Goal: Transaction & Acquisition: Purchase product/service

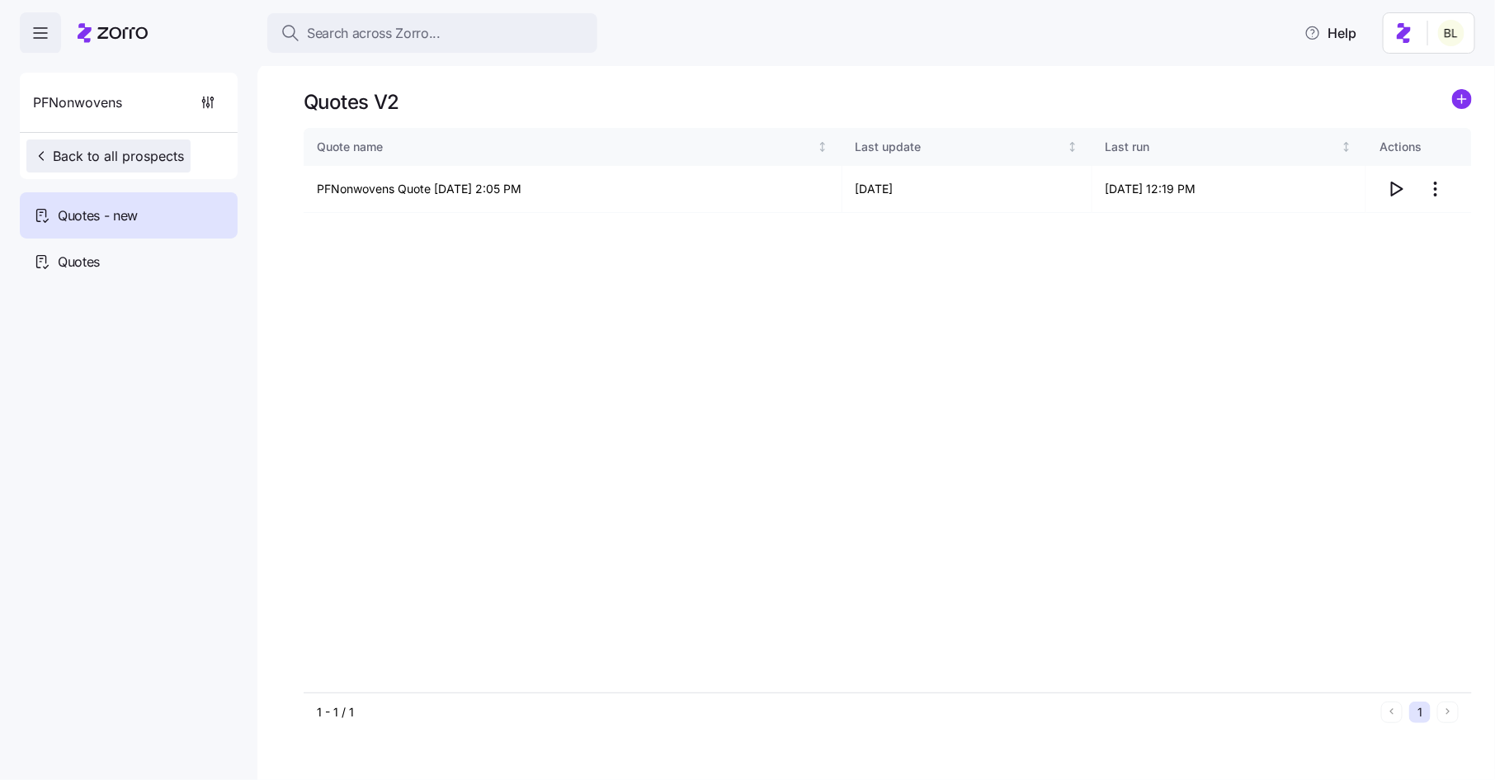
click at [158, 146] on span "Back to all prospects" at bounding box center [108, 156] width 151 height 20
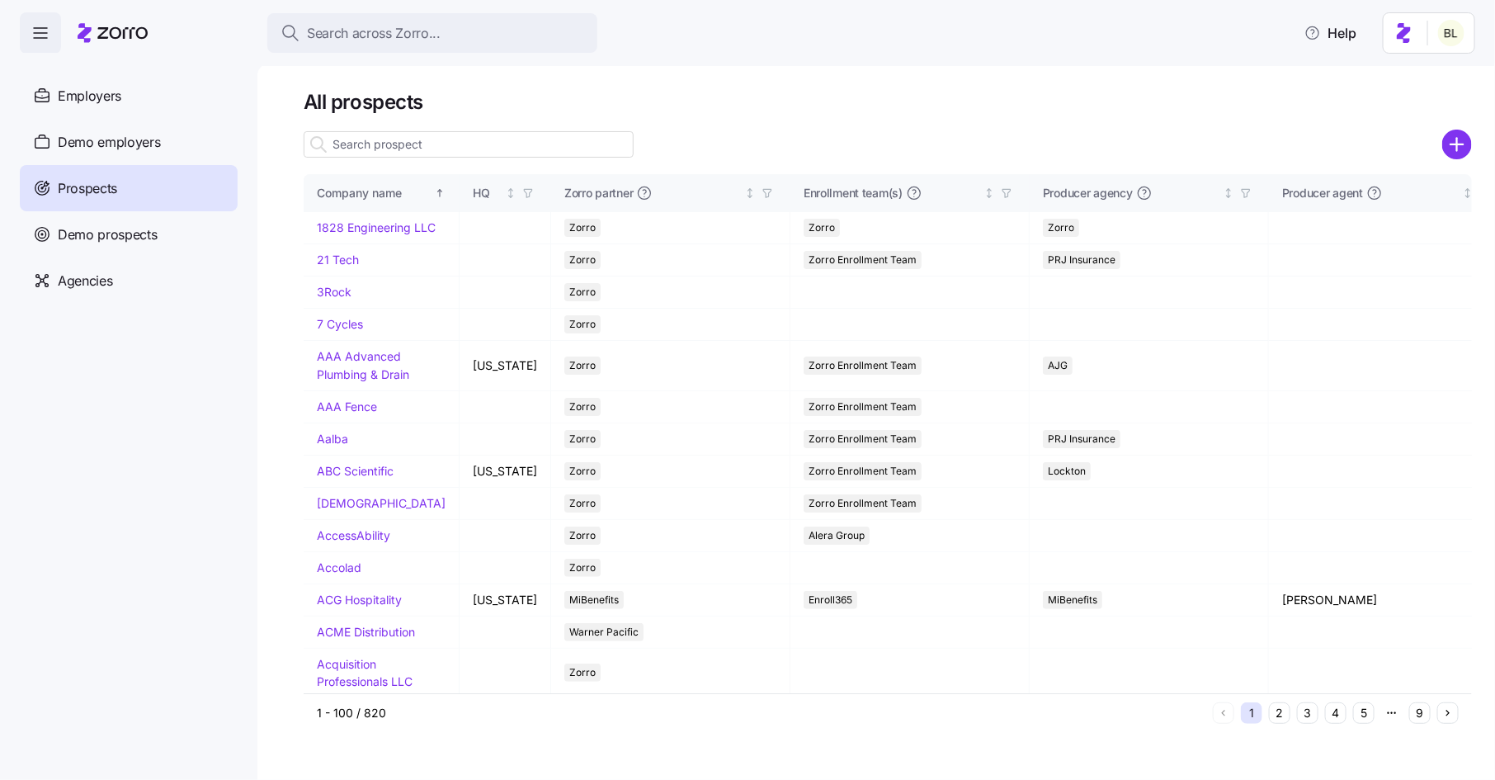
click at [373, 141] on input at bounding box center [469, 144] width 330 height 26
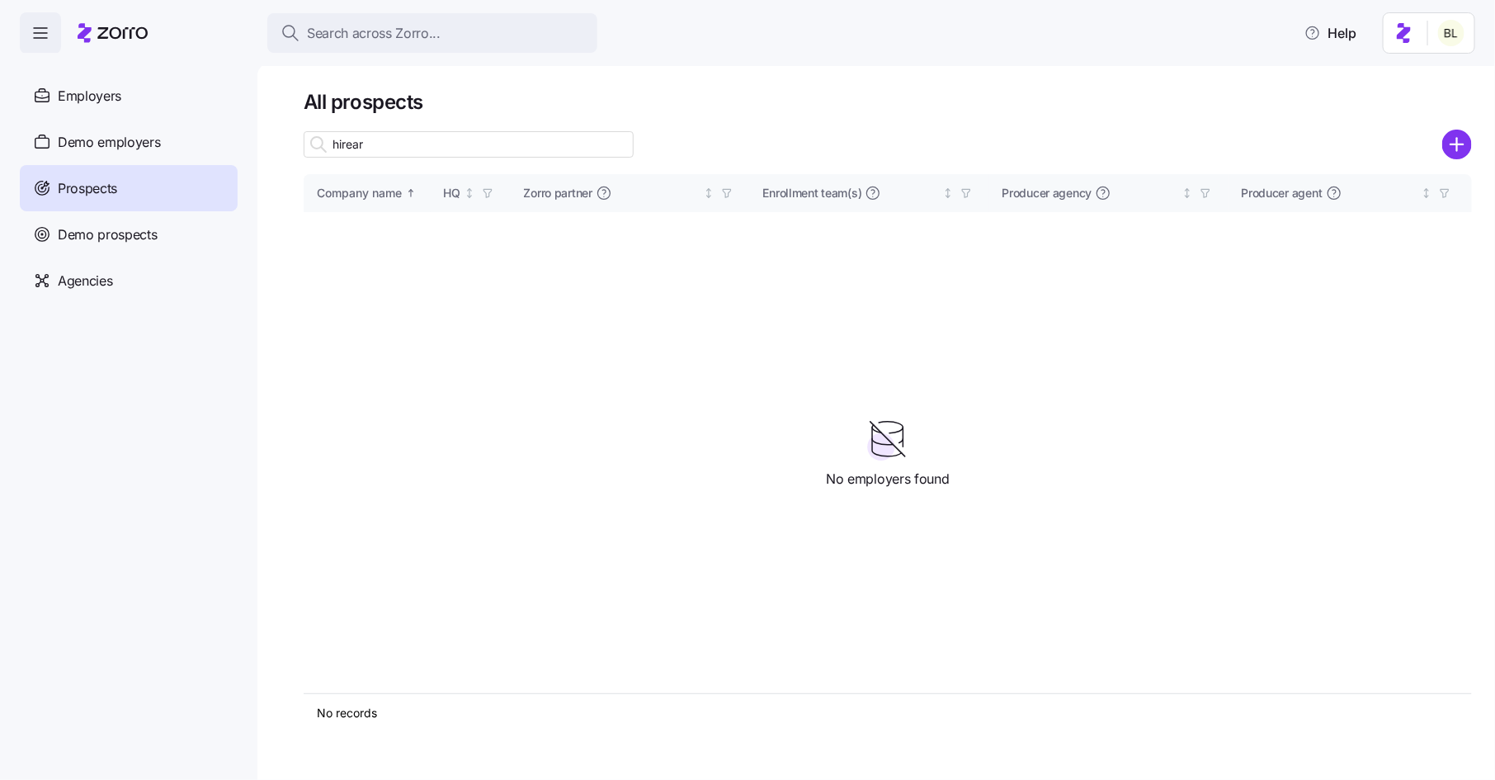
type input "hireart"
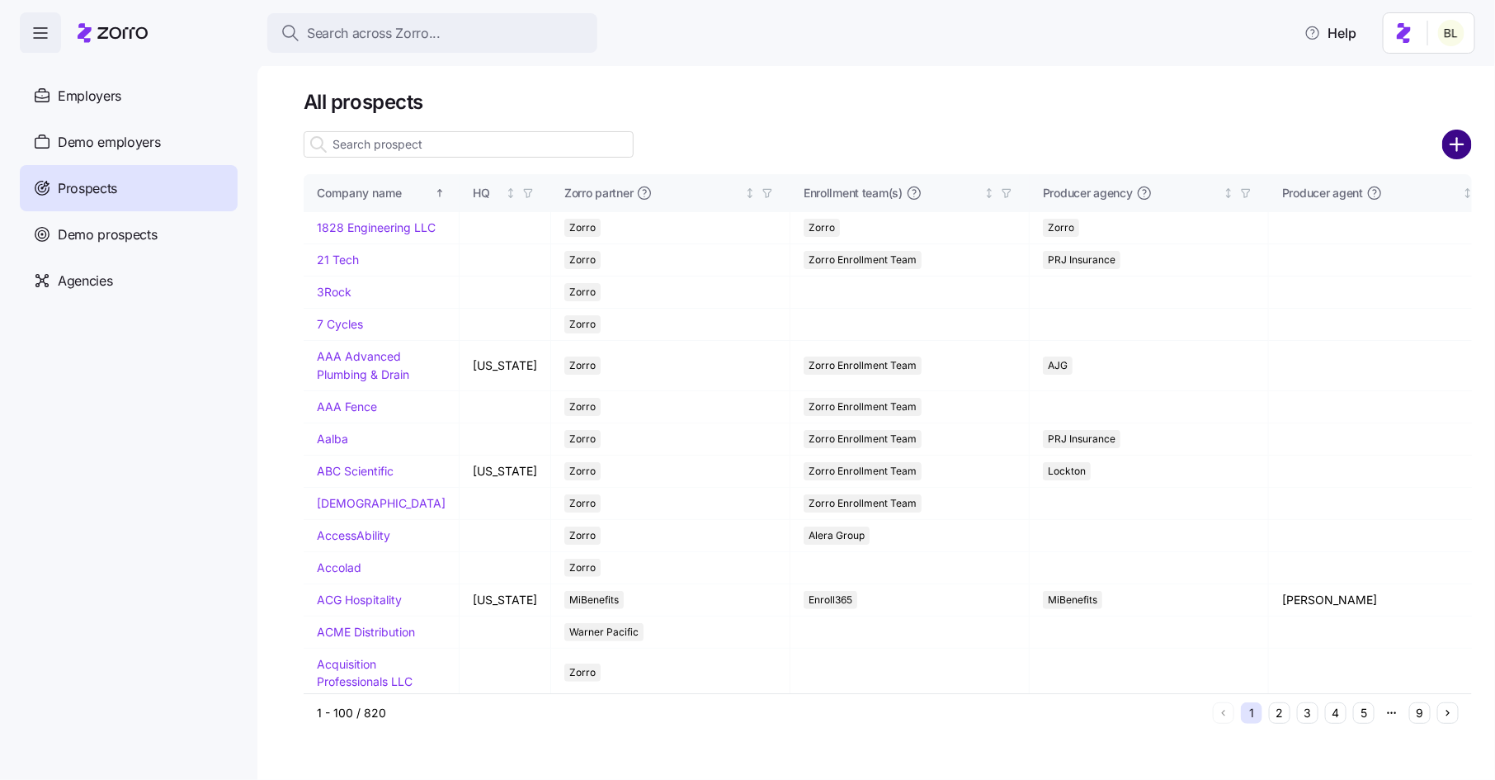
click at [1453, 146] on icon "add icon" at bounding box center [1458, 145] width 30 height 30
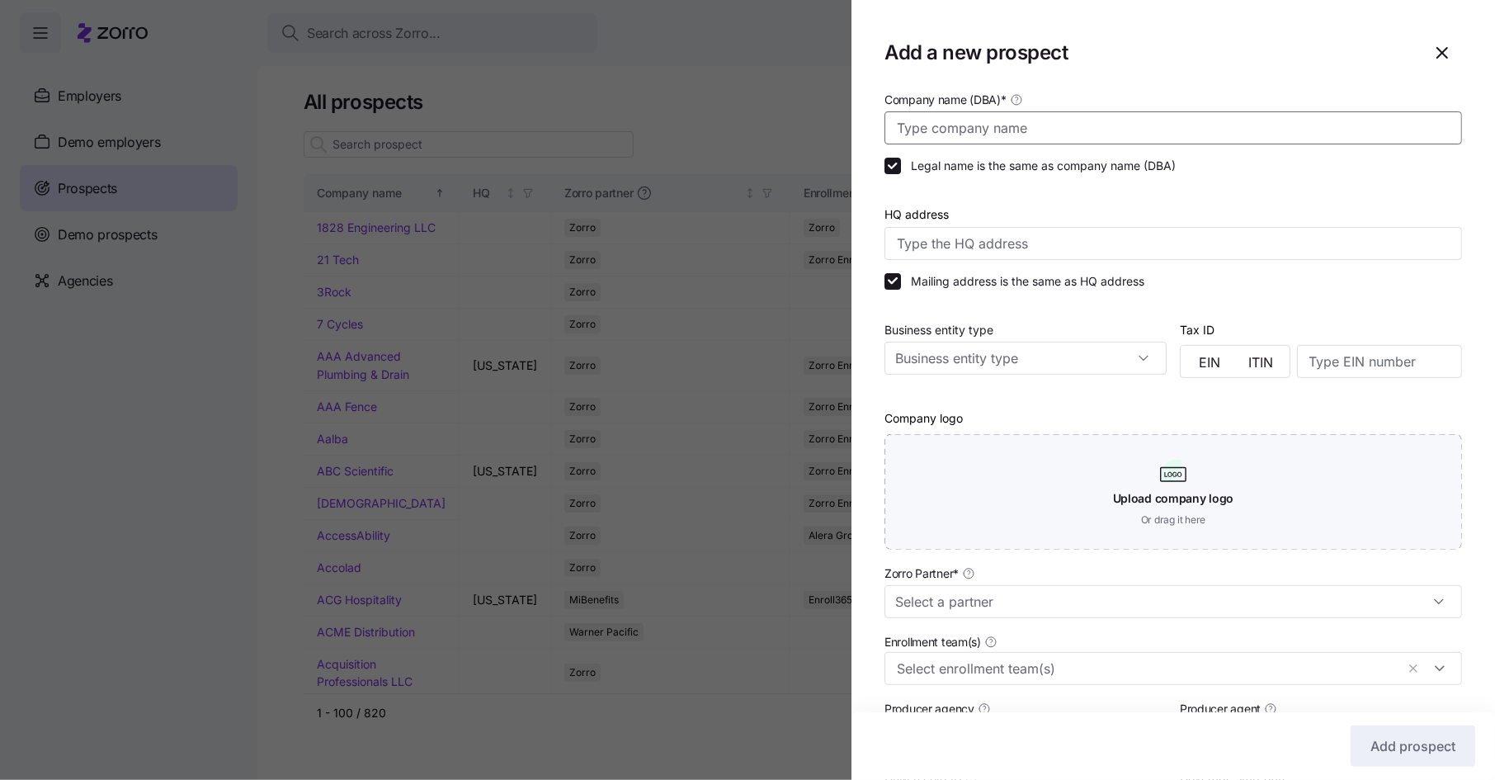
click at [1017, 125] on input "Company name (DBA) *" at bounding box center [1174, 127] width 578 height 33
type input "HireArt"
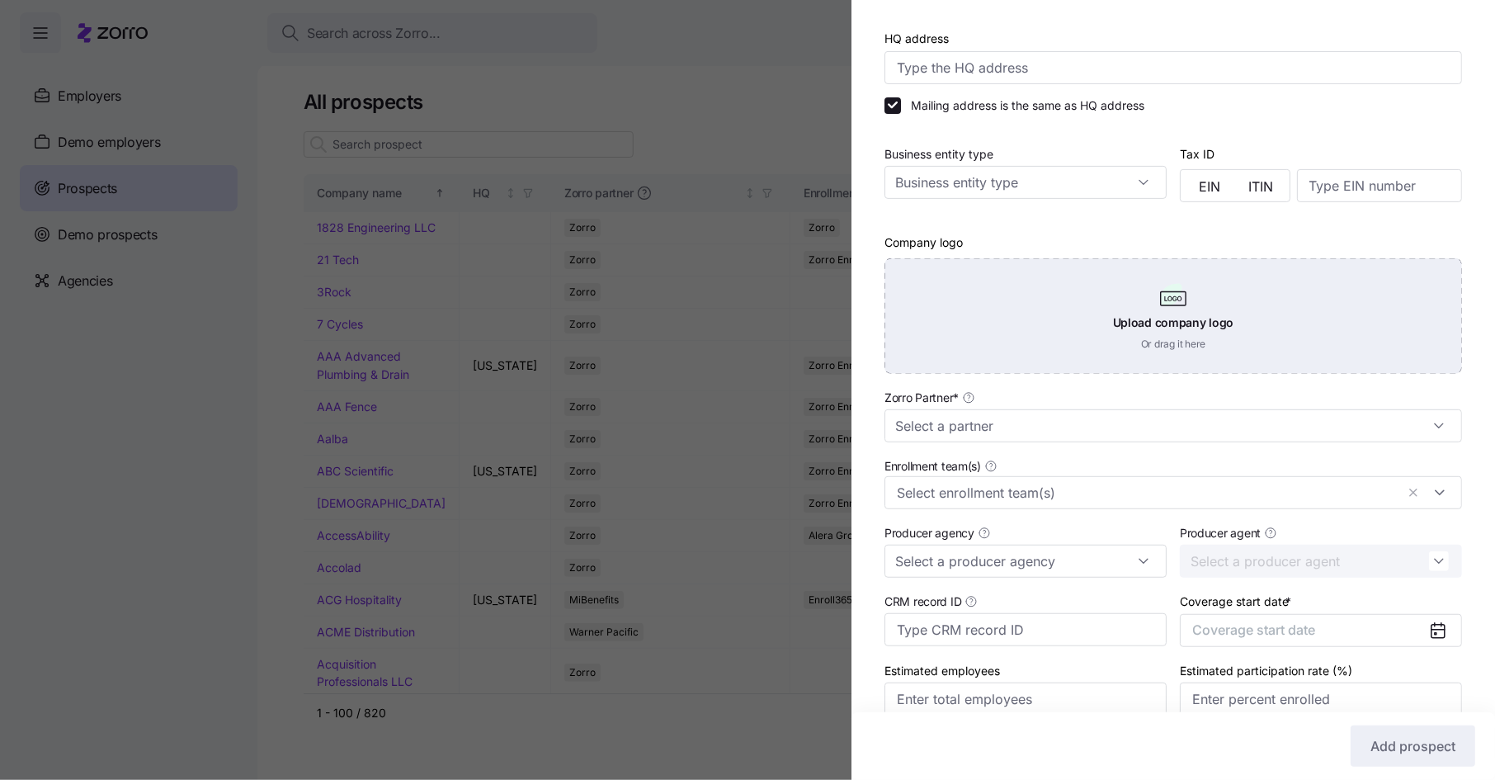
scroll to position [254, 0]
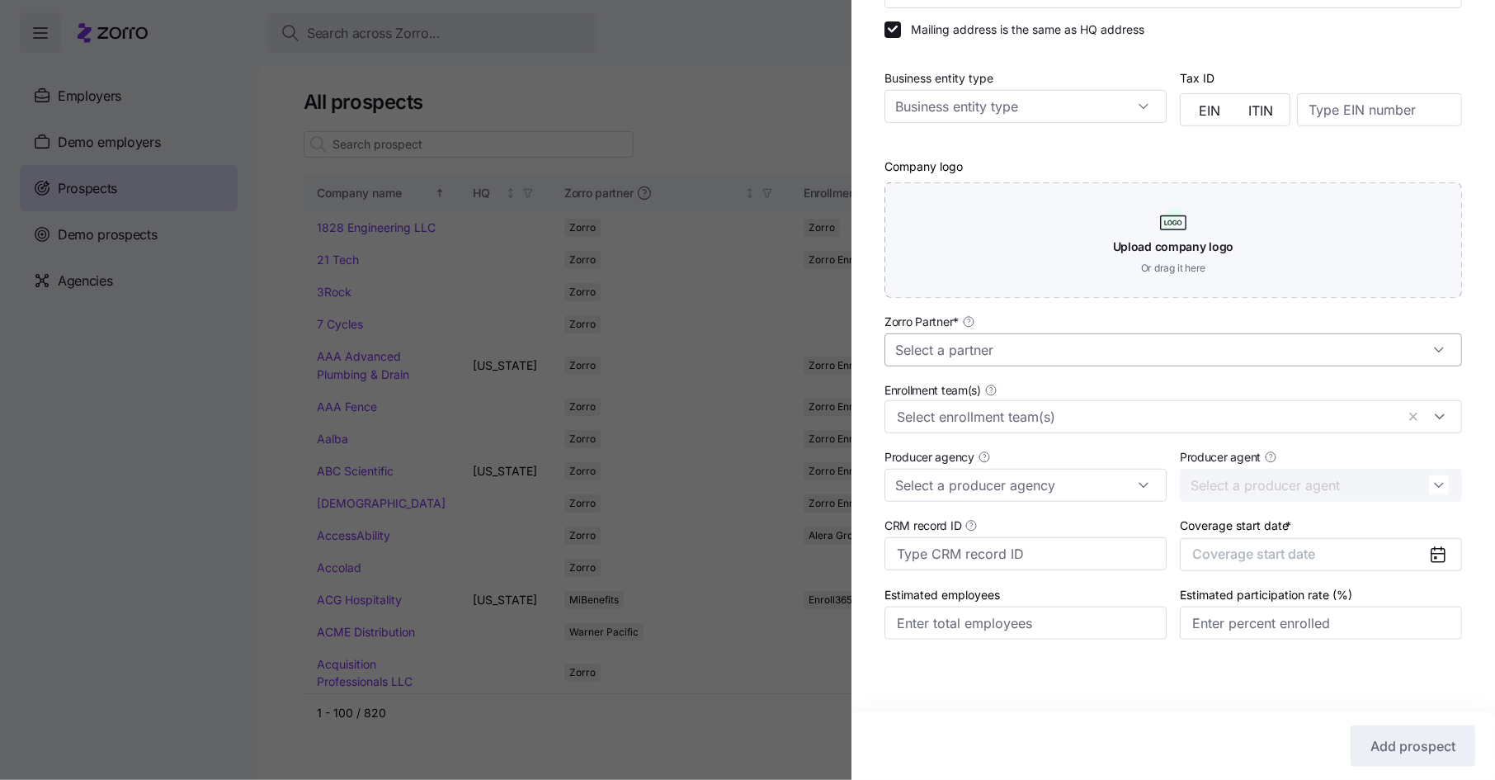
click at [1009, 342] on input "Zorro Partner *" at bounding box center [1174, 349] width 578 height 33
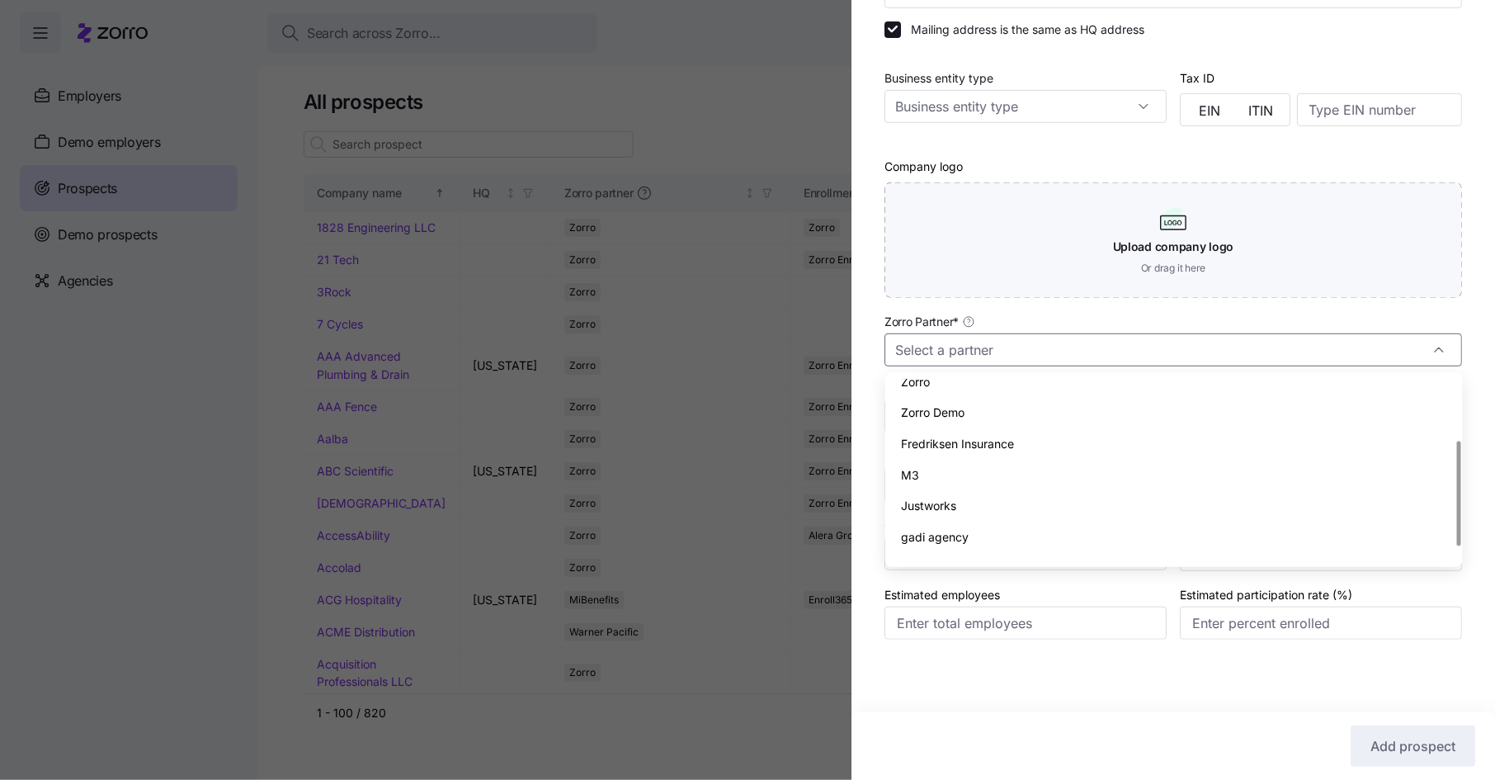
scroll to position [0, 0]
click at [987, 384] on div "AJG" at bounding box center [1174, 394] width 565 height 31
type input "AJG"
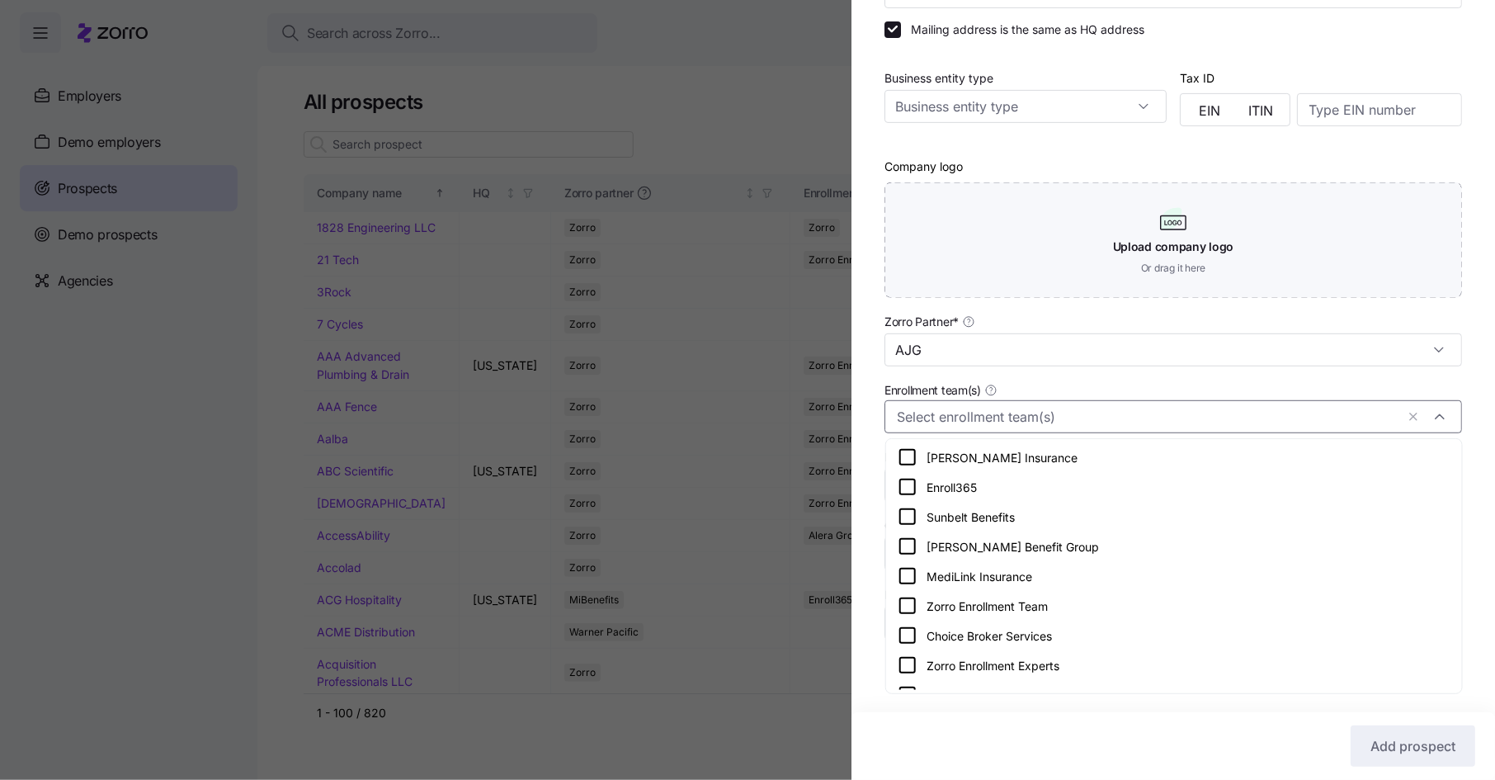
click at [985, 422] on input "Enrollment team(s)" at bounding box center [1146, 416] width 498 height 21
click at [907, 602] on icon at bounding box center [908, 606] width 20 height 20
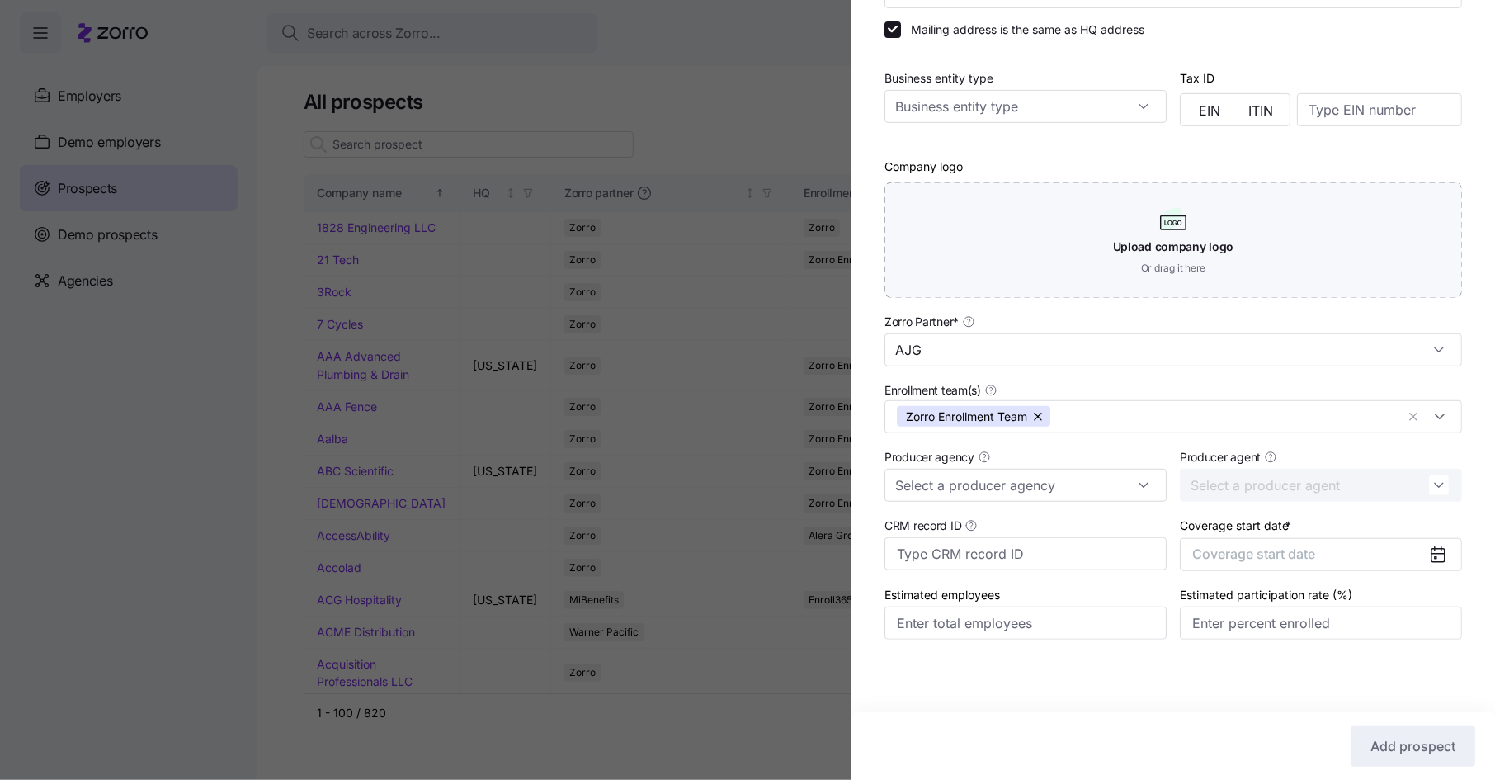
click at [875, 519] on div "Company name (DBA) * HireArt Legal name is the same as company name (DBA) HQ ad…" at bounding box center [1174, 254] width 644 height 835
click at [1347, 550] on button "Coverage start date" at bounding box center [1321, 554] width 282 height 33
click at [1423, 352] on icon "button" at bounding box center [1427, 355] width 16 height 16
click at [1232, 400] on button "Jan" at bounding box center [1236, 396] width 83 height 35
click at [1396, 738] on span "Add prospect" at bounding box center [1413, 746] width 85 height 20
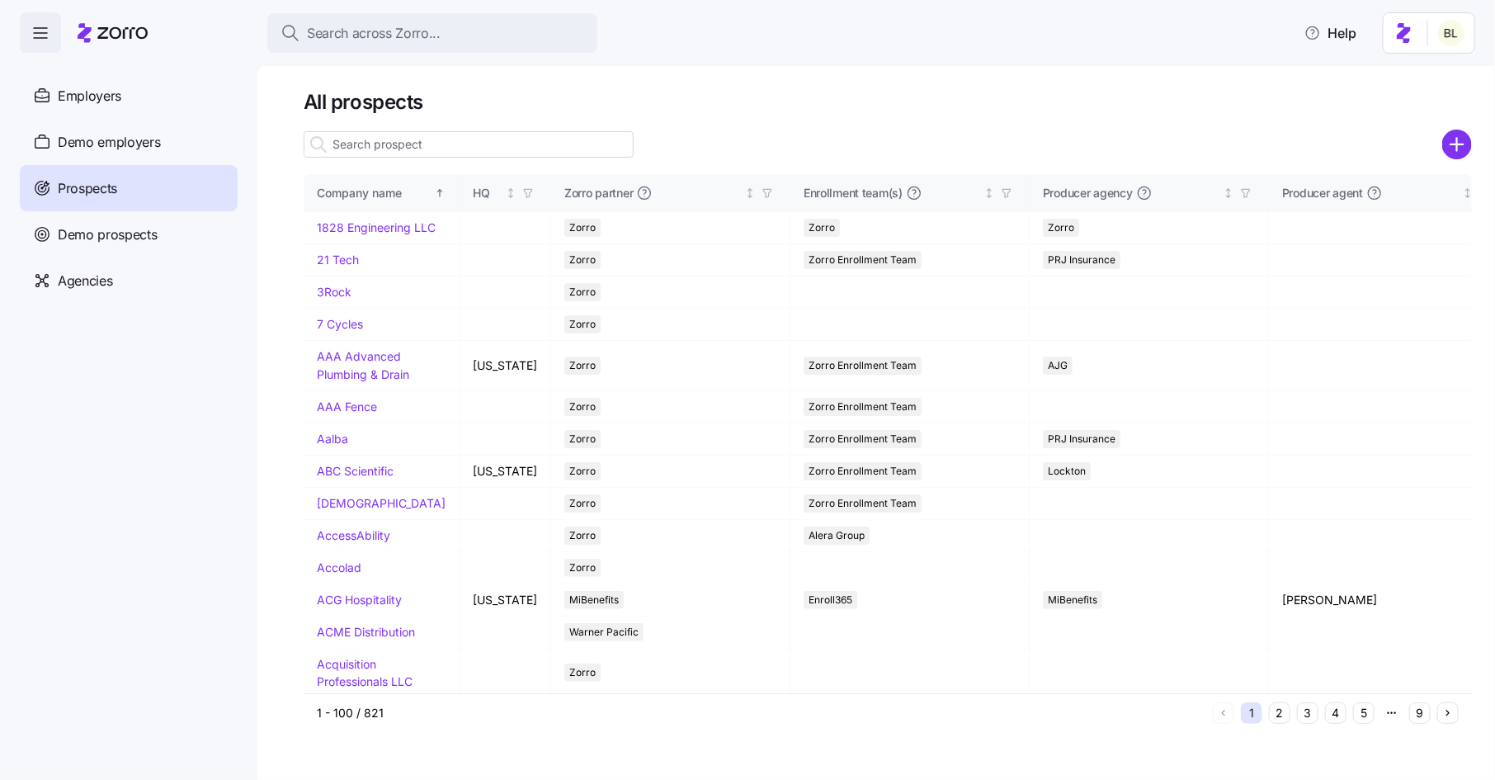
click at [578, 149] on input at bounding box center [469, 144] width 330 height 26
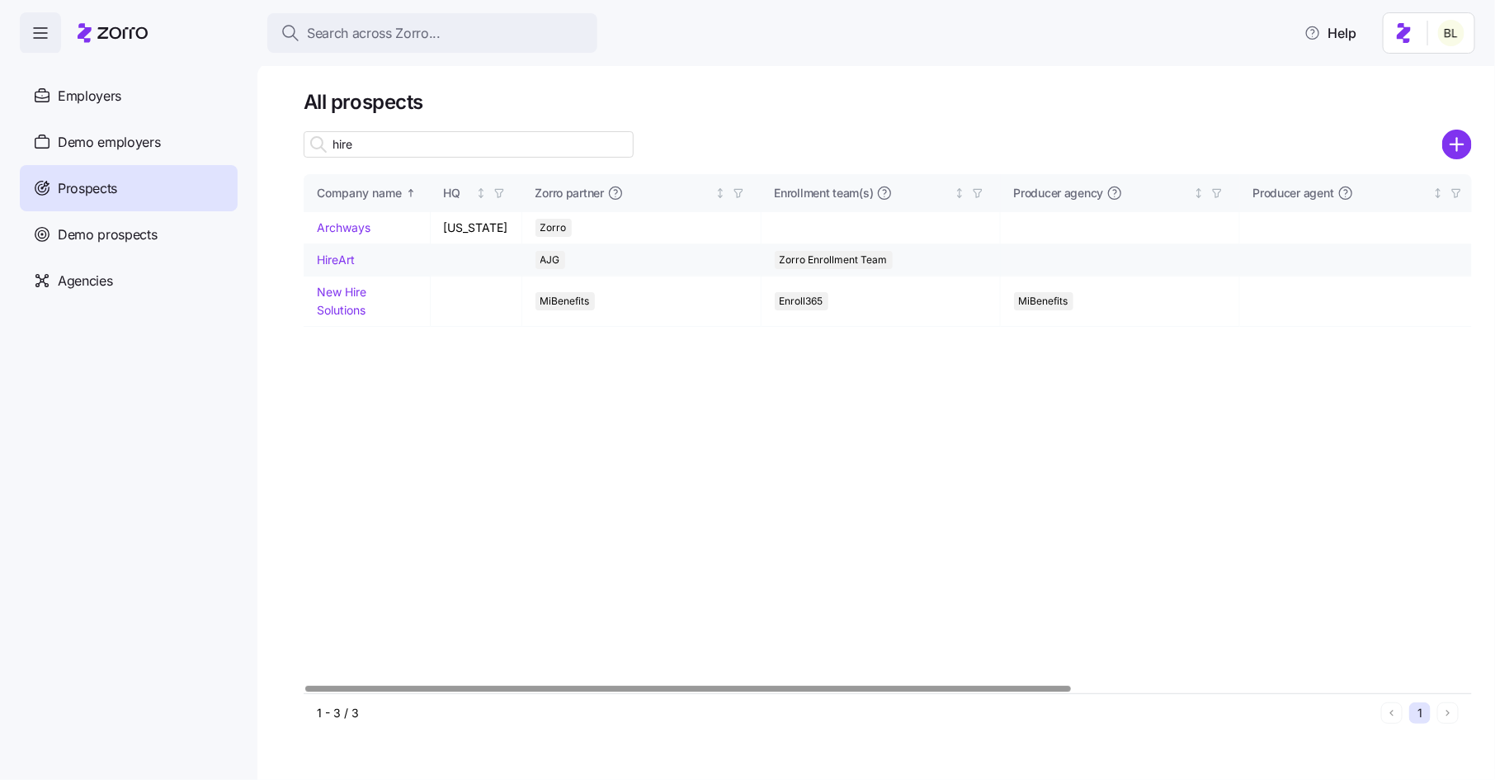
type input "hire"
click at [341, 267] on link "HireArt" at bounding box center [336, 260] width 38 height 14
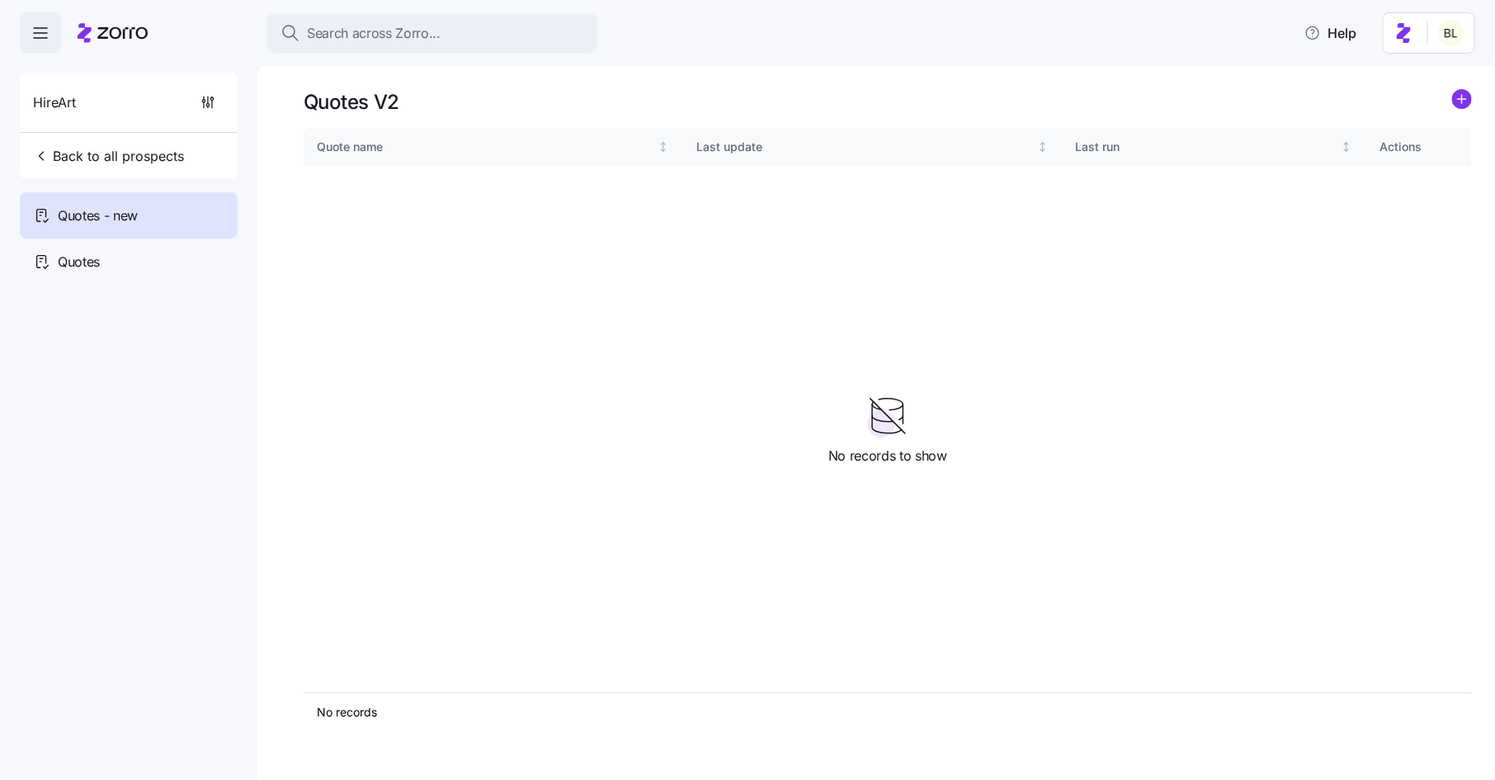
click at [1466, 99] on icon "add icon" at bounding box center [1462, 99] width 8 height 0
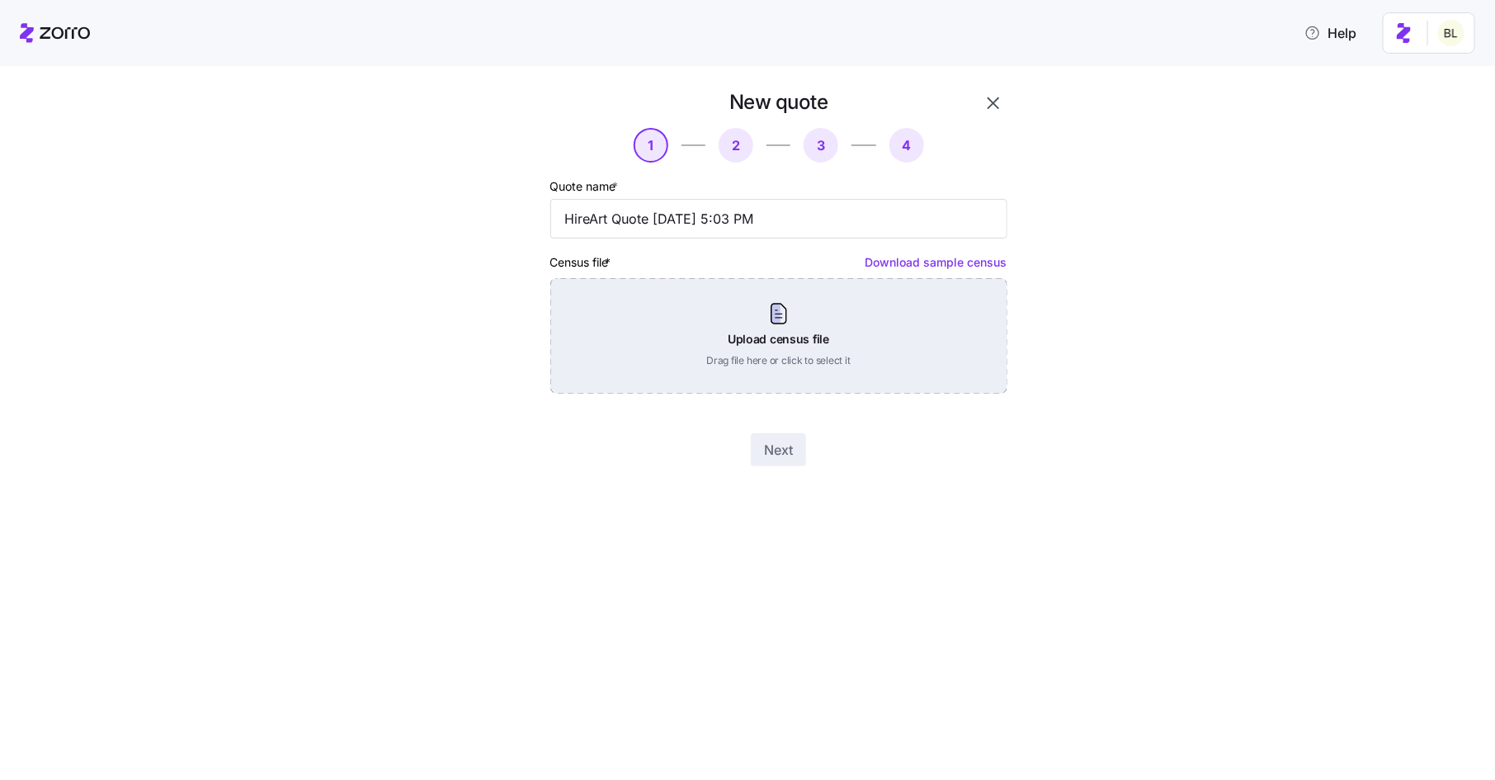
click at [785, 314] on div "Upload census file Drag file here or click to select it" at bounding box center [778, 336] width 457 height 116
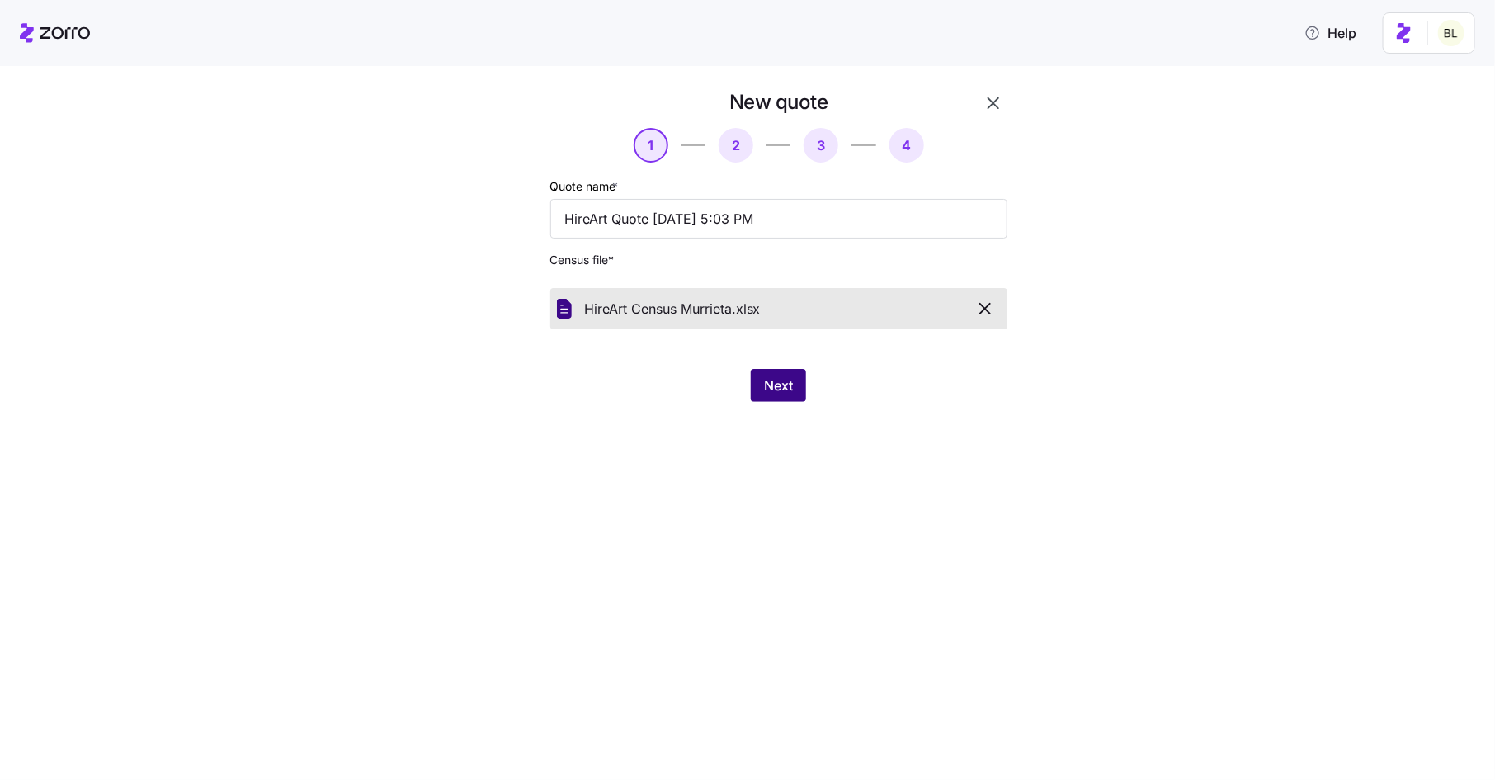
click at [772, 376] on button "Next" at bounding box center [778, 385] width 55 height 33
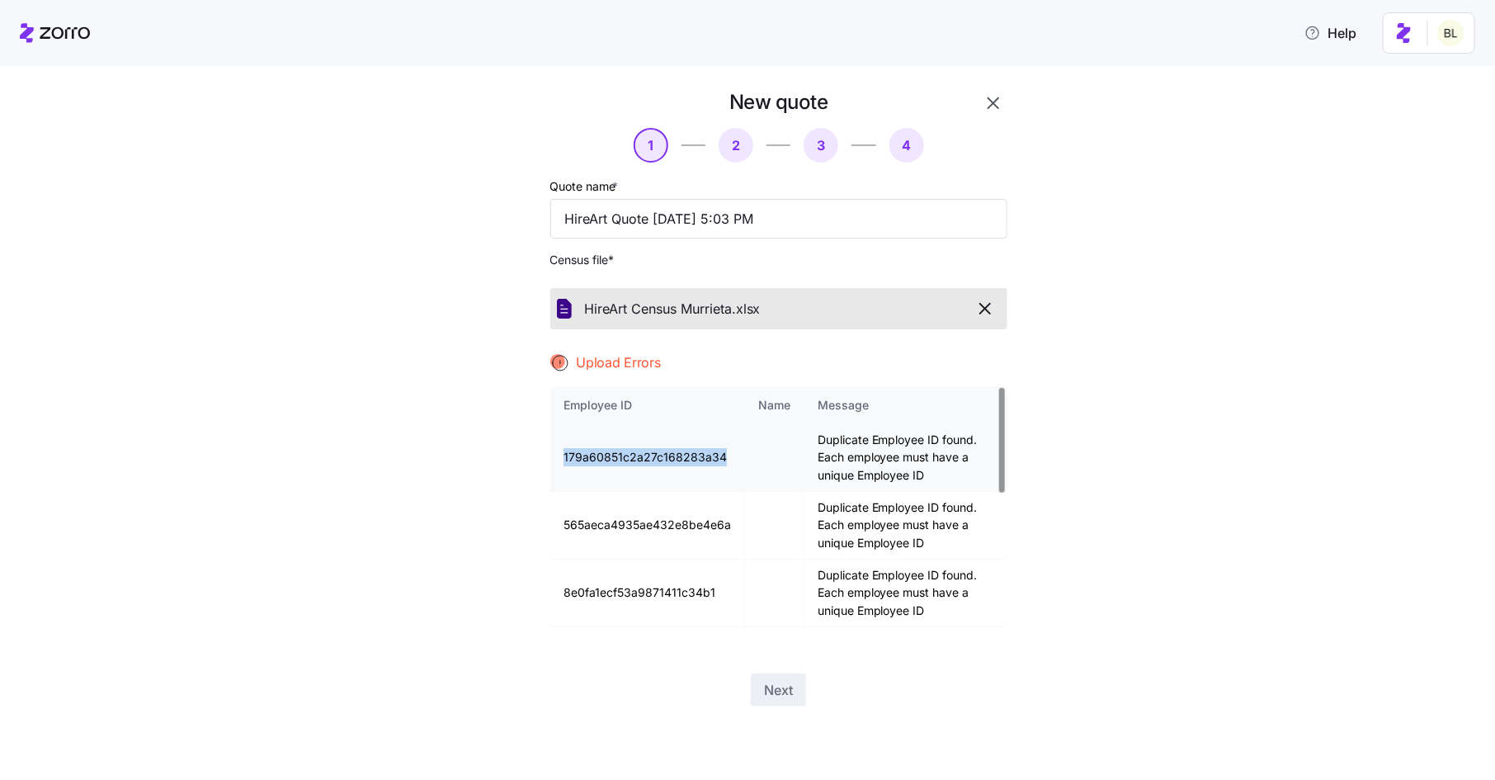
drag, startPoint x: 727, startPoint y: 459, endPoint x: 558, endPoint y: 461, distance: 169.2
click at [558, 461] on td "179a60851c2a27c168283a34" at bounding box center [647, 458] width 195 height 68
copy td "179a60851c2a27c168283a34"
drag, startPoint x: 564, startPoint y: 522, endPoint x: 758, endPoint y: 522, distance: 194.8
click at [758, 522] on tr "565aeca4935ae432e8be4e6a Duplicate Employee ID found. Each employee must have a…" at bounding box center [778, 526] width 457 height 68
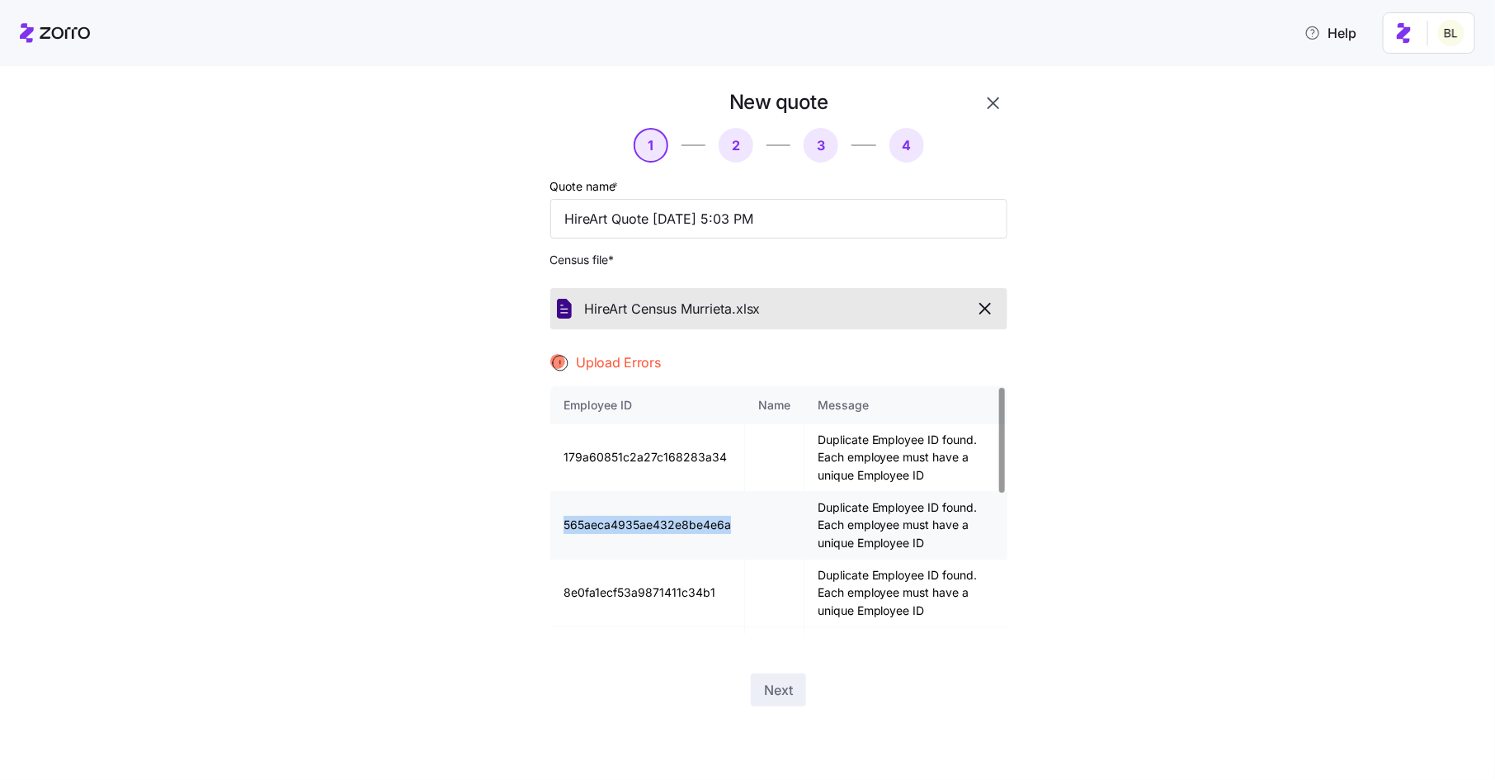
copy td "565aeca4935ae432e8be4e6a"
click at [653, 533] on td "565aeca4935ae432e8be4e6a" at bounding box center [647, 526] width 195 height 68
click at [642, 521] on td "565aeca4935ae432e8be4e6a" at bounding box center [647, 526] width 195 height 68
copy td "565aeca4935ae432e8be4e6a"
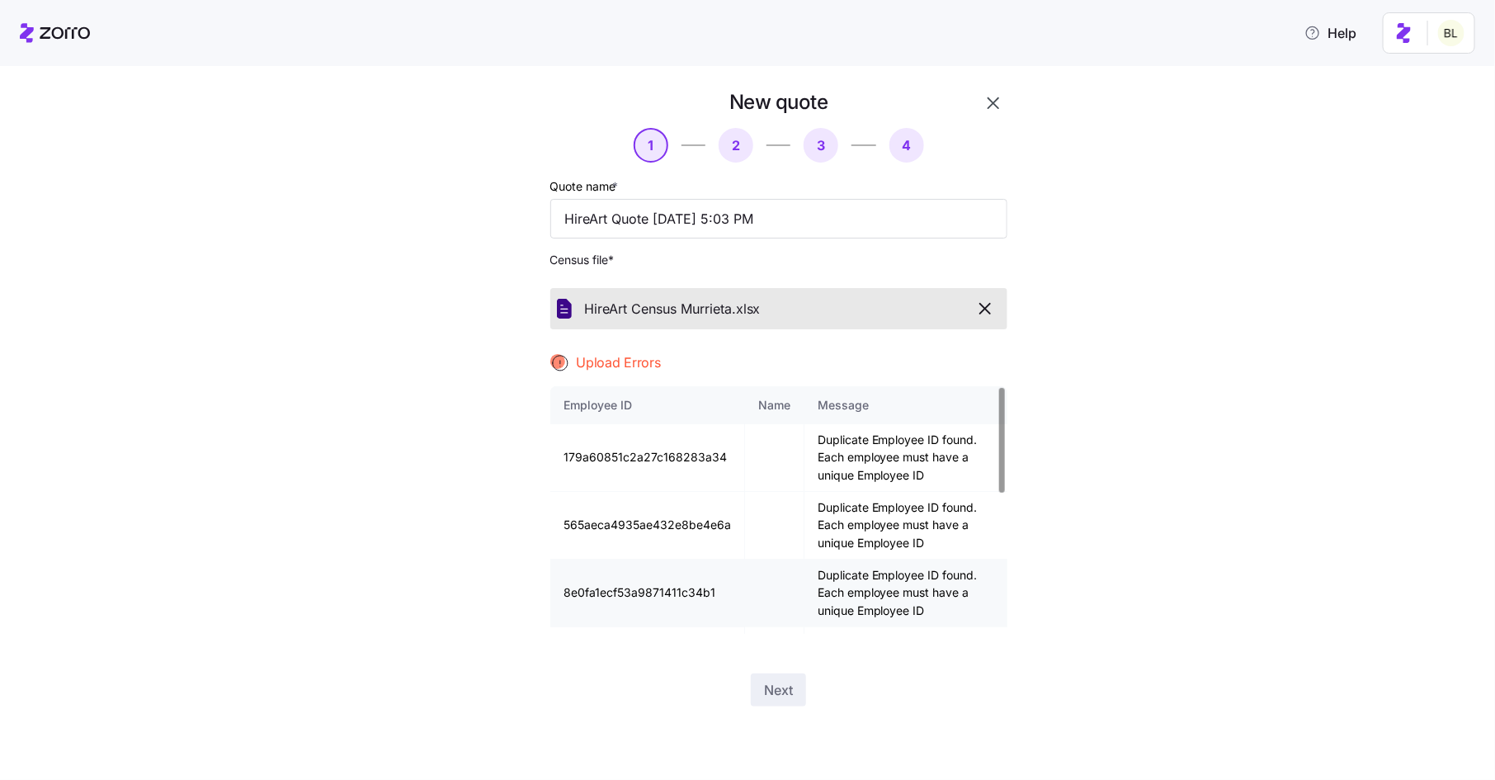
click at [620, 592] on td "8e0fa1ecf53a9871411c34b1" at bounding box center [647, 594] width 195 height 68
copy td "8e0fa1ecf53a9871411c34b1"
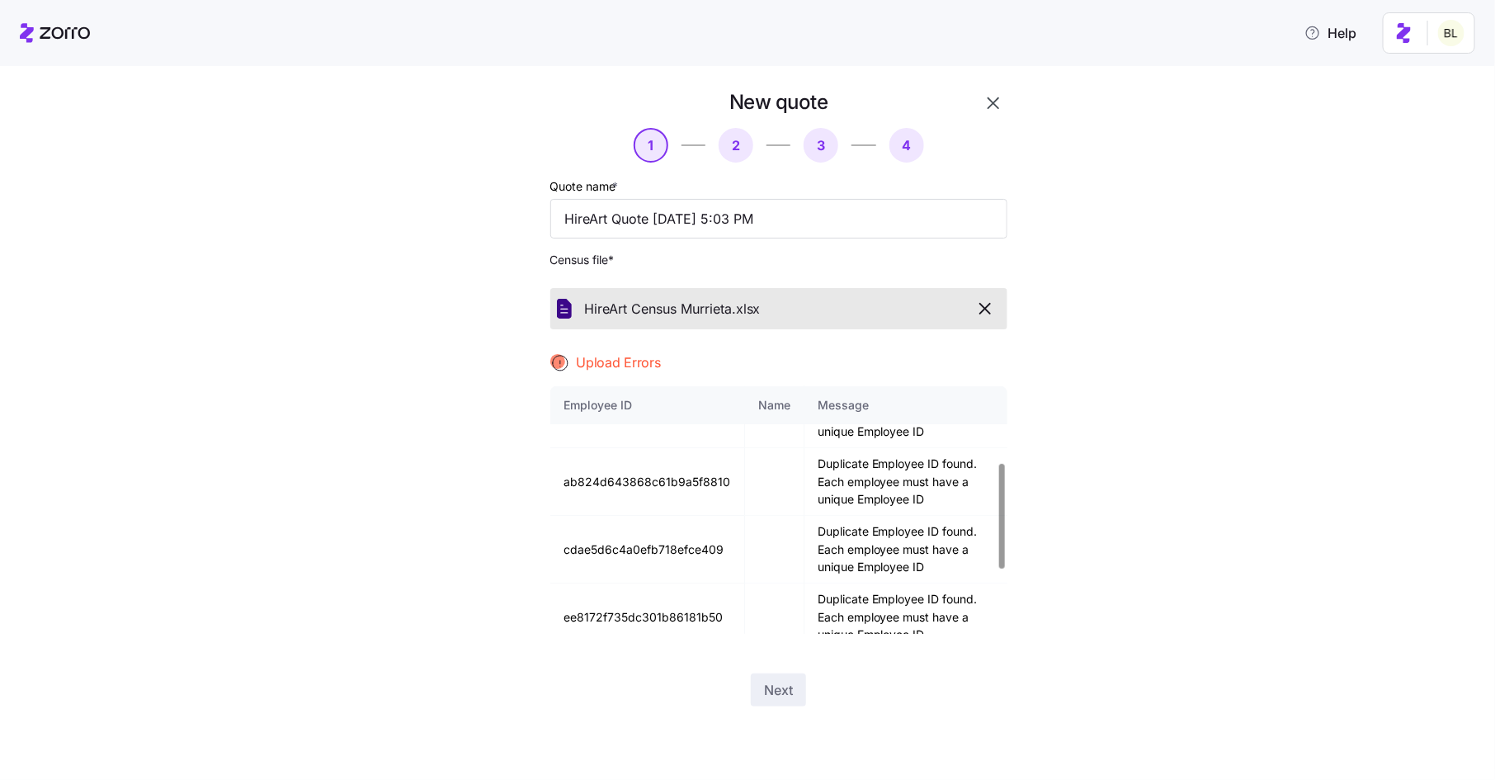
scroll to position [182, 0]
click at [663, 477] on td "ab824d643868c61b9a5f8810" at bounding box center [647, 480] width 195 height 68
copy td "ab824d643868c61b9a5f8810"
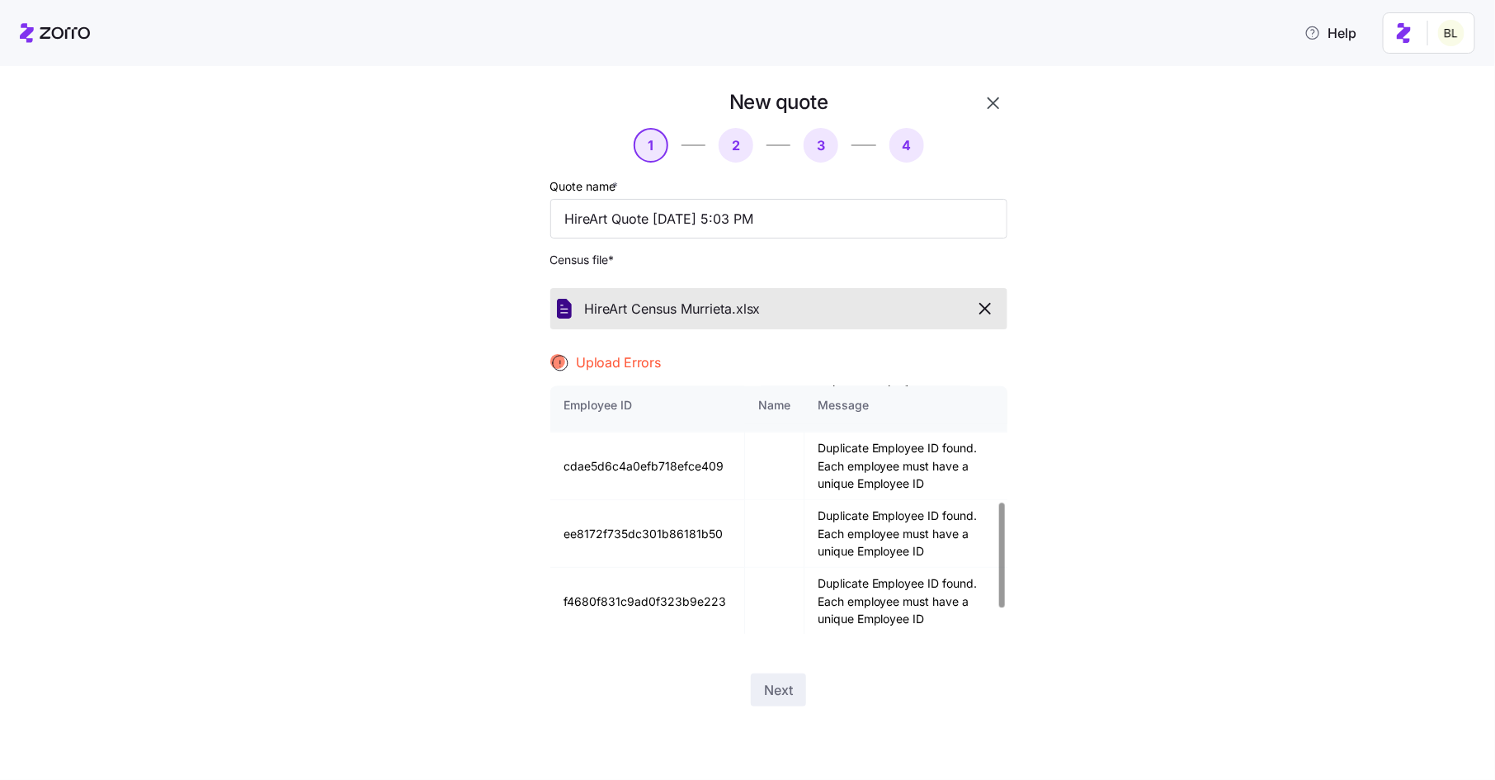
scroll to position [272, 0]
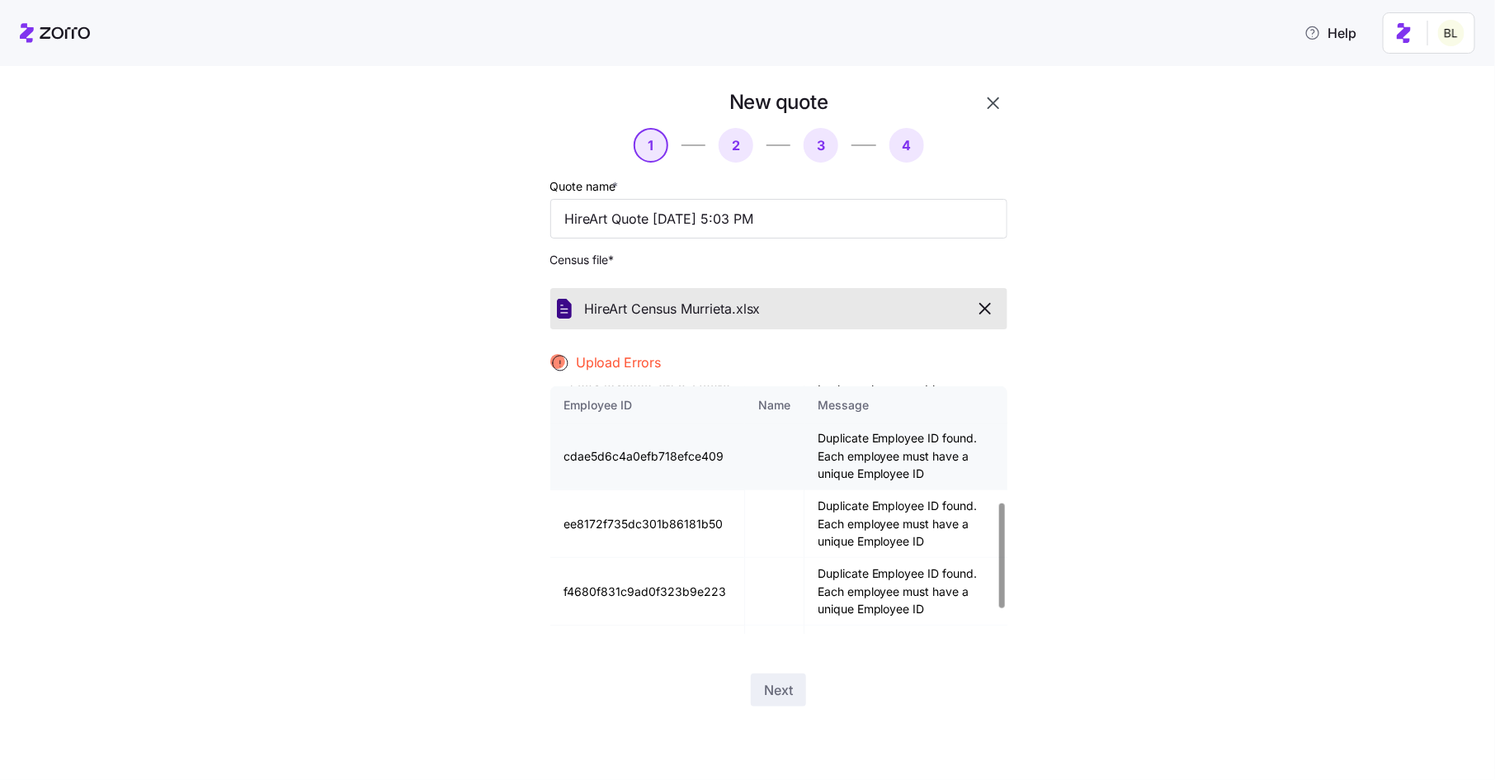
click at [643, 457] on td "cdae5d6c4a0efb718efce409" at bounding box center [647, 457] width 195 height 68
copy td "cdae5d6c4a0efb718efce409"
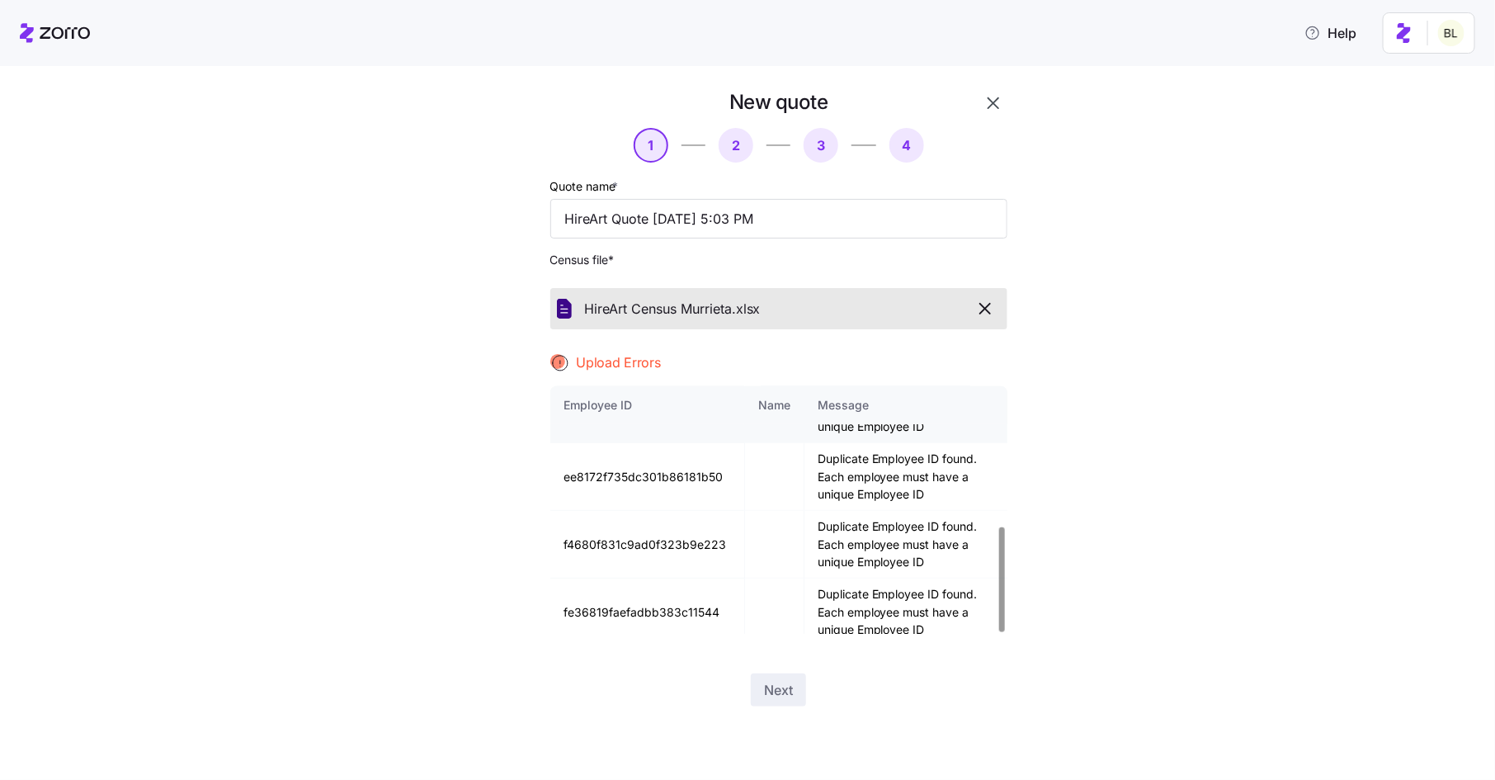
scroll to position [328, 0]
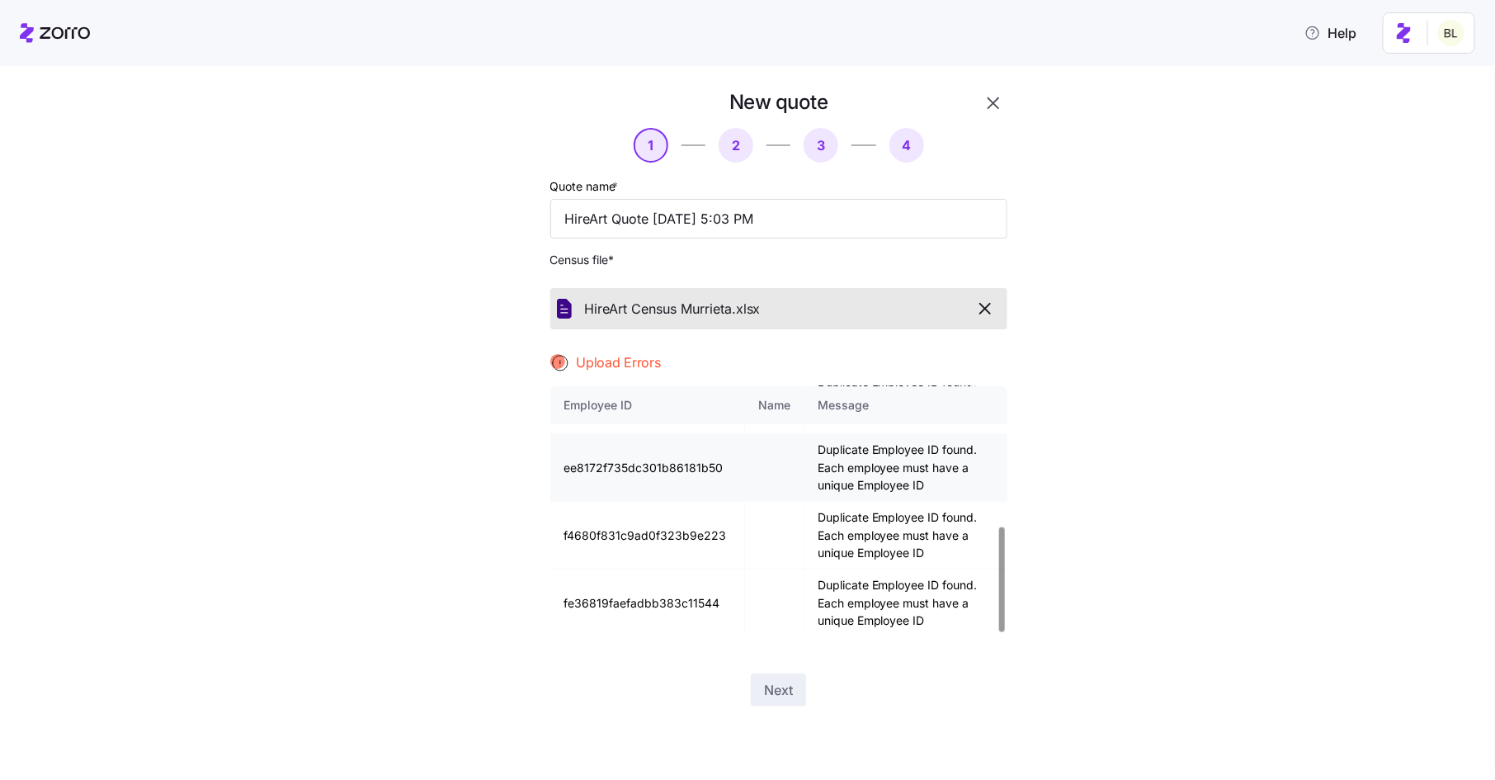
click at [656, 464] on td "ee8172f735dc301b86181b50" at bounding box center [647, 468] width 195 height 68
copy td "ee8172f735dc301b86181b50"
click at [624, 532] on td "f4680f831c9ad0f323b9e223" at bounding box center [647, 536] width 195 height 68
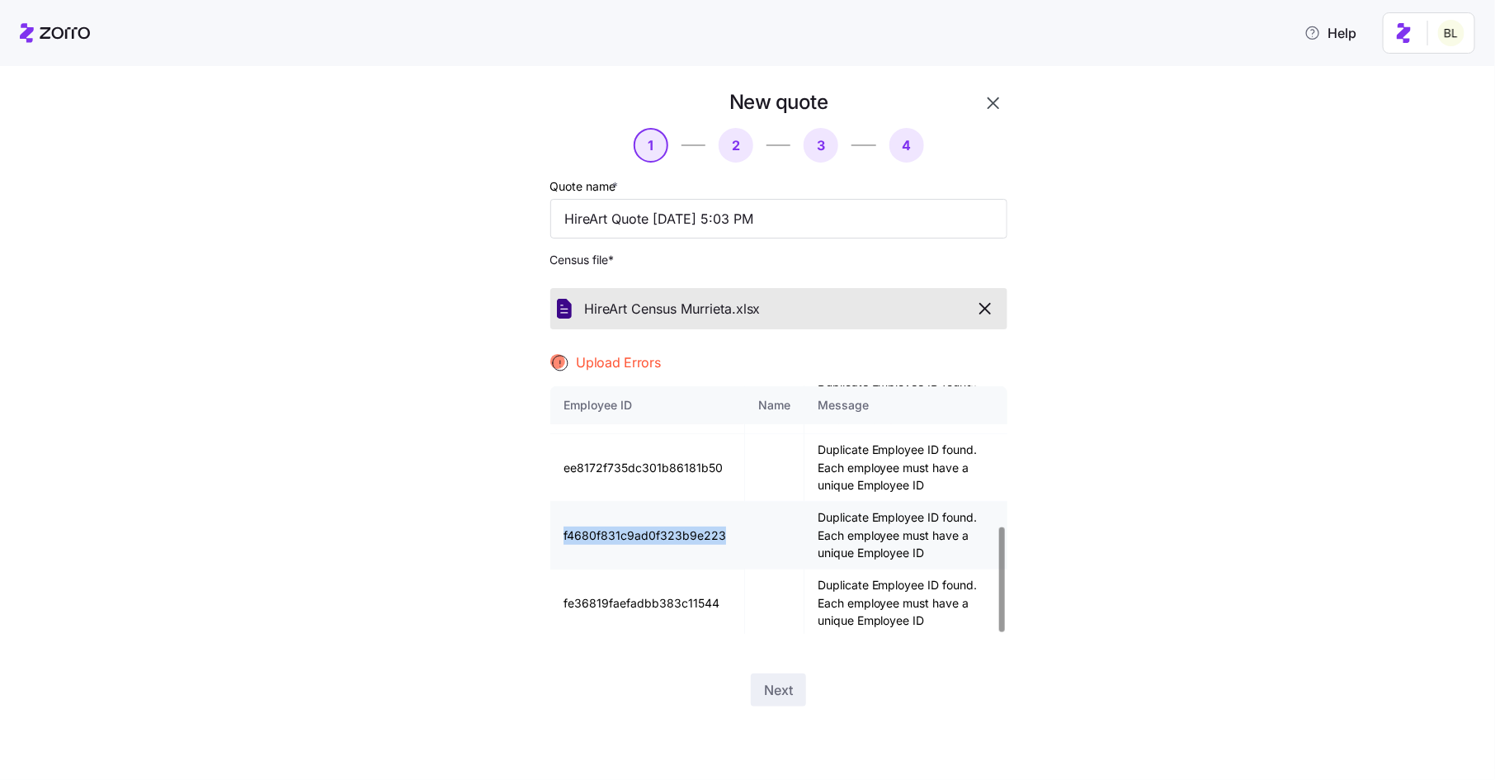
copy td "f4680f831c9ad0f323b9e223"
click at [630, 592] on td "fe36819faefadbb383c11544" at bounding box center [647, 602] width 195 height 67
copy td "fe36819faefadbb383c11544"
click at [982, 306] on icon "button" at bounding box center [986, 309] width 20 height 20
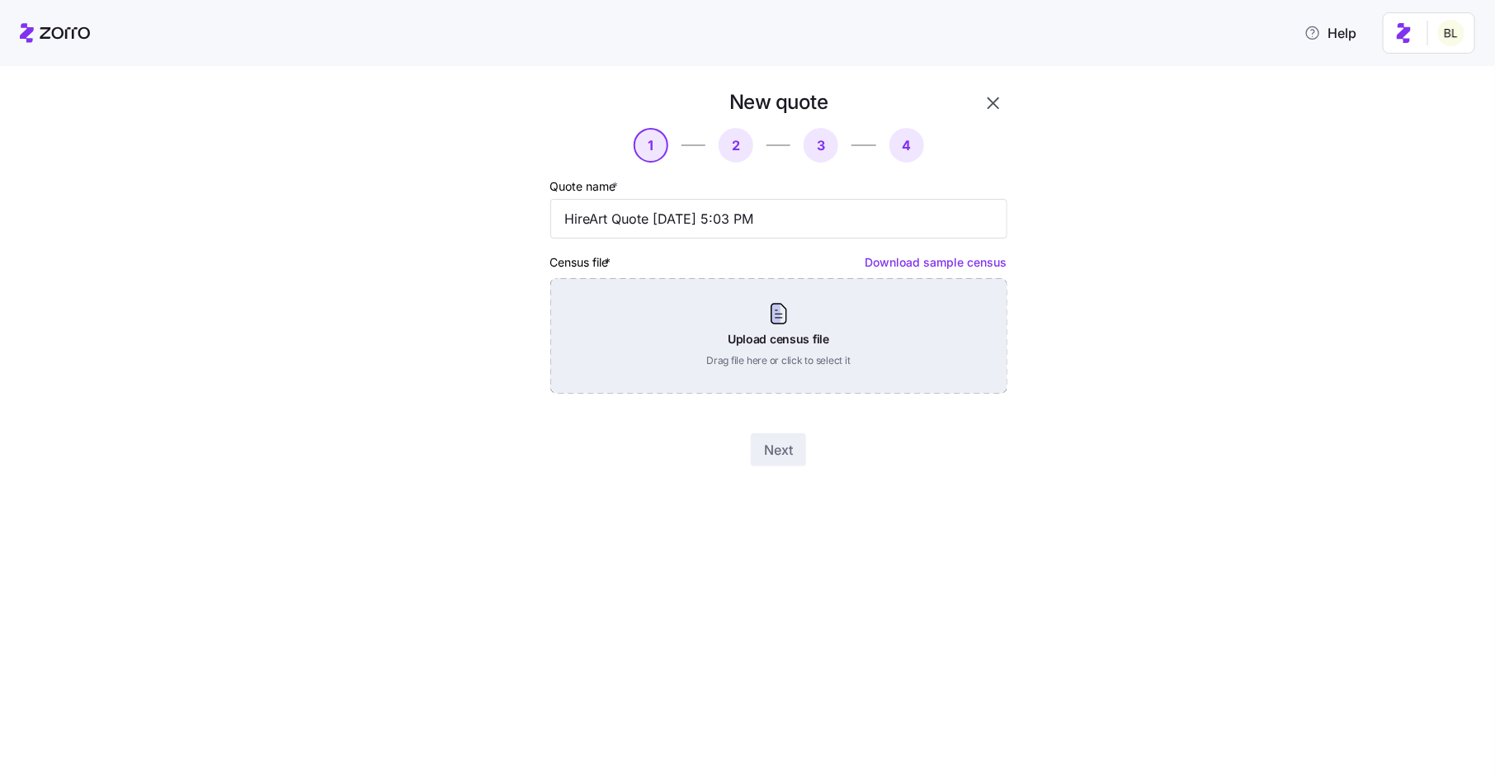
click at [925, 329] on div "Upload census file Drag file here or click to select it" at bounding box center [778, 336] width 457 height 116
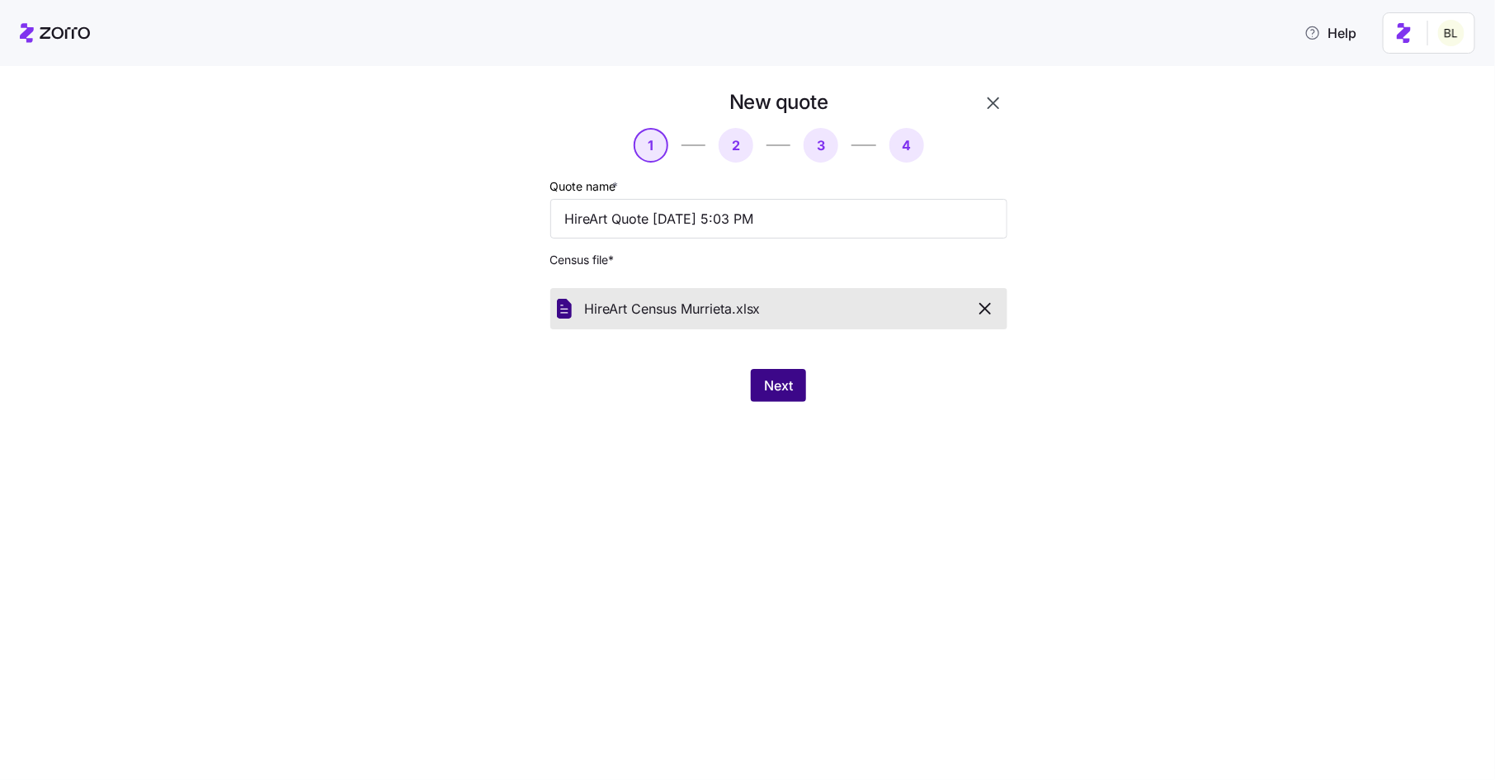
click at [768, 384] on span "Next" at bounding box center [778, 386] width 29 height 20
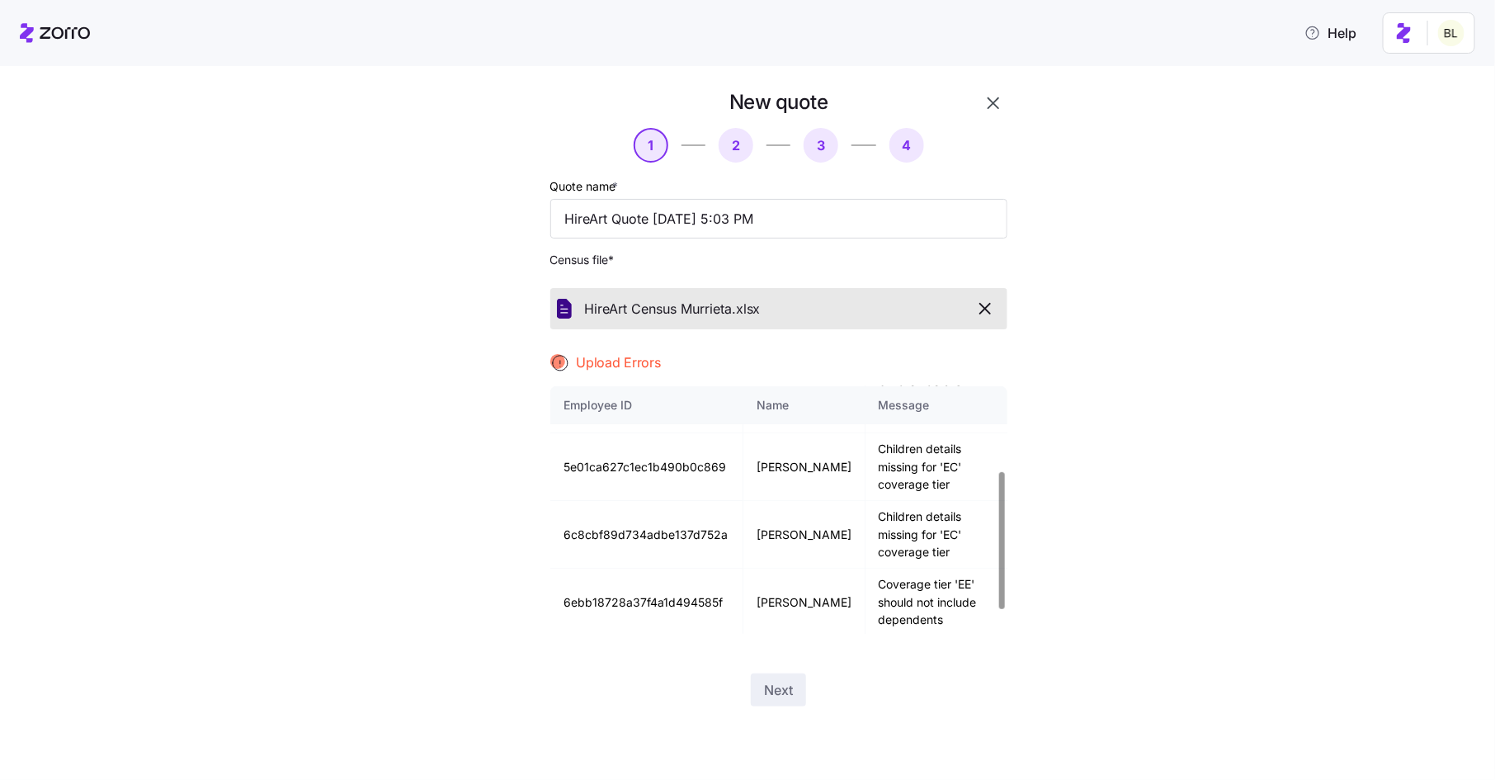
scroll to position [0, 0]
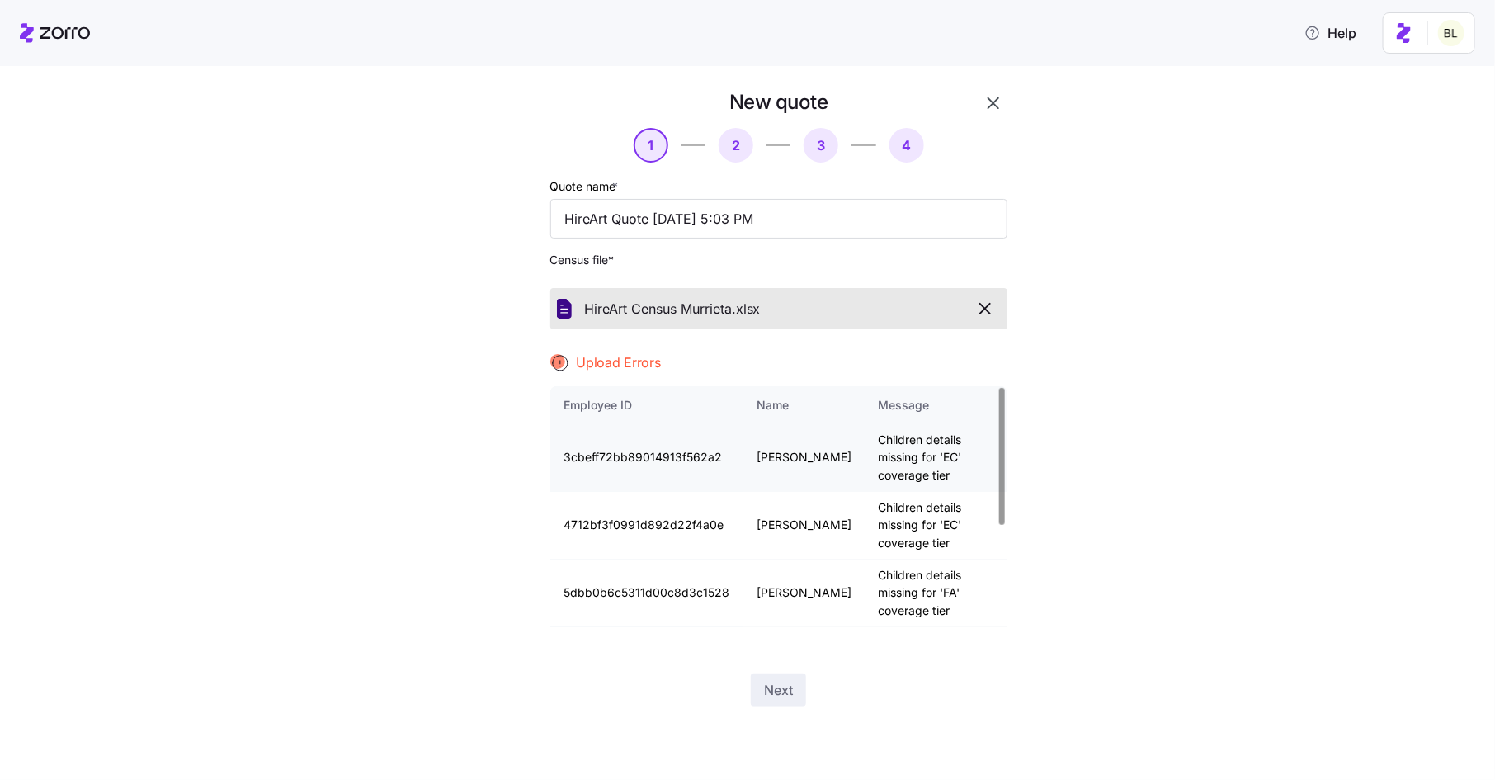
click at [640, 457] on td "3cbeff72bb89014913f562a2" at bounding box center [646, 458] width 193 height 68
copy td "3cbeff72bb89014913f562a2"
click at [636, 516] on td "4712bf3f0991d892d22f4a0e" at bounding box center [646, 526] width 193 height 68
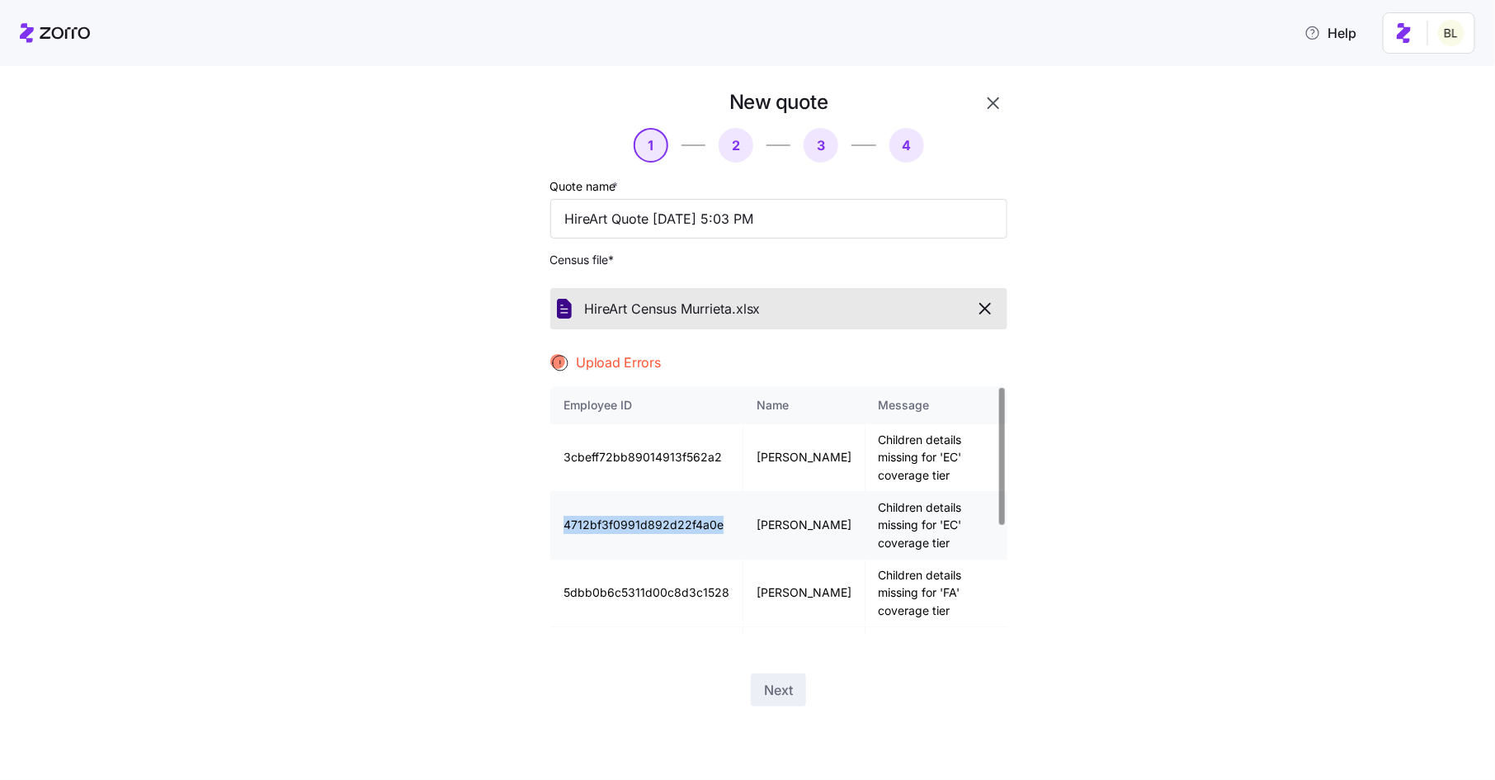
click at [648, 517] on td "4712bf3f0991d892d22f4a0e" at bounding box center [646, 526] width 193 height 68
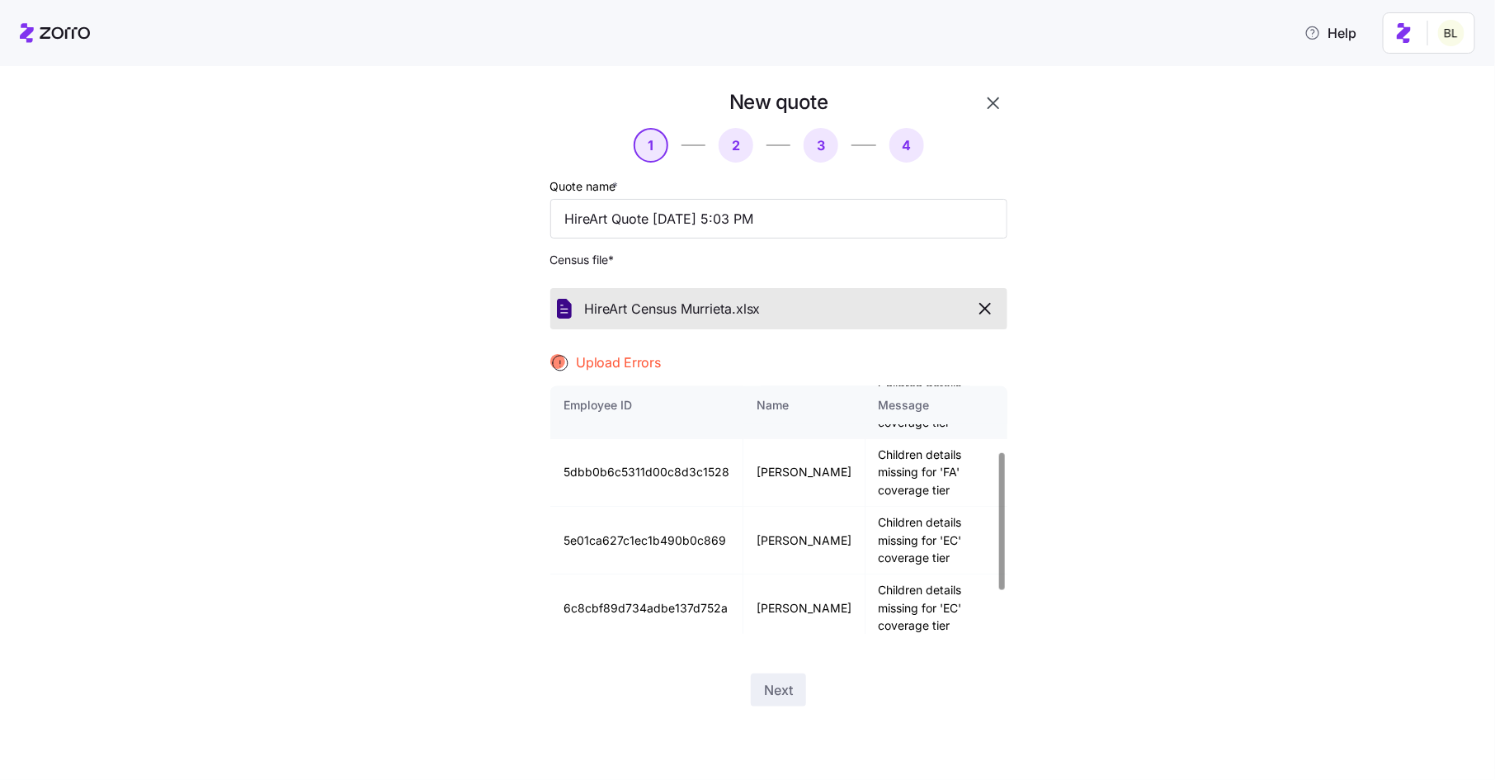
scroll to position [128, 0]
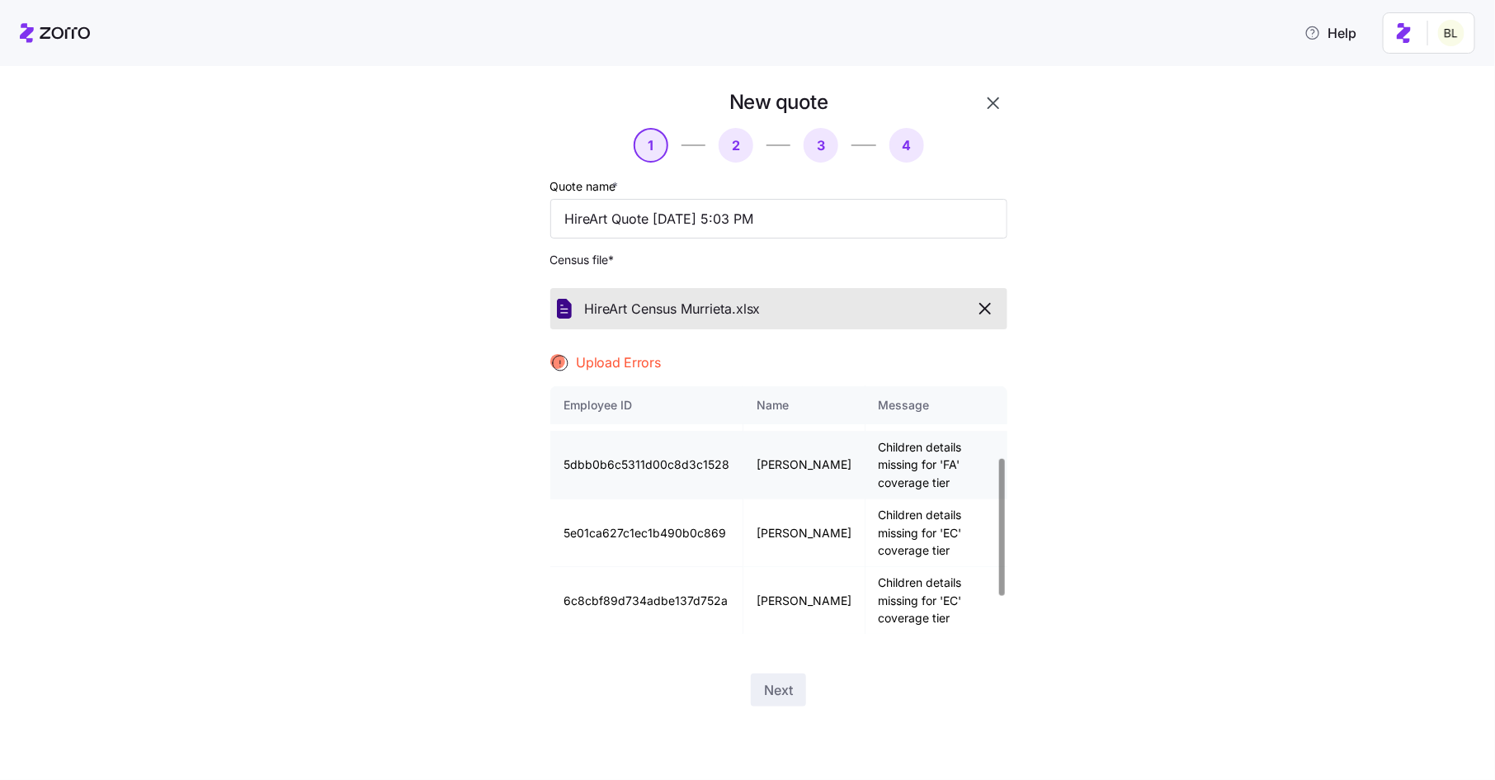
click at [655, 463] on td "5dbb0b6c5311d00c8d3c1528" at bounding box center [646, 466] width 193 height 68
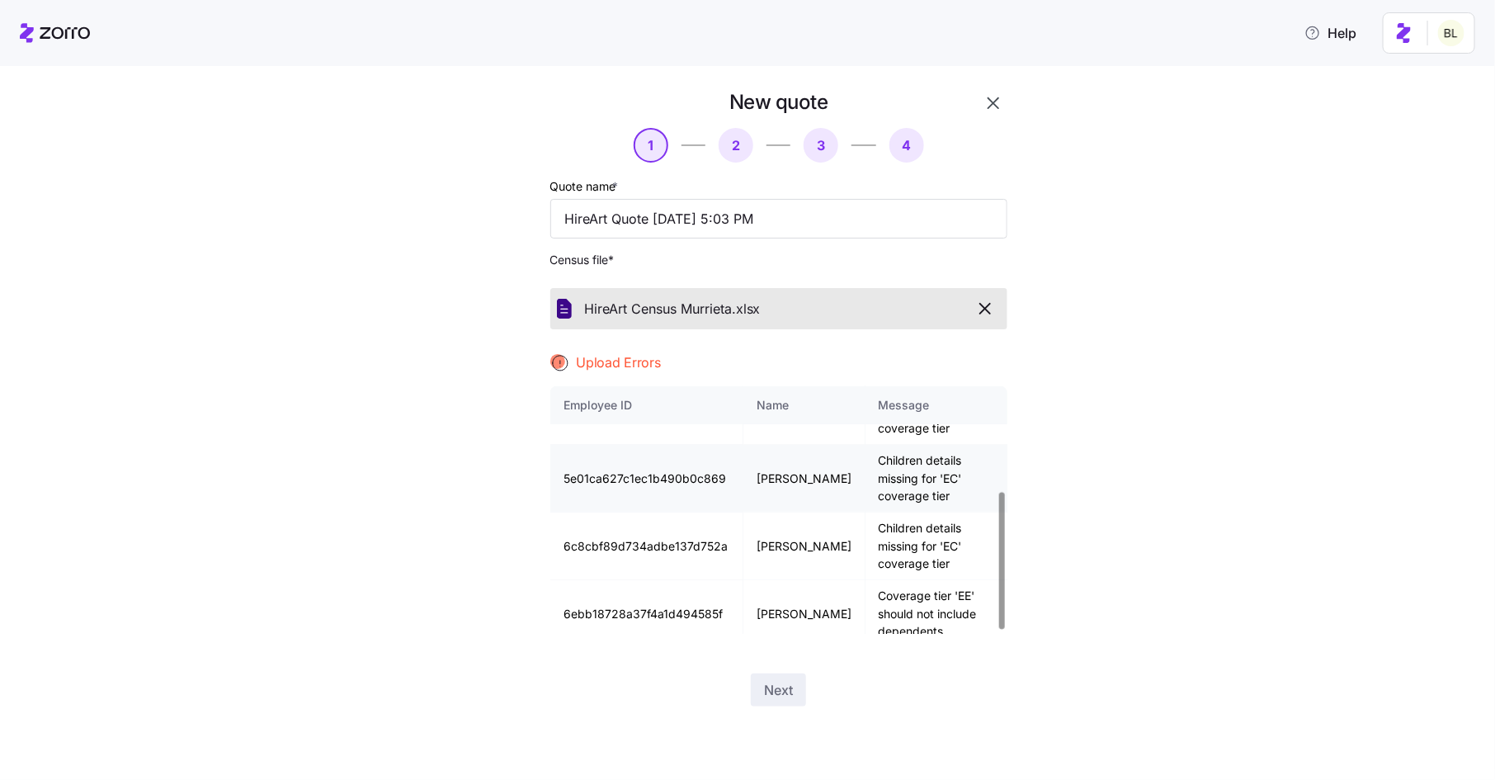
scroll to position [194, 0]
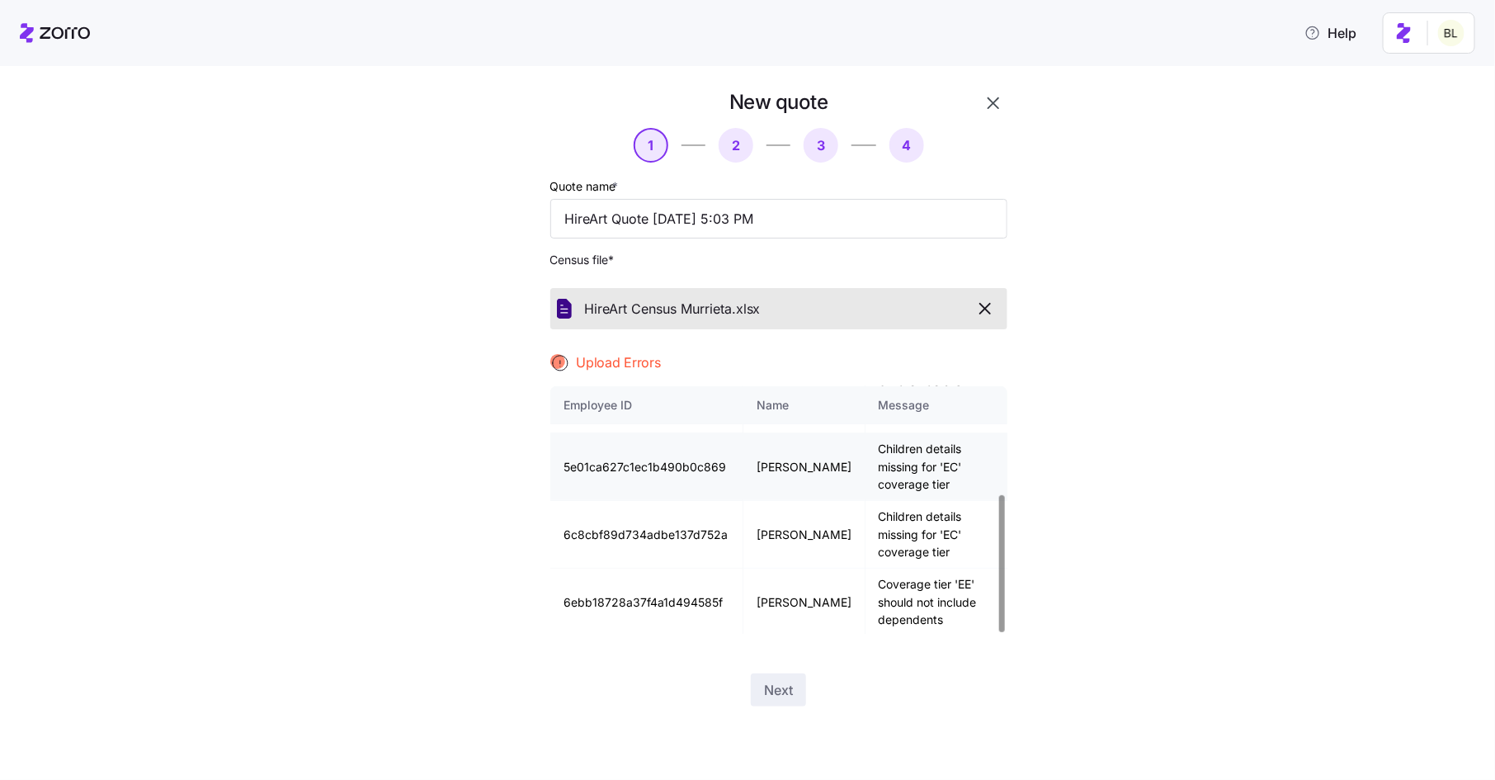
click at [654, 468] on td "5e01ca627c1ec1b490b0c869" at bounding box center [646, 467] width 193 height 68
click at [635, 600] on td "6ebb18728a37f4a1d494585f" at bounding box center [646, 602] width 193 height 67
click at [999, 309] on span "button" at bounding box center [985, 309] width 29 height 20
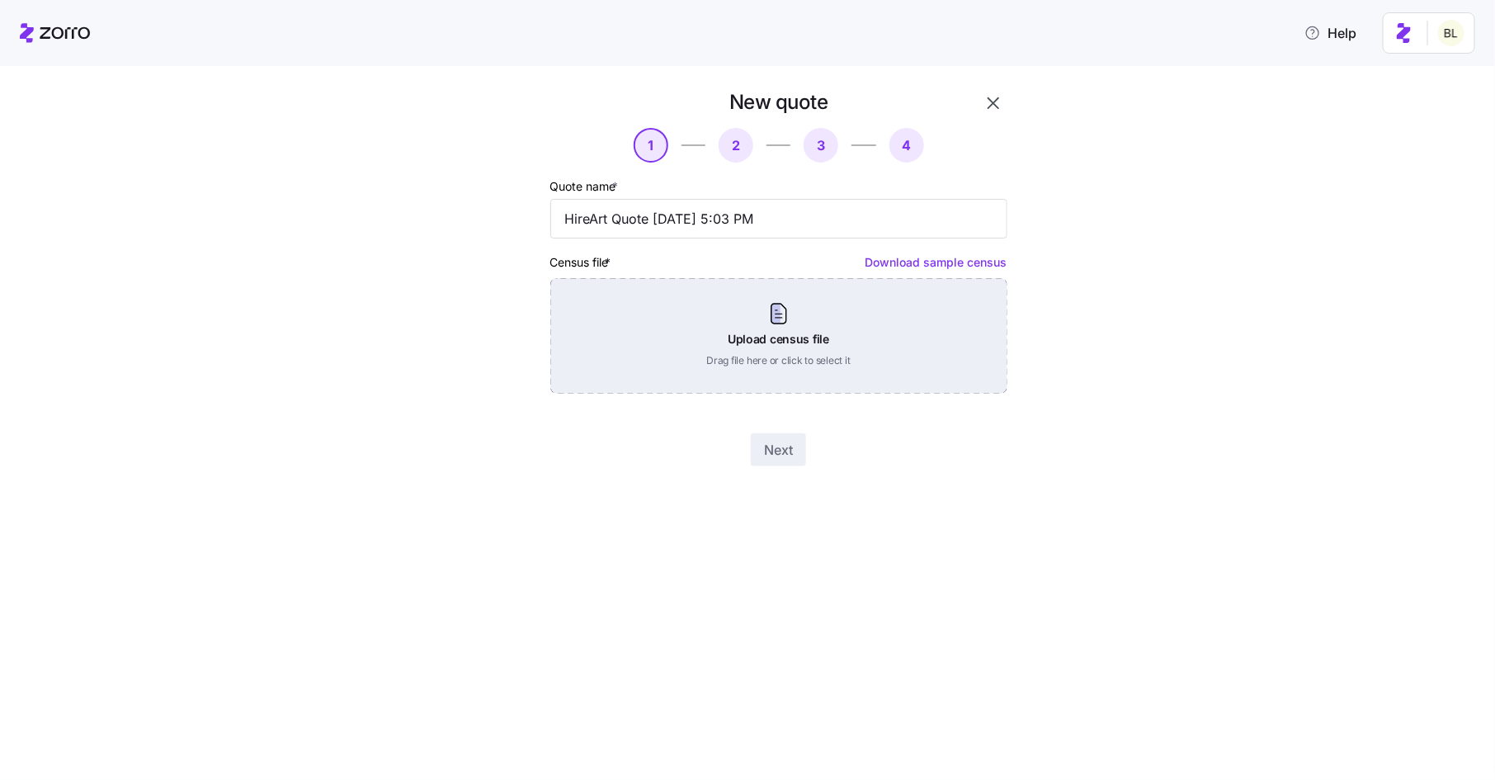
click at [828, 327] on div "Upload census file Drag file here or click to select it" at bounding box center [778, 336] width 457 height 116
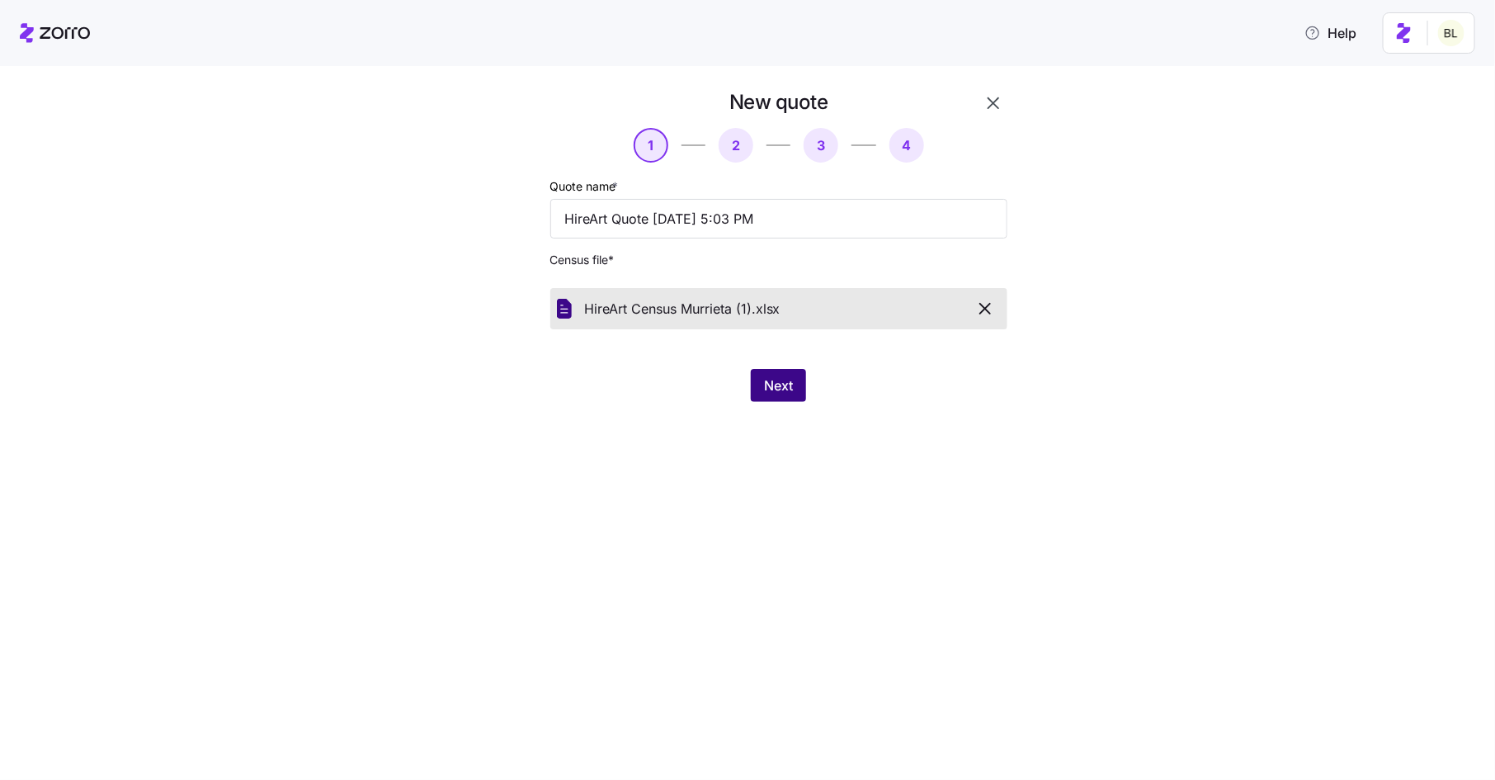
click at [777, 385] on span "Next" at bounding box center [778, 386] width 29 height 20
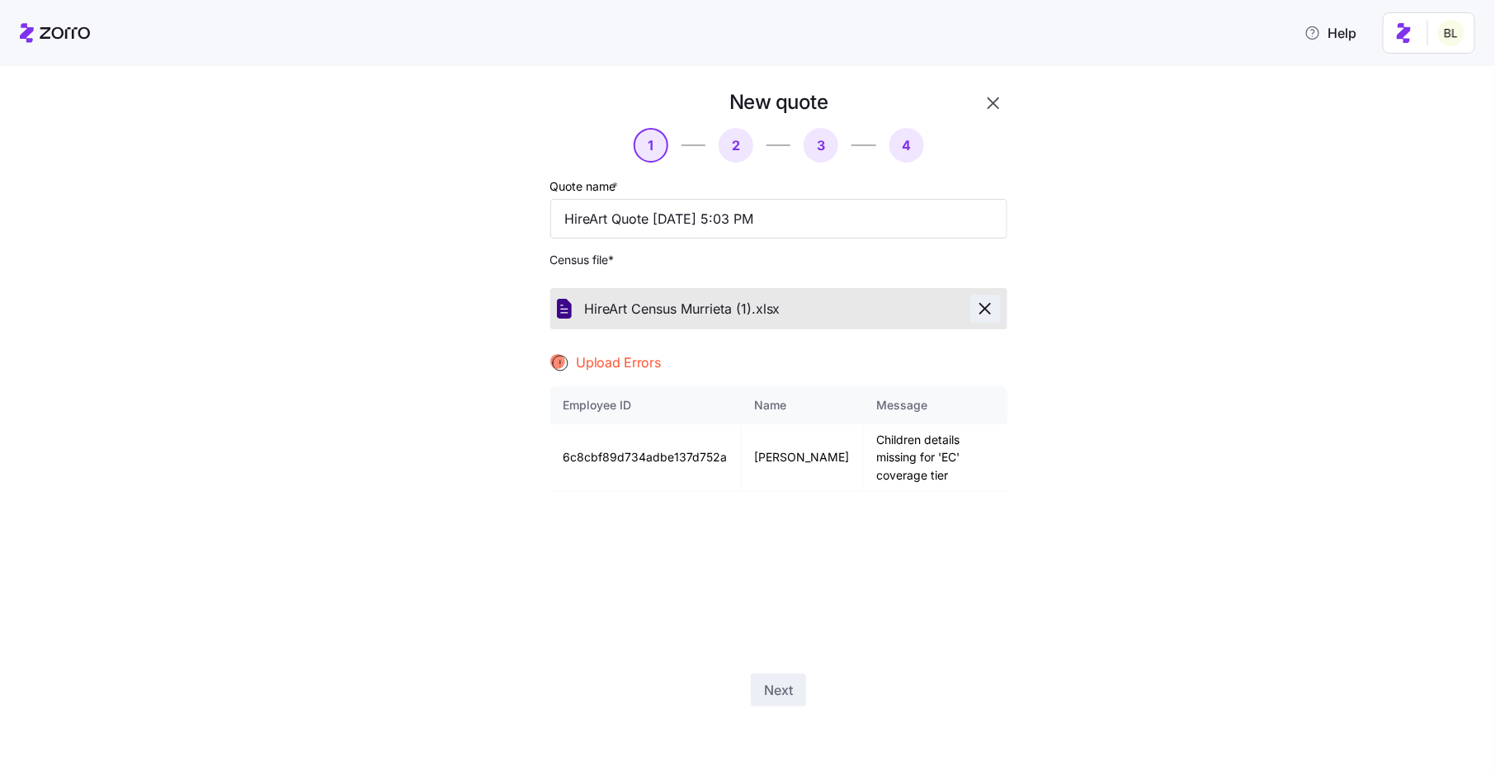
click at [986, 305] on icon "button" at bounding box center [986, 309] width 20 height 20
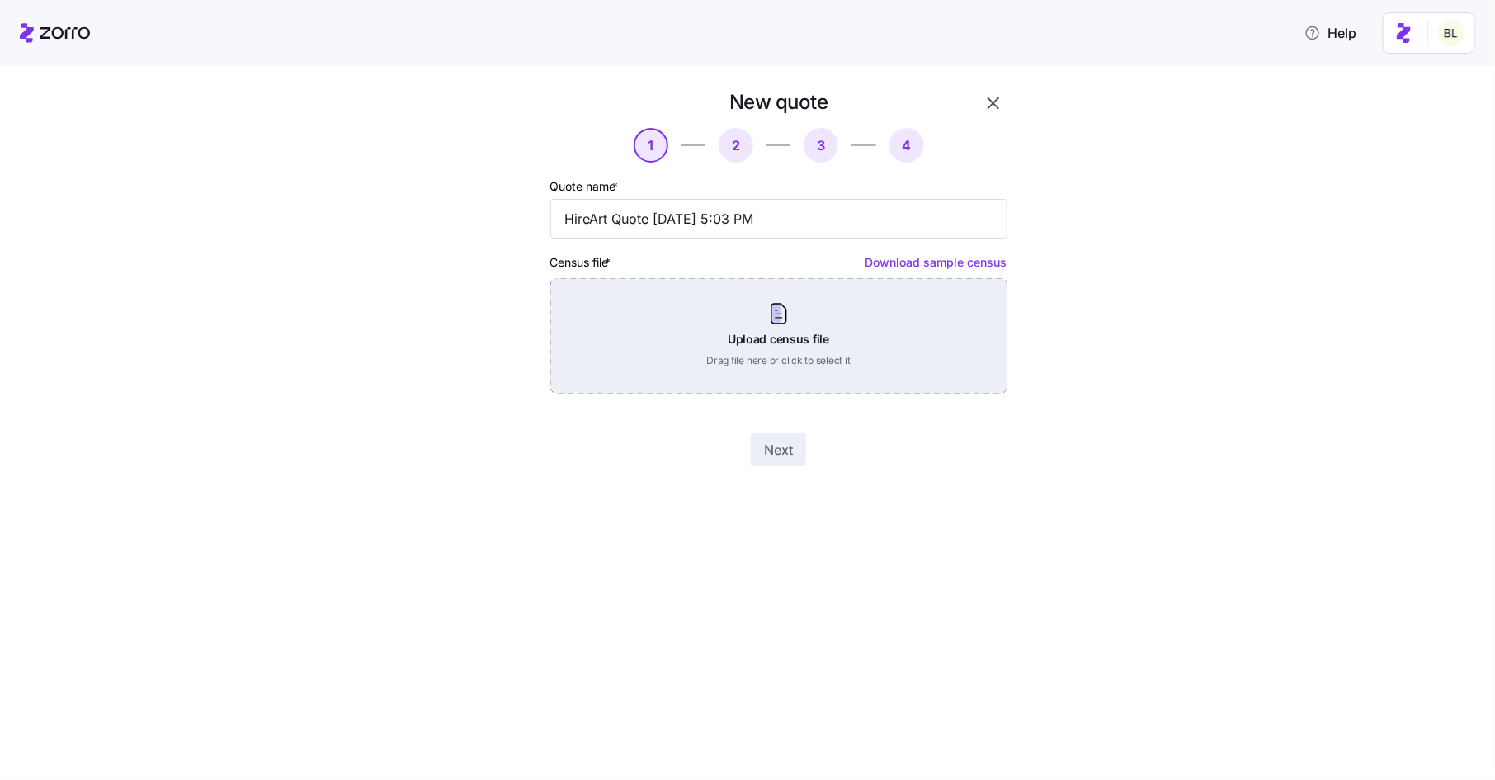
click at [877, 329] on div "Upload census file Drag file here or click to select it" at bounding box center [778, 336] width 457 height 116
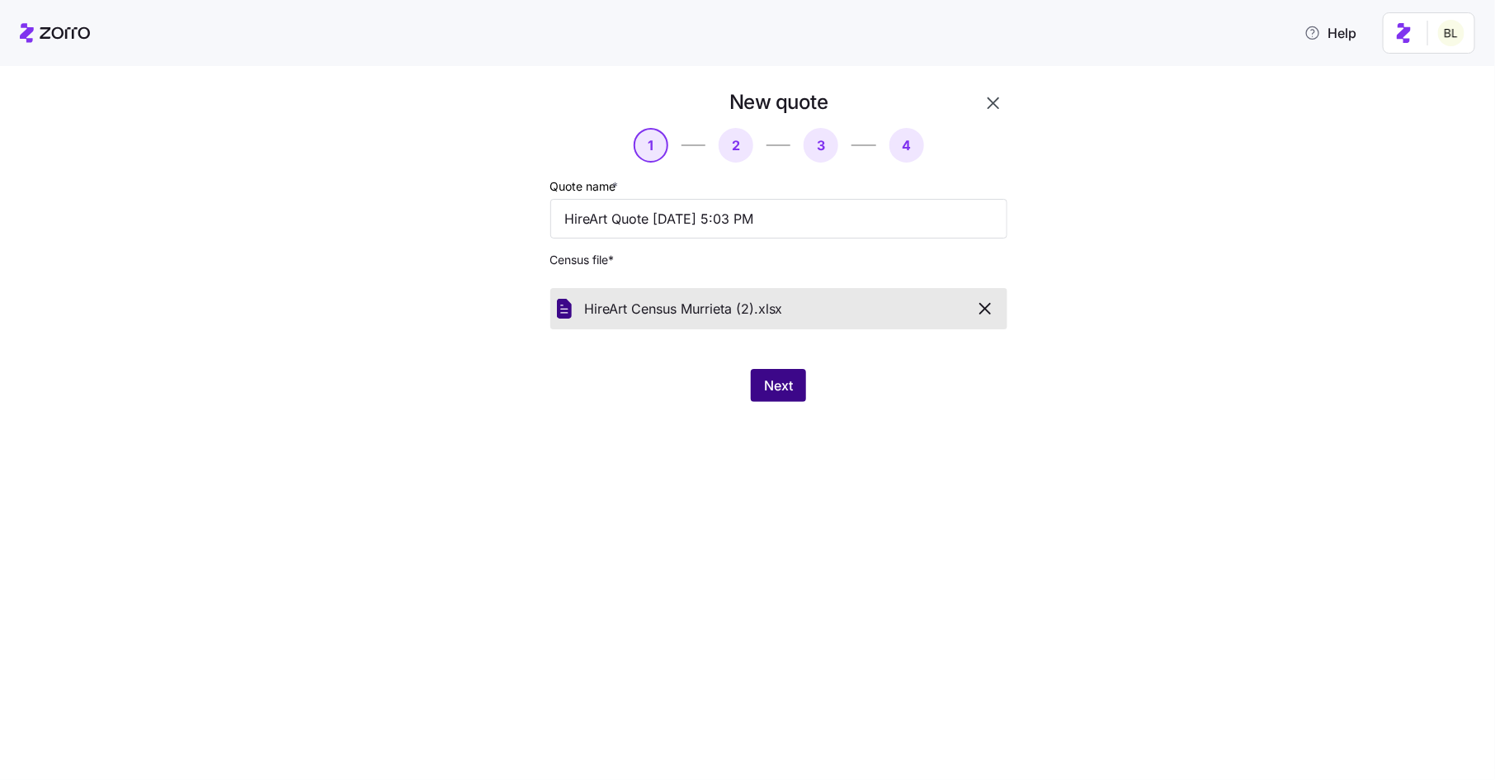
click at [763, 385] on button "Next" at bounding box center [778, 385] width 55 height 33
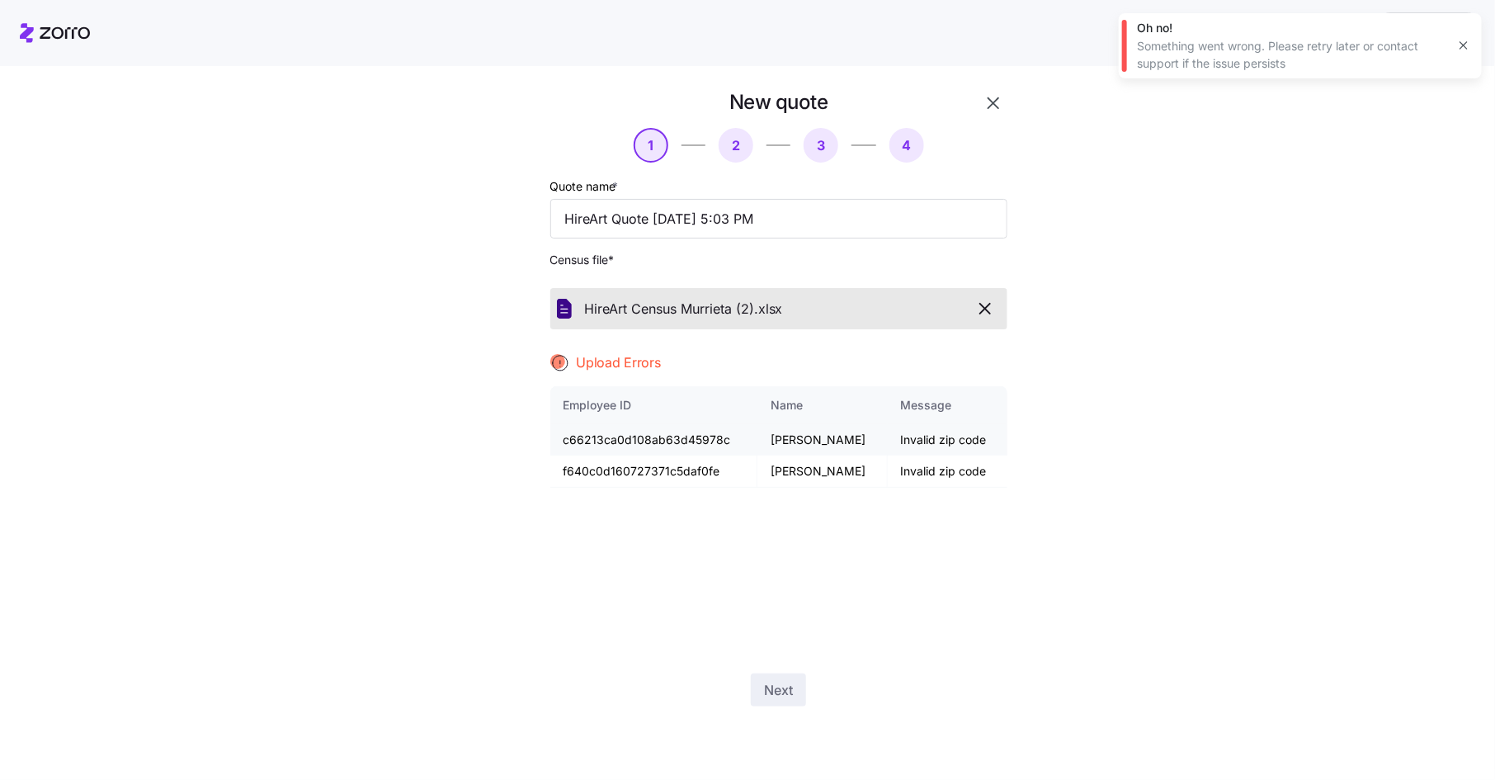
click at [650, 449] on td "c66213ca0d108ab63d45978c" at bounding box center [653, 440] width 207 height 32
click at [642, 488] on td "f640c0d160727371c5daf0fe" at bounding box center [653, 472] width 207 height 32
click at [989, 310] on icon "button" at bounding box center [986, 309] width 20 height 20
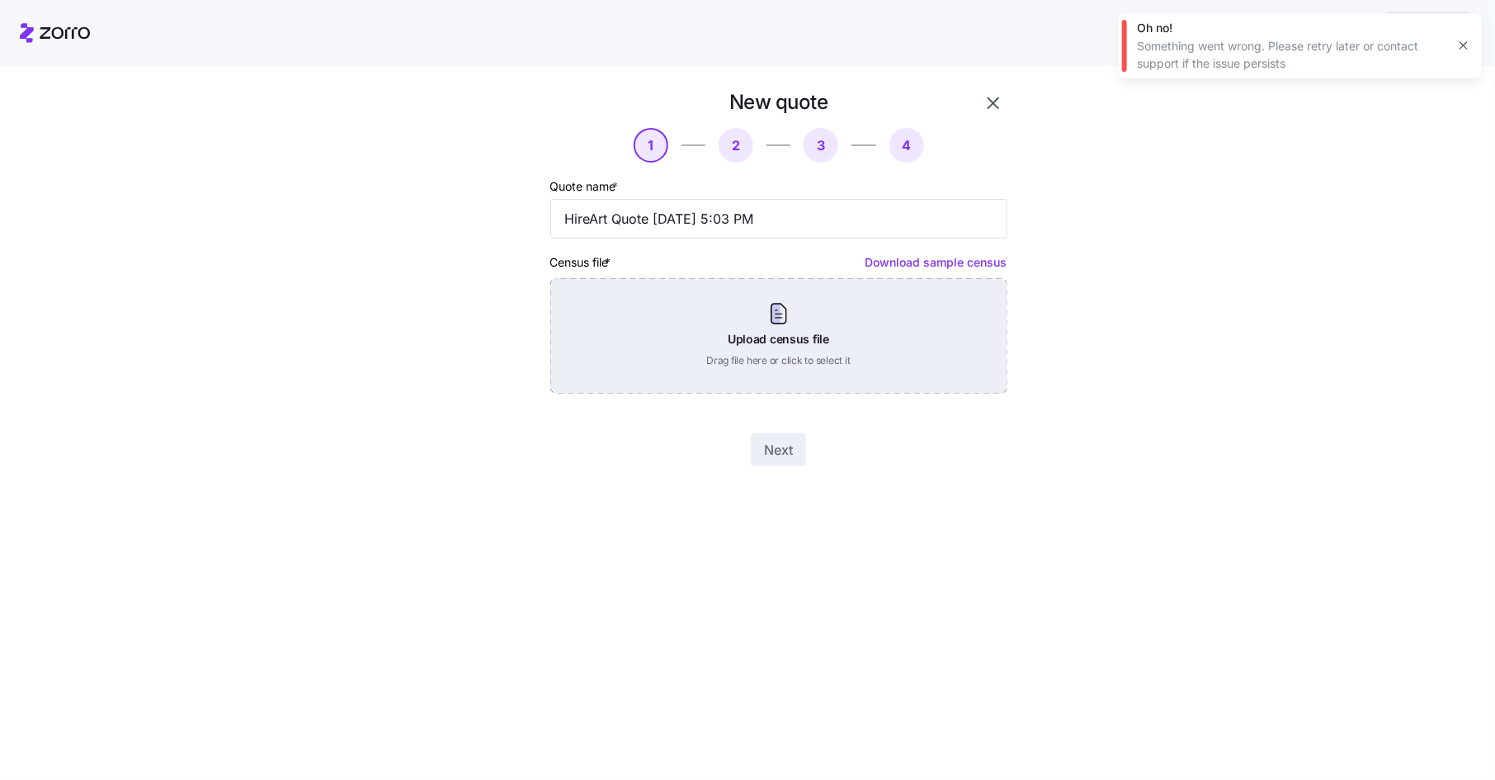
click at [789, 319] on div "Upload census file Drag file here or click to select it" at bounding box center [778, 336] width 457 height 116
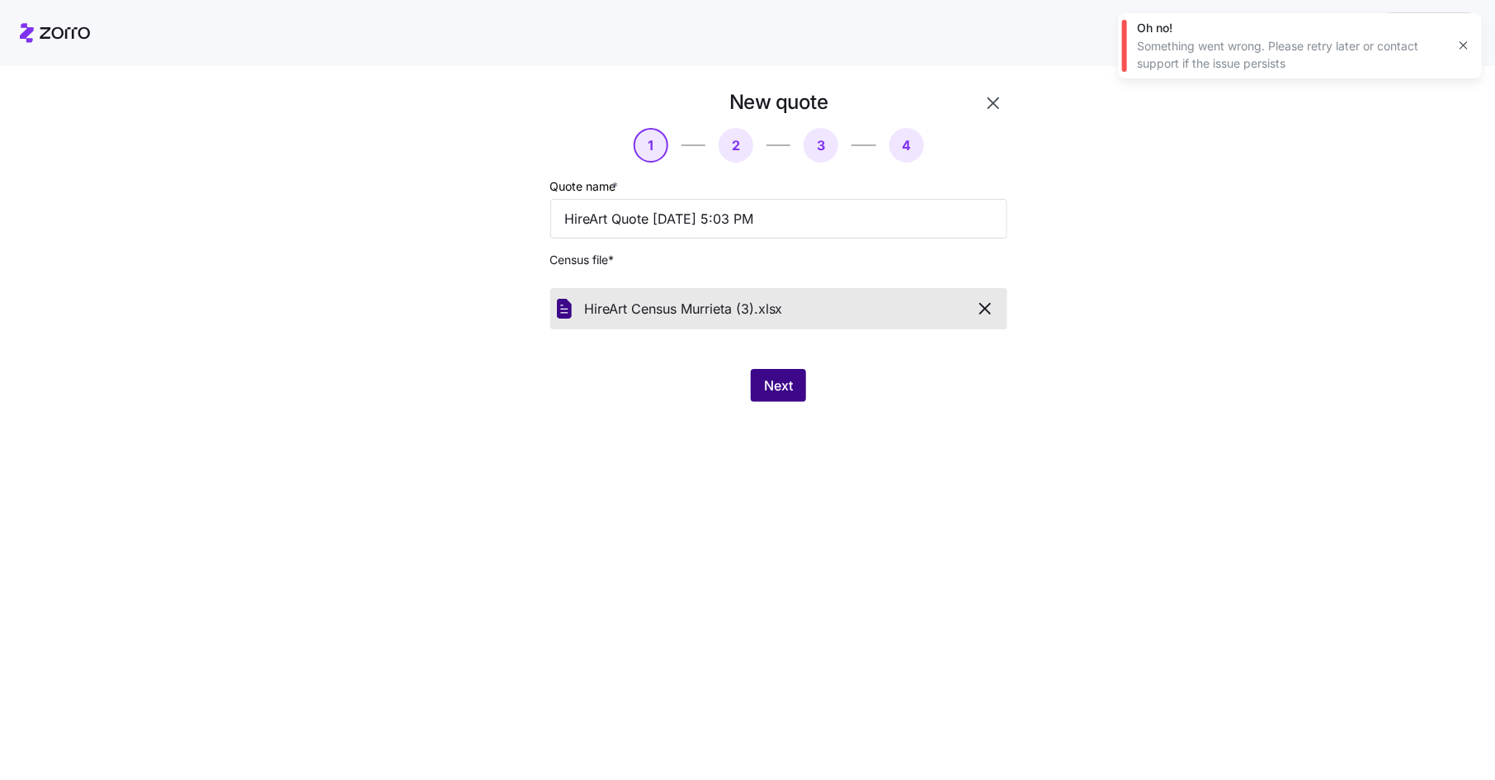
click at [768, 394] on span "Next" at bounding box center [778, 386] width 29 height 20
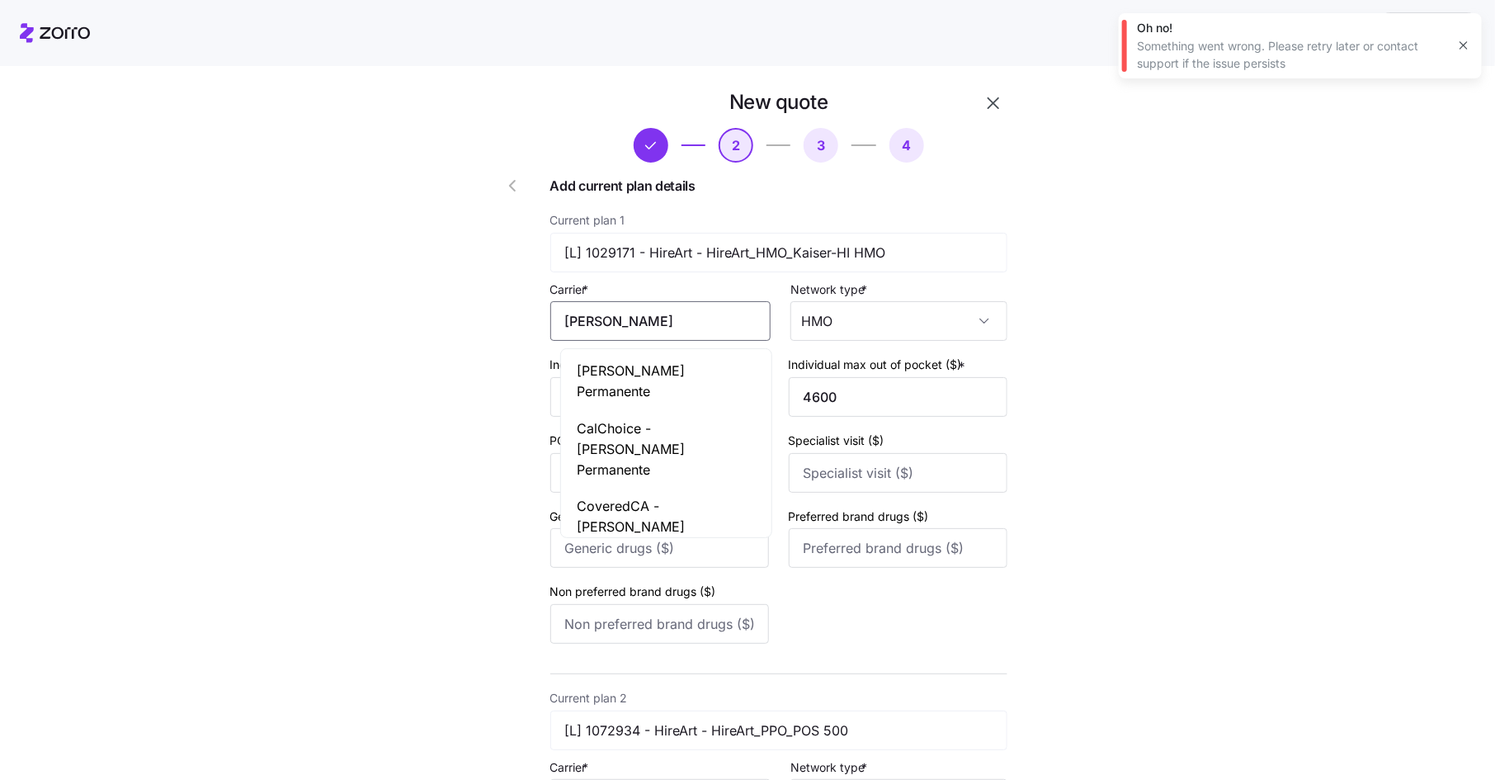
click at [667, 329] on input "[PERSON_NAME]" at bounding box center [660, 321] width 220 height 40
click at [668, 365] on span "[PERSON_NAME] Permanente" at bounding box center [667, 381] width 178 height 41
type input "[PERSON_NAME] Permanente"
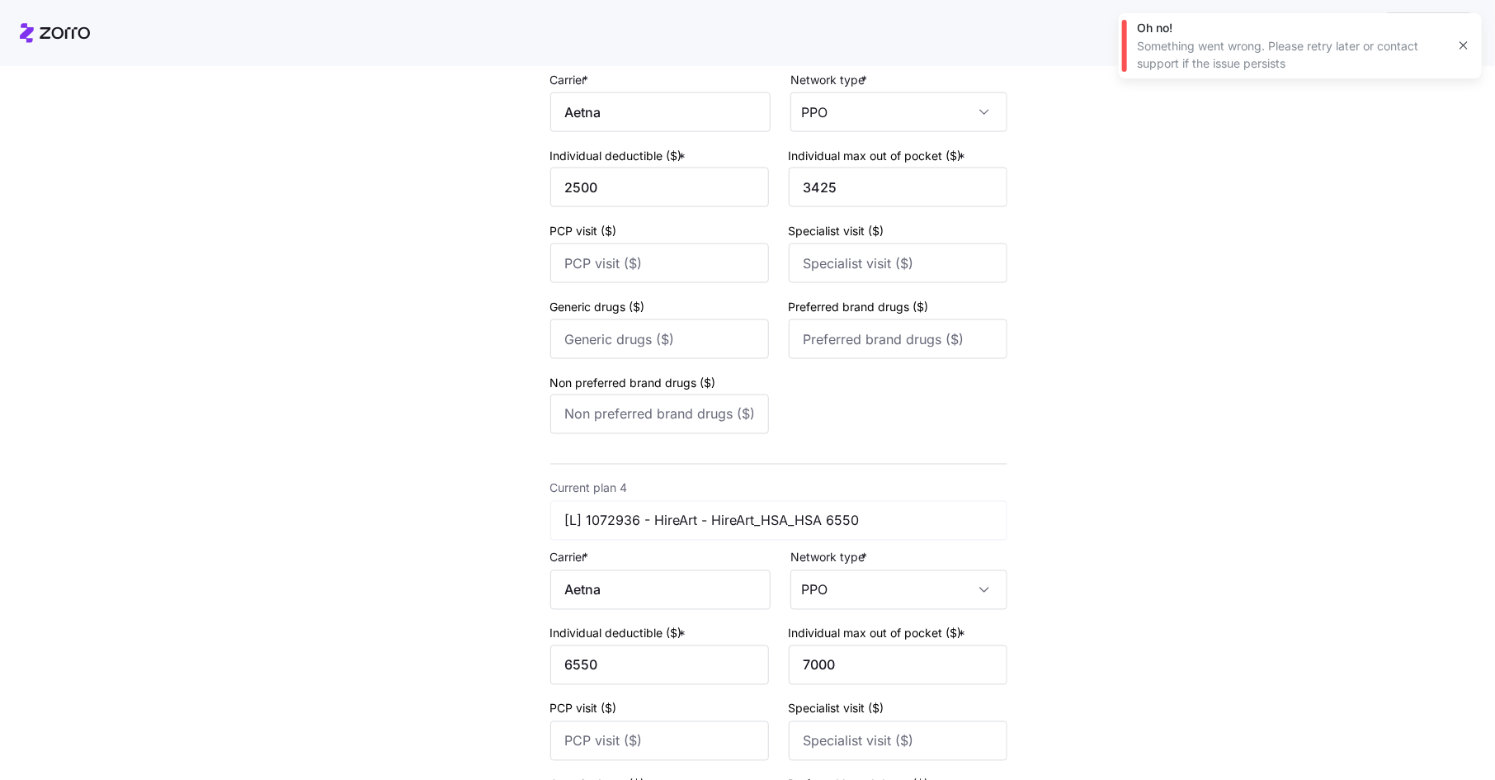
scroll to position [1949, 0]
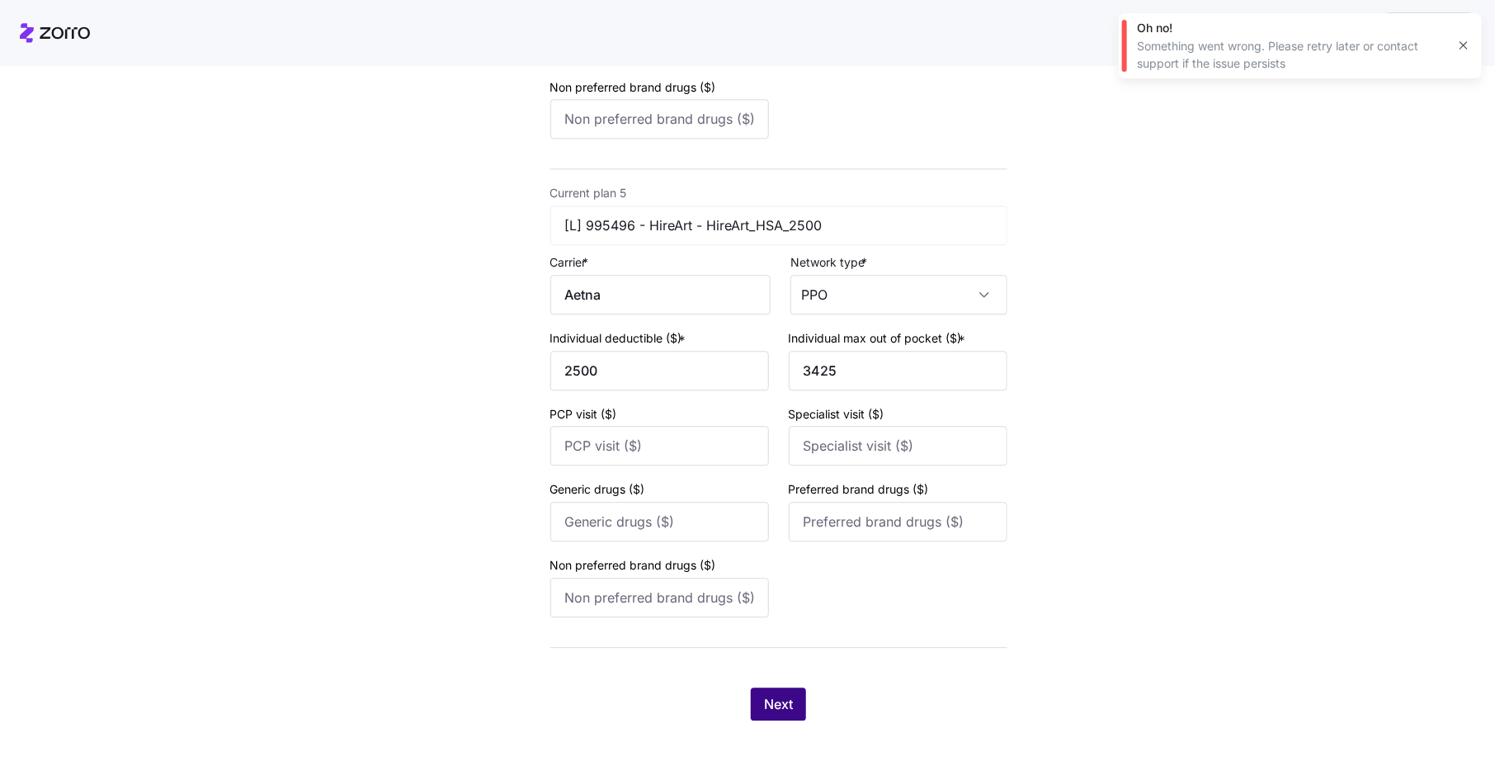
click at [777, 706] on span "Next" at bounding box center [778, 704] width 29 height 20
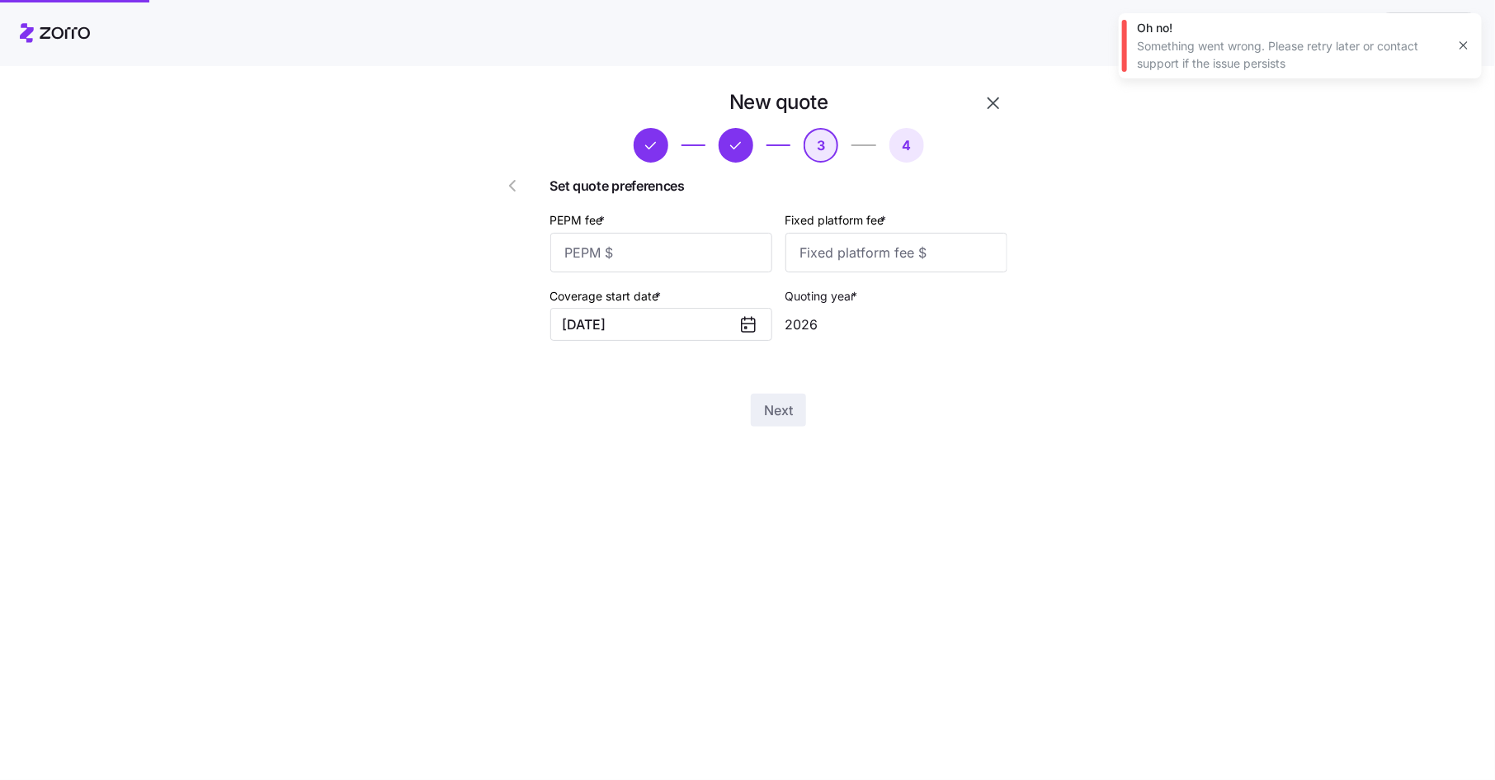
scroll to position [0, 0]
click at [1466, 44] on icon "button" at bounding box center [1464, 45] width 13 height 13
click at [630, 250] on input "PEPM fee *" at bounding box center [661, 253] width 222 height 40
type input "60"
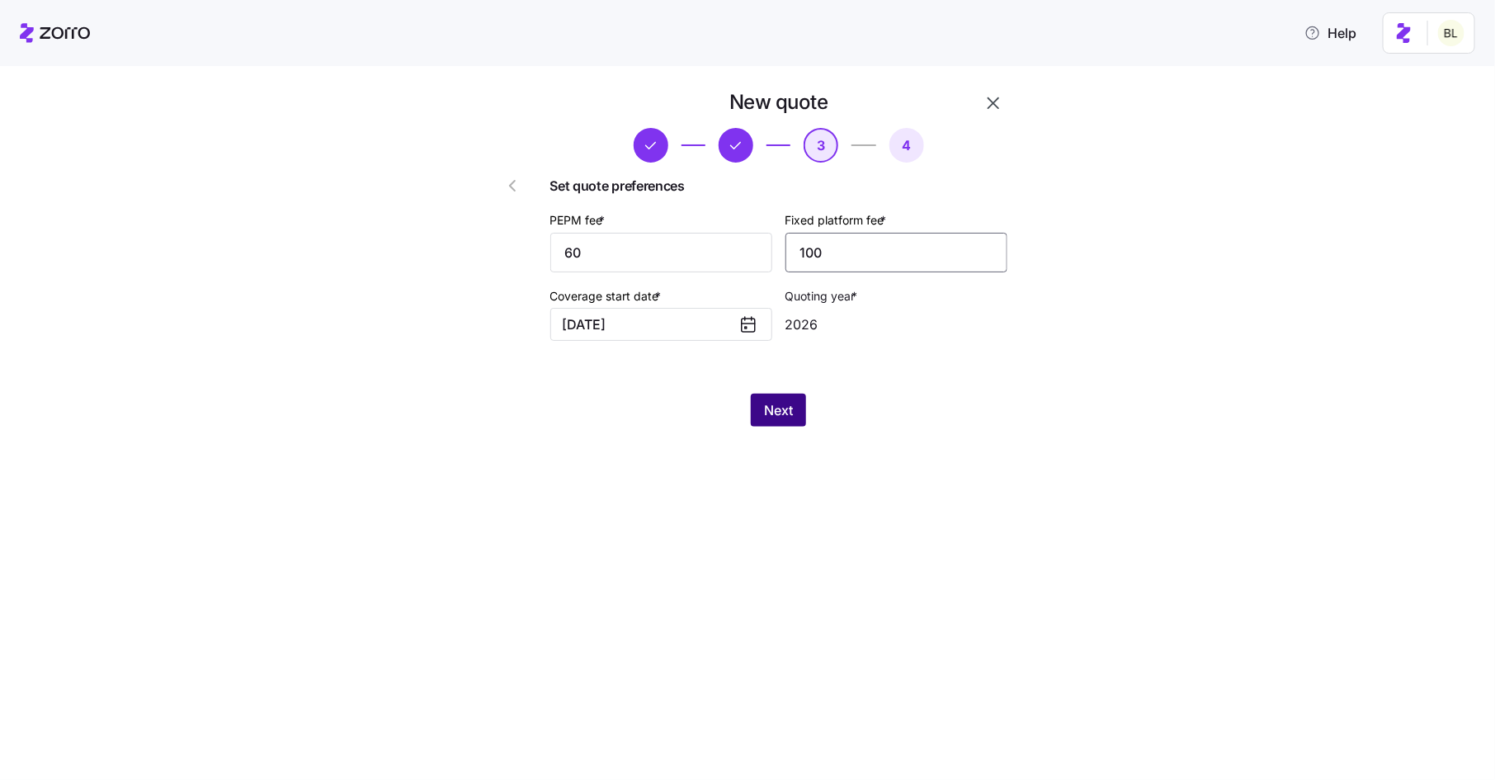
type input "100"
click at [769, 413] on span "Next" at bounding box center [778, 410] width 29 height 20
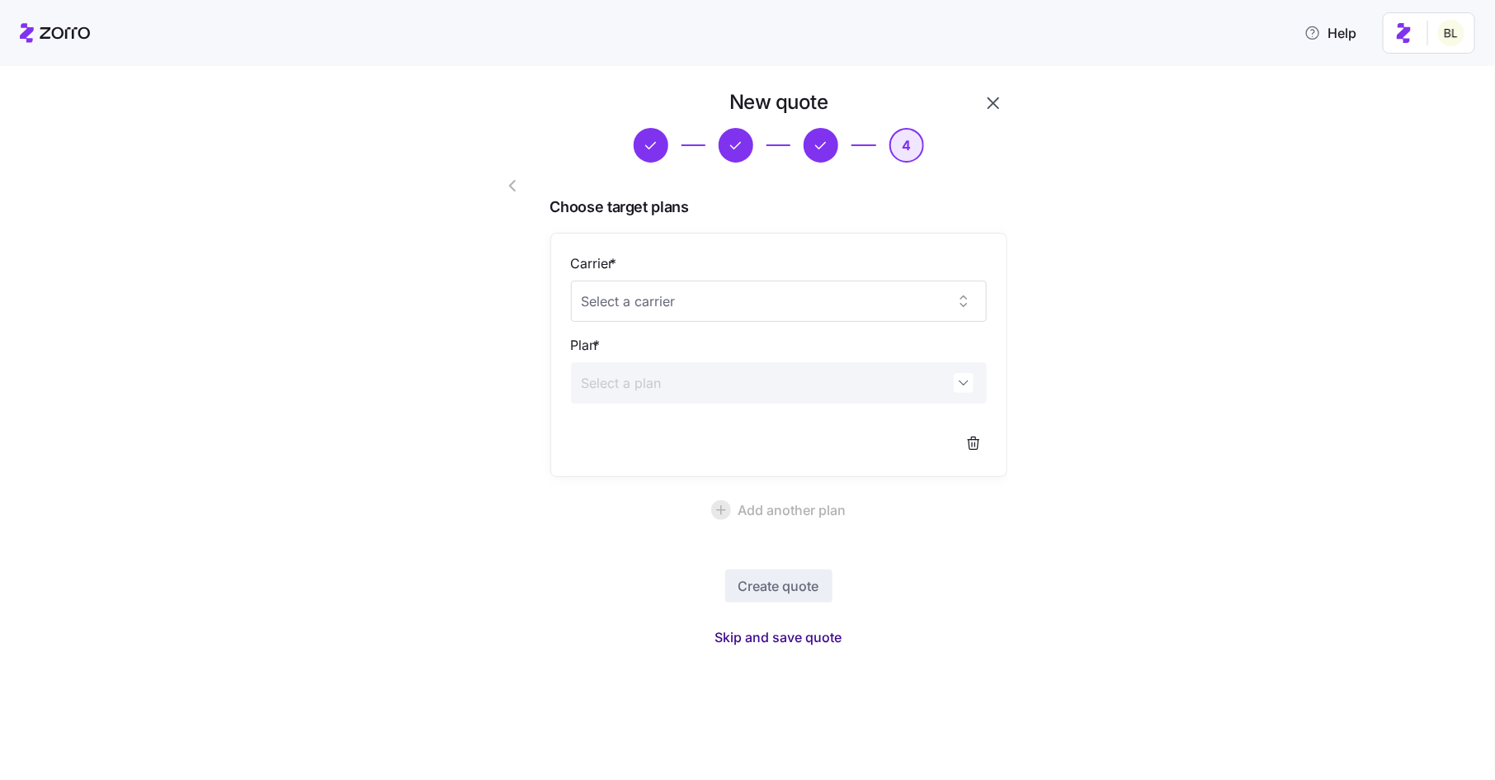
click at [791, 635] on span "Skip and save quote" at bounding box center [779, 637] width 127 height 20
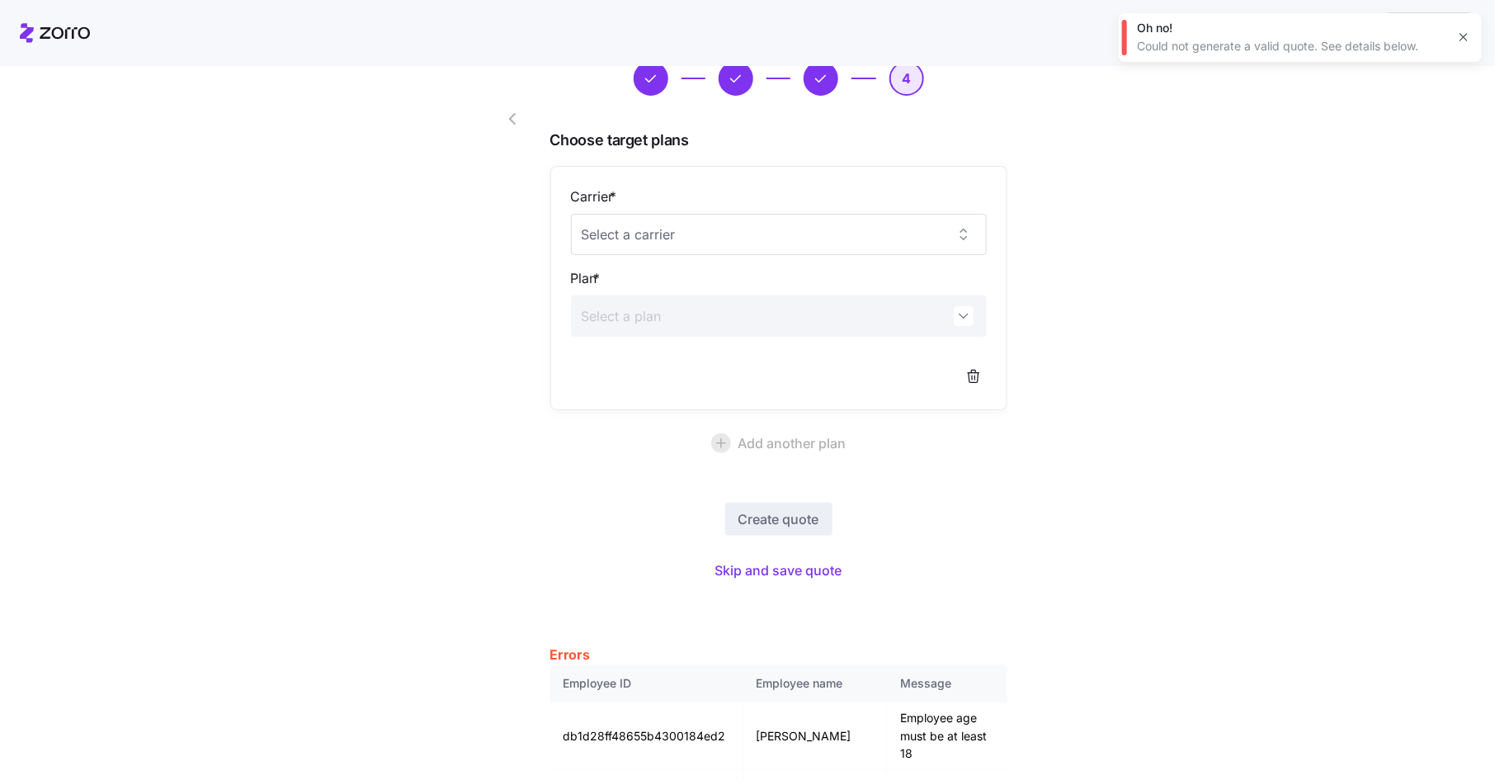
scroll to position [146, 0]
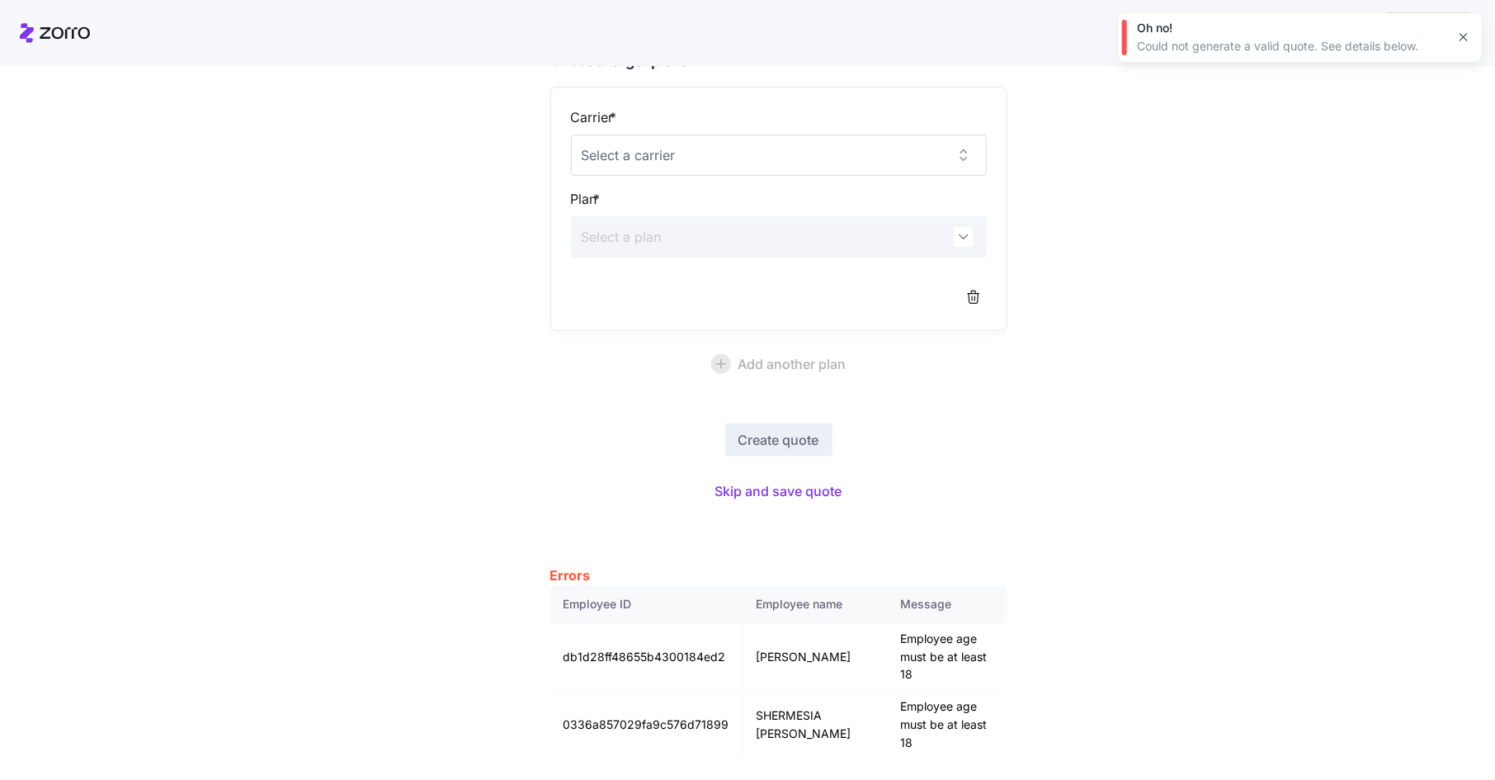
click at [1466, 35] on icon "button" at bounding box center [1464, 37] width 13 height 13
click at [1414, 133] on div "New quote 4 Choose target plans Carrier * Plan * Add another plan Create quote …" at bounding box center [759, 360] width 1426 height 834
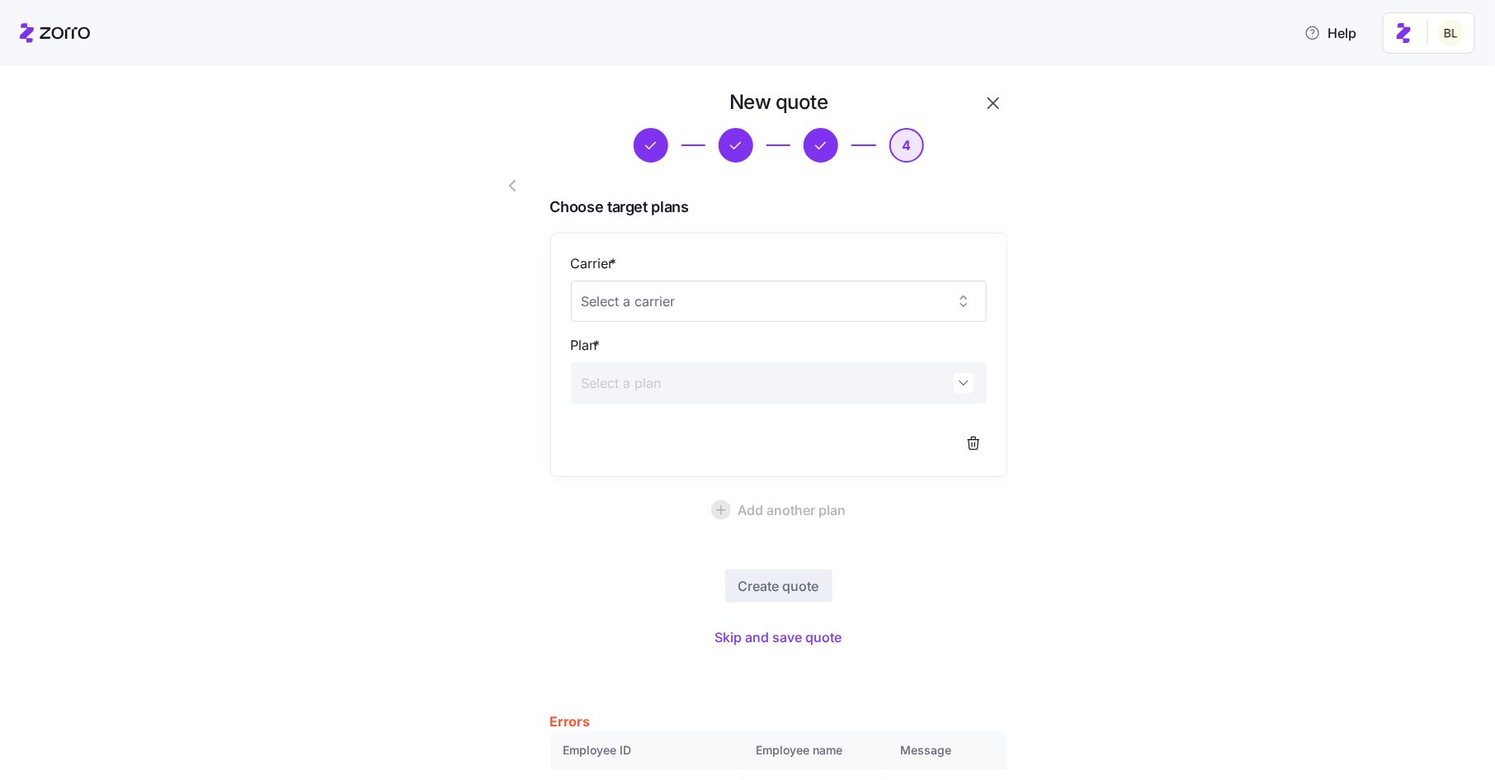
click at [995, 102] on icon "button" at bounding box center [994, 103] width 12 height 12
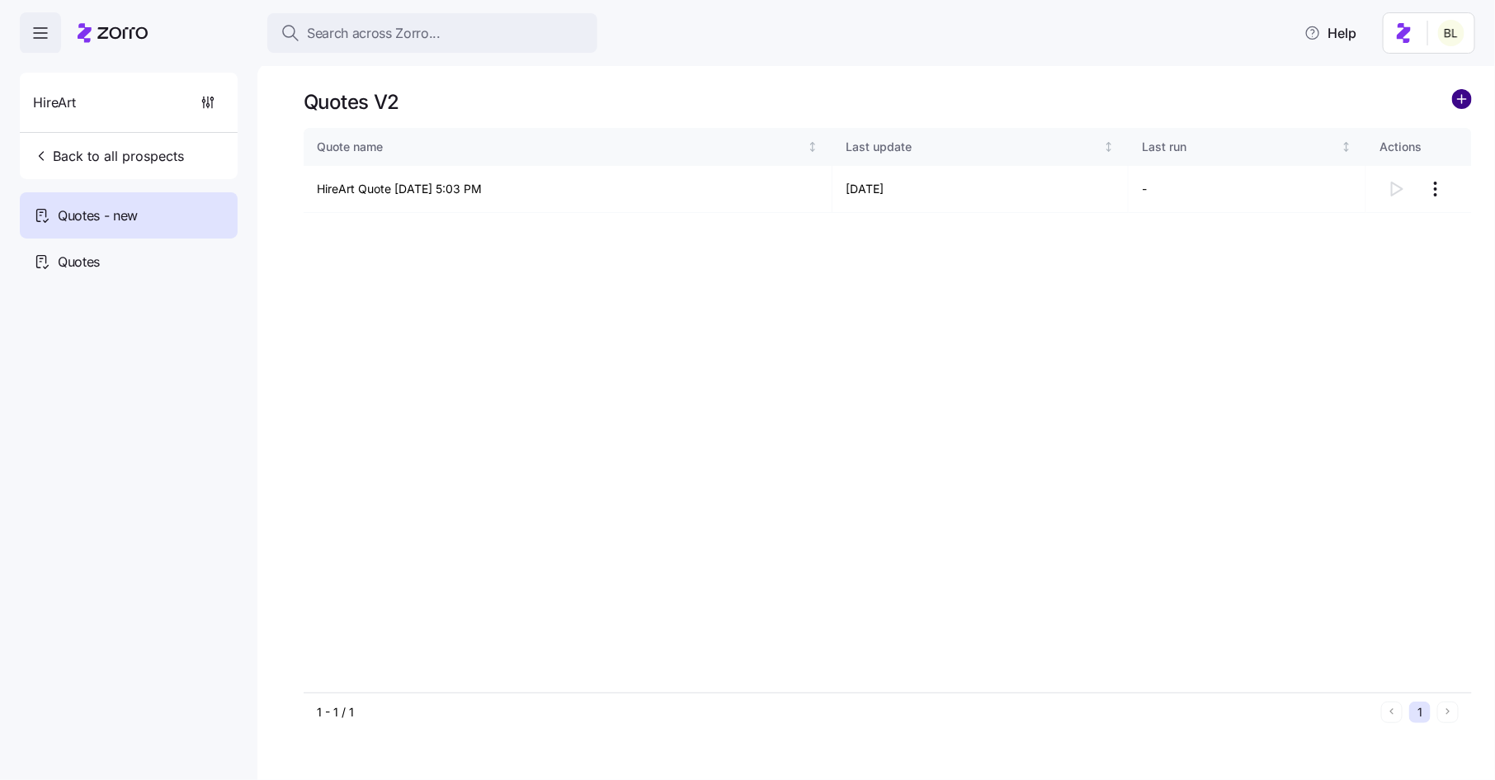
click at [1458, 101] on circle "add icon" at bounding box center [1462, 99] width 18 height 18
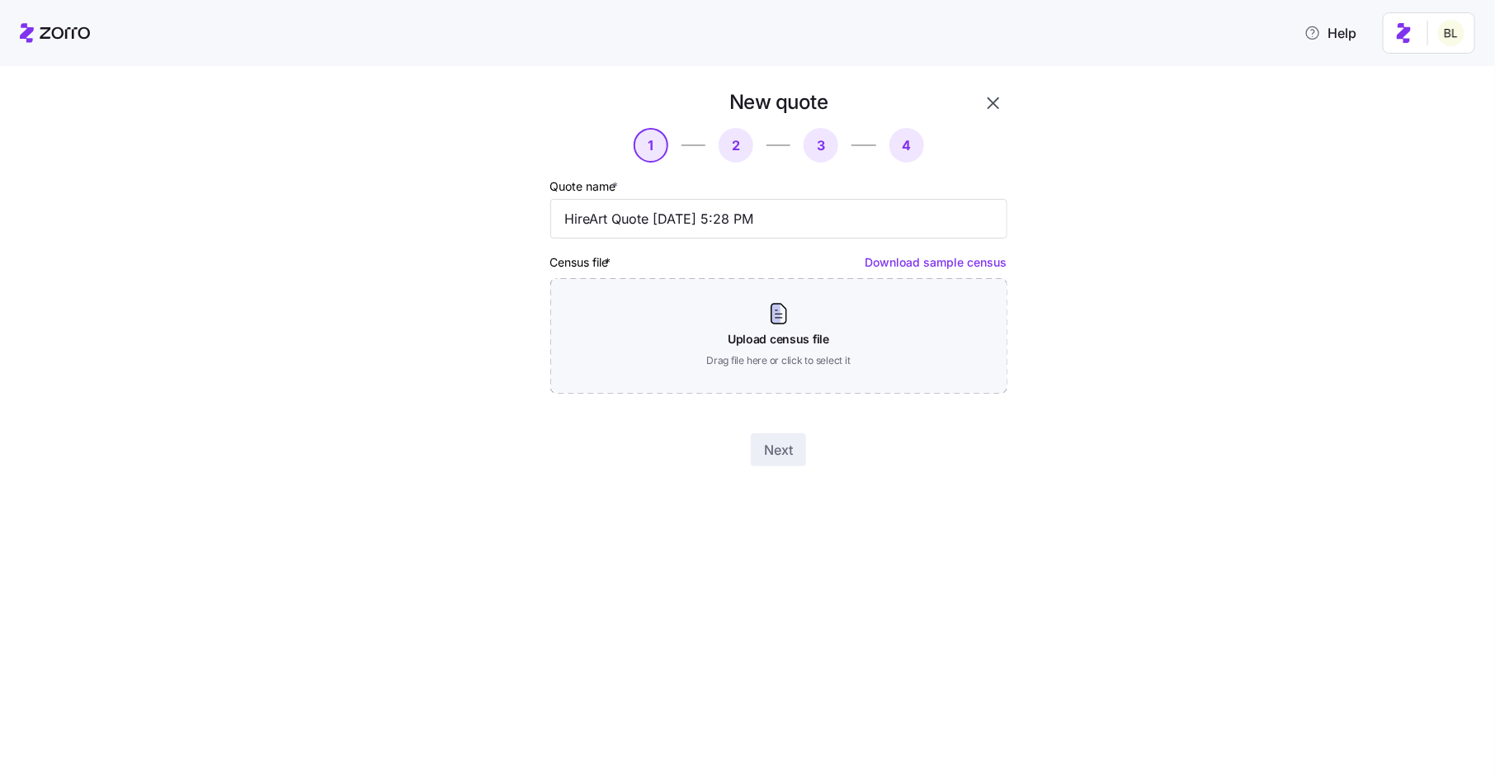
click at [999, 108] on icon "button" at bounding box center [994, 103] width 20 height 20
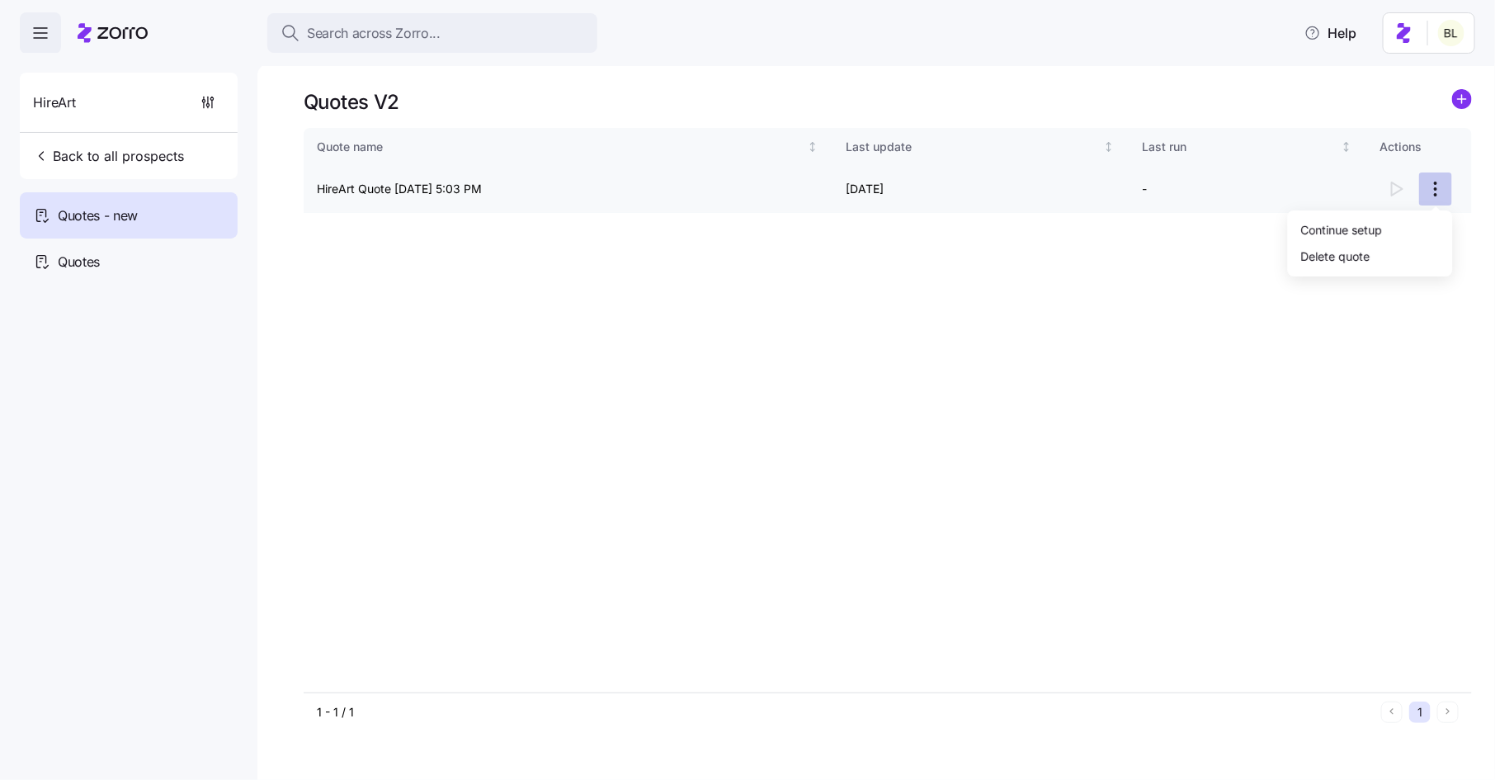
click at [1440, 186] on html "Search across Zorro... Help HireArt Back to all prospects Quotes - new Quotes Q…" at bounding box center [747, 385] width 1495 height 770
click at [1425, 224] on div "Continue setup" at bounding box center [1371, 229] width 152 height 26
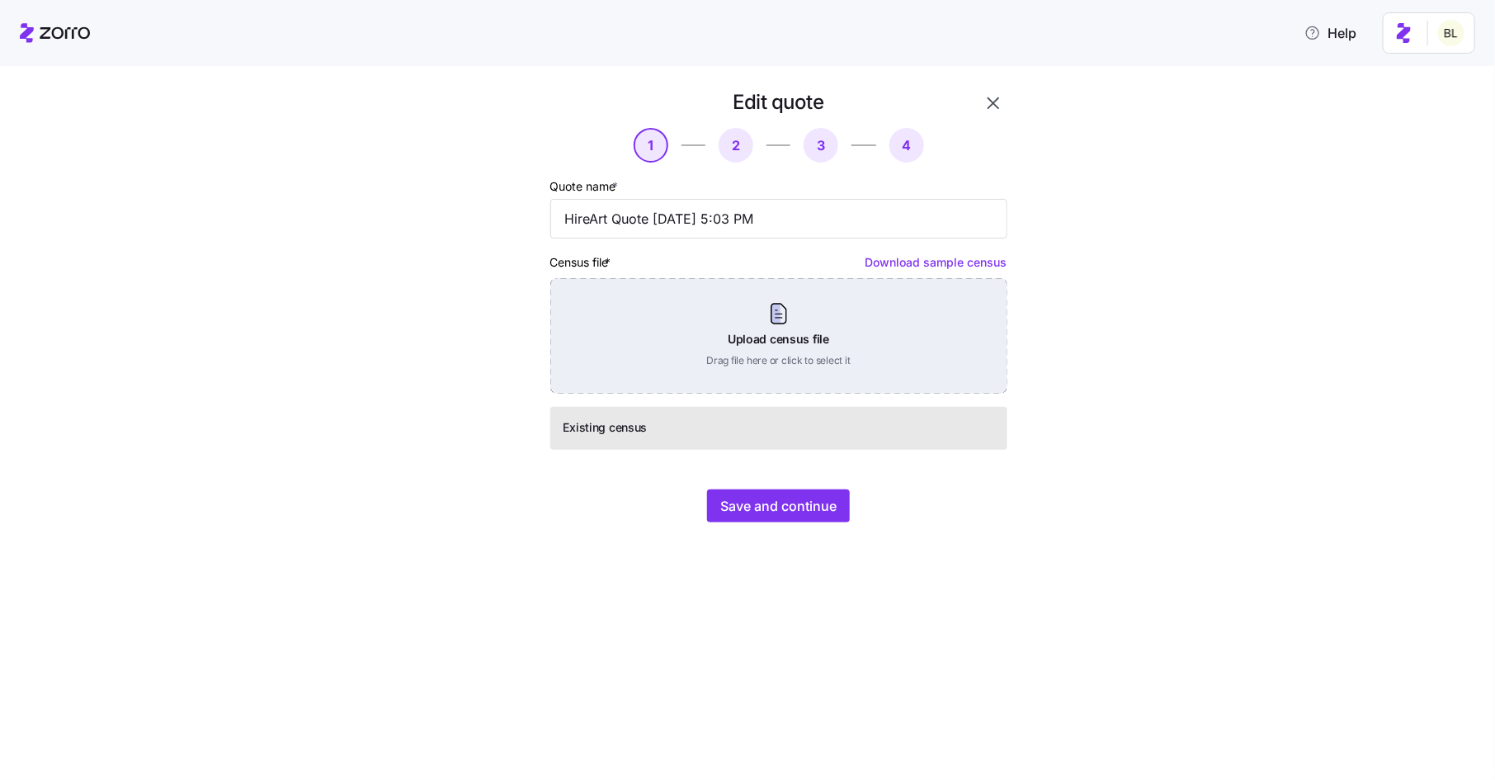
click at [831, 324] on div "Upload census file Drag file here or click to select it" at bounding box center [778, 336] width 457 height 116
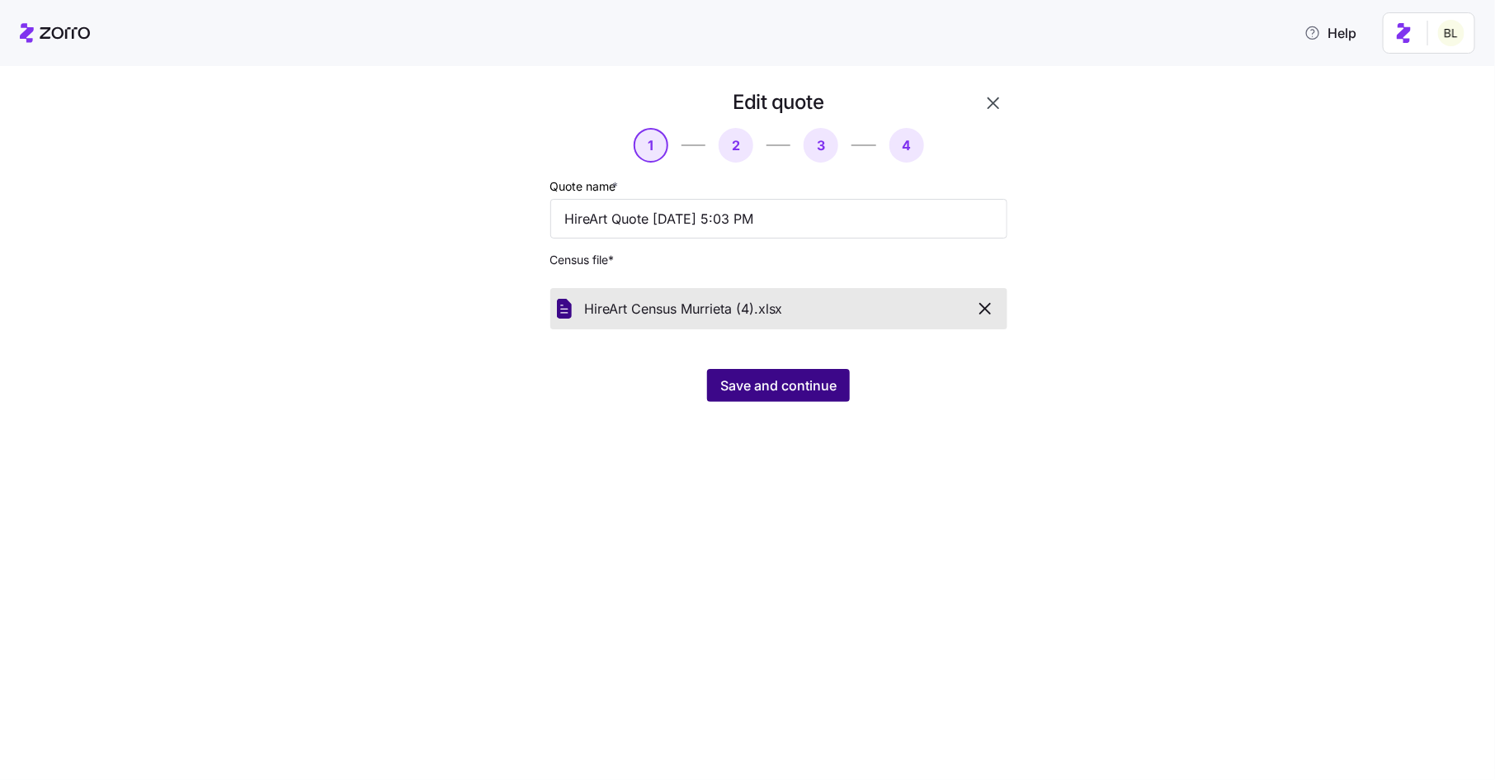
click at [757, 388] on span "Save and continue" at bounding box center [779, 386] width 116 height 20
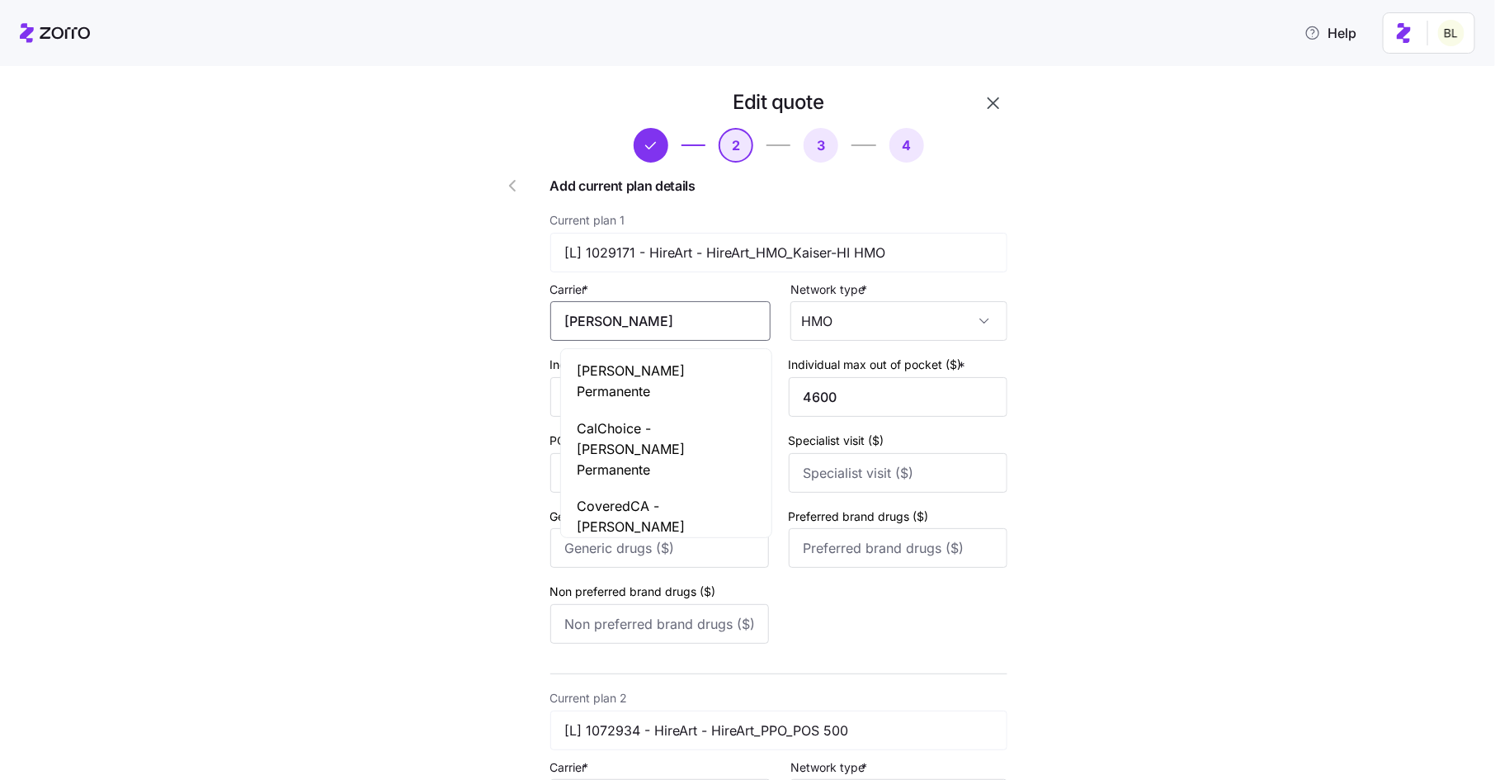
click at [684, 315] on input "[PERSON_NAME]" at bounding box center [660, 321] width 220 height 40
click at [683, 366] on span "[PERSON_NAME] Permanente" at bounding box center [667, 381] width 178 height 41
type input "[PERSON_NAME] Permanente"
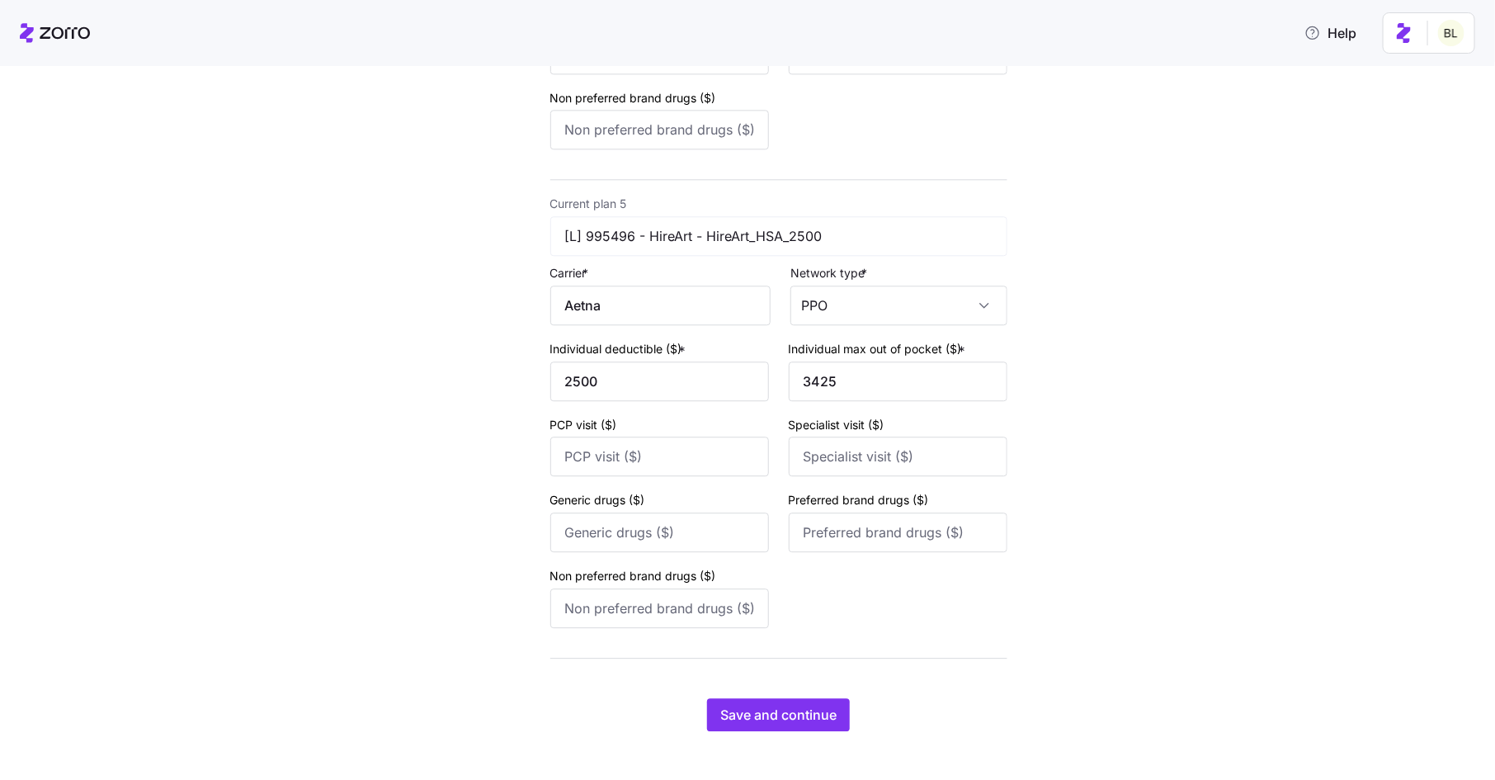
scroll to position [1949, 0]
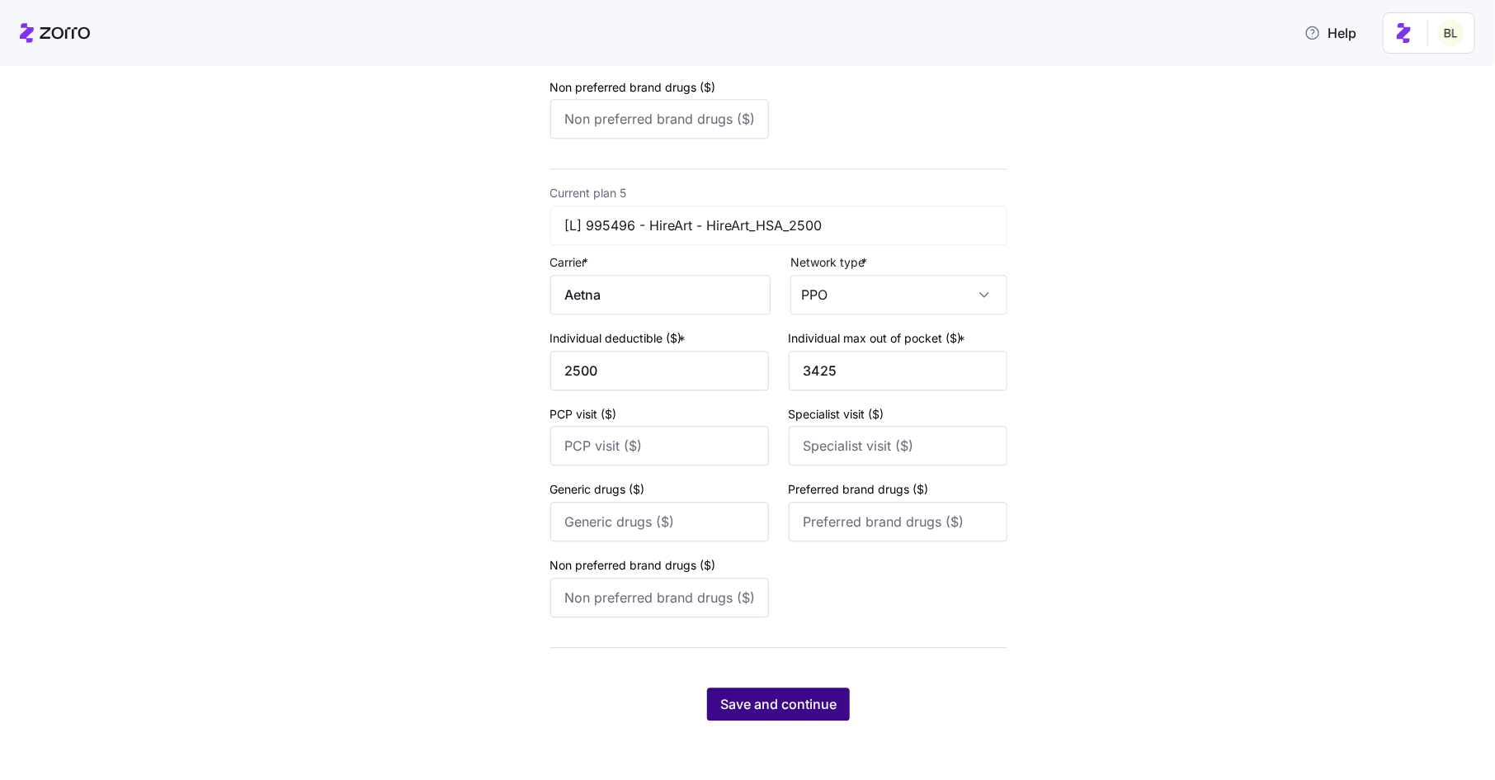
click at [756, 701] on span "Save and continue" at bounding box center [779, 704] width 116 height 20
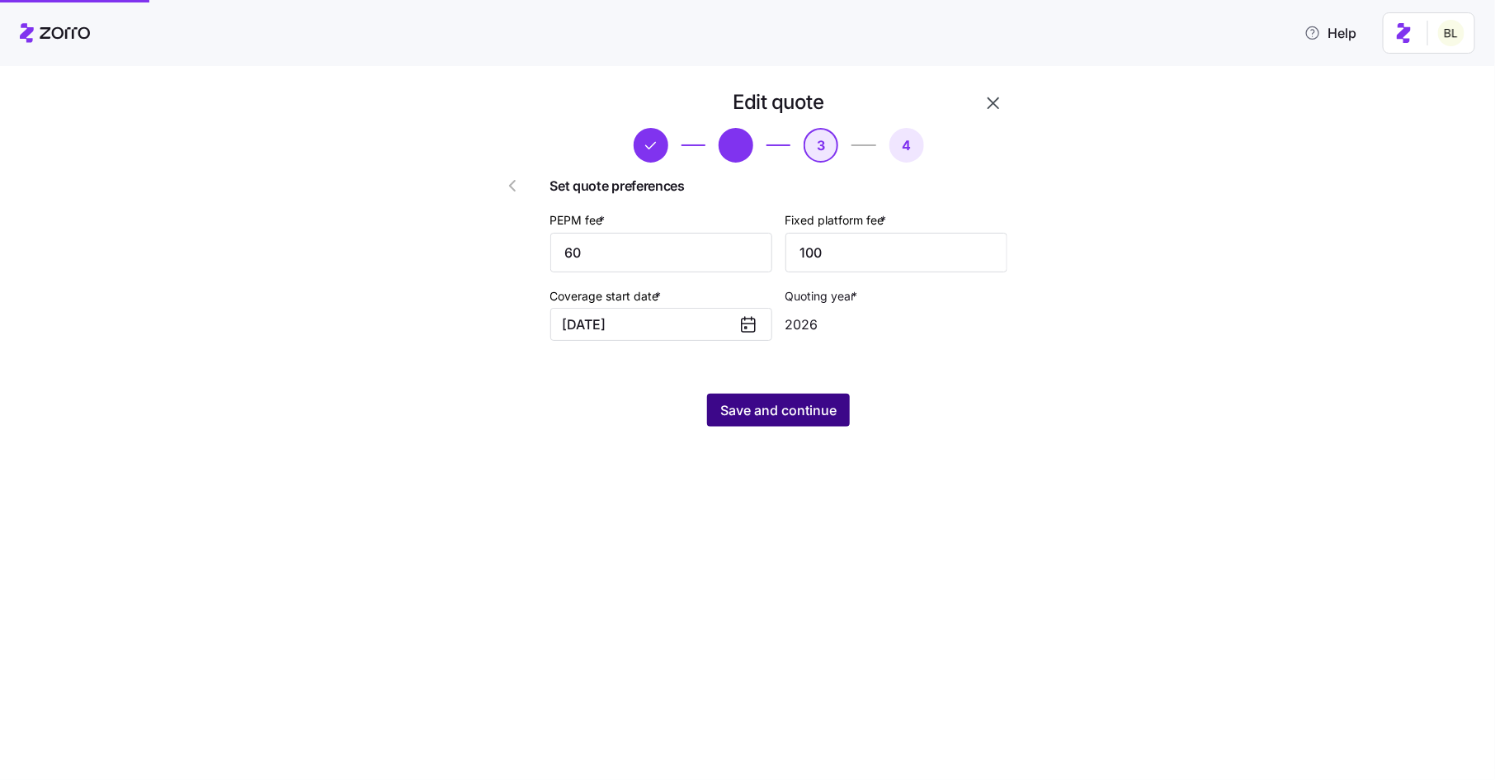
scroll to position [0, 0]
click at [799, 417] on span "Save and continue" at bounding box center [779, 410] width 116 height 20
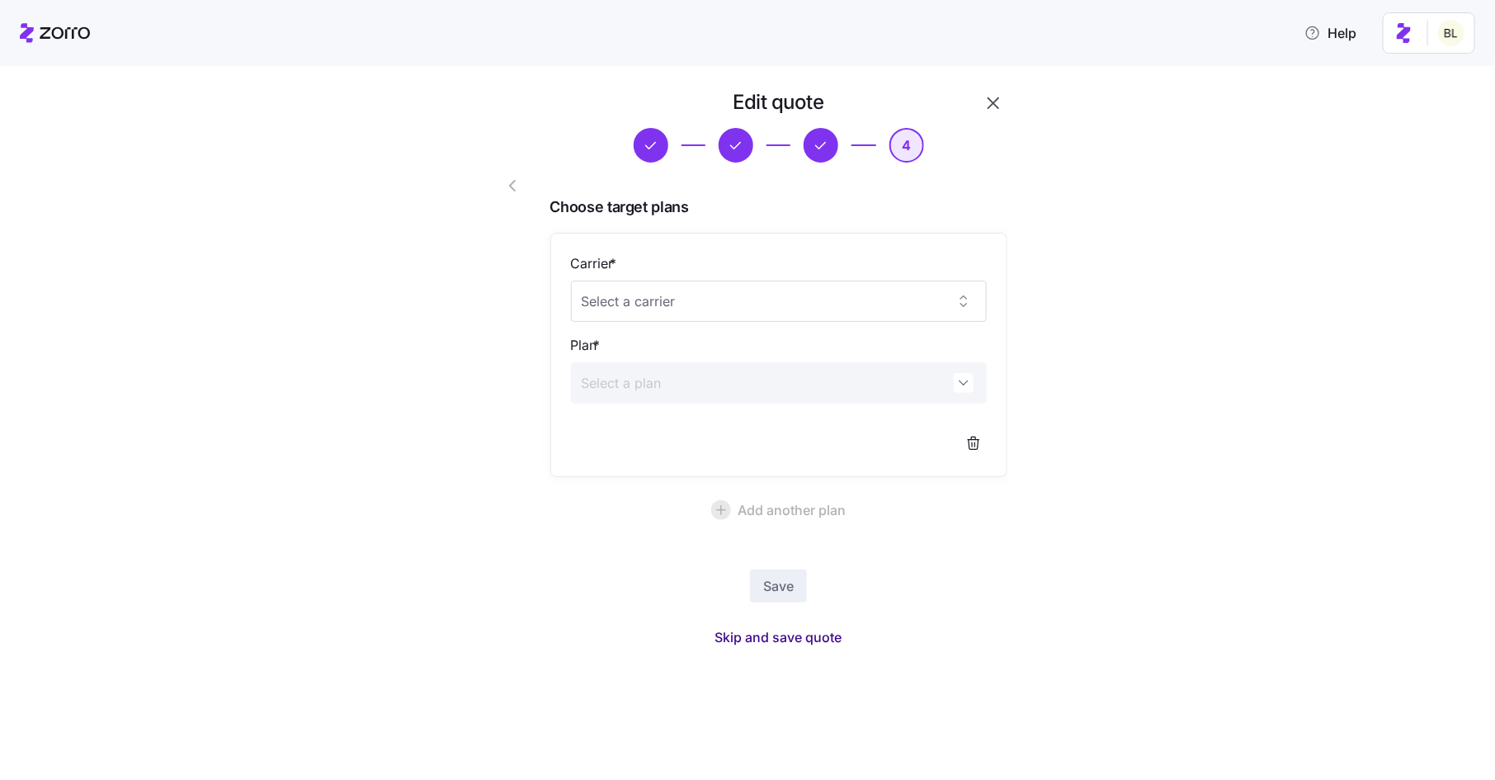
click at [796, 631] on span "Skip and save quote" at bounding box center [779, 637] width 127 height 20
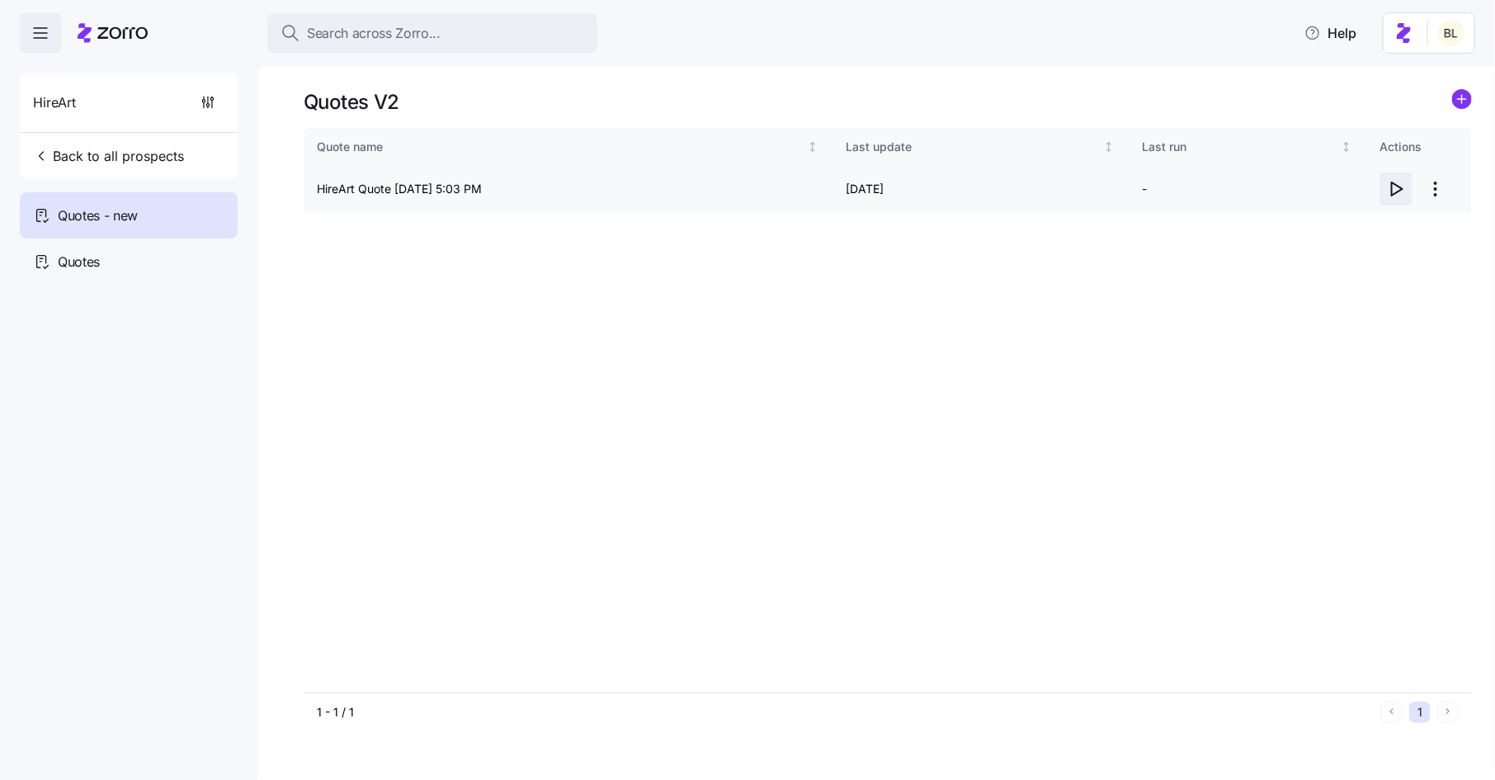
click at [1391, 182] on icon "button" at bounding box center [1397, 189] width 20 height 20
click at [116, 155] on span "Back to all prospects" at bounding box center [108, 156] width 151 height 20
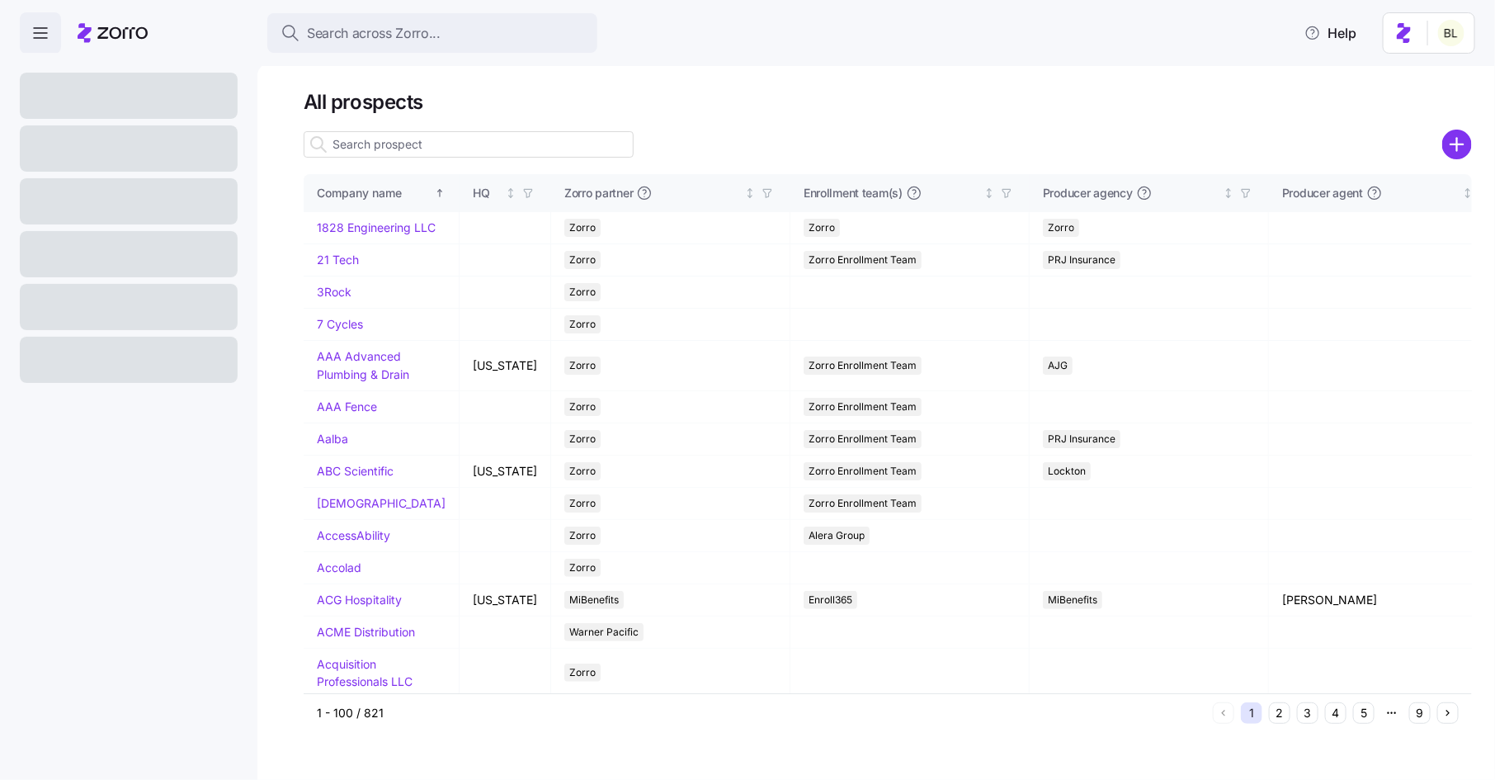
click at [442, 156] on input at bounding box center [469, 144] width 330 height 26
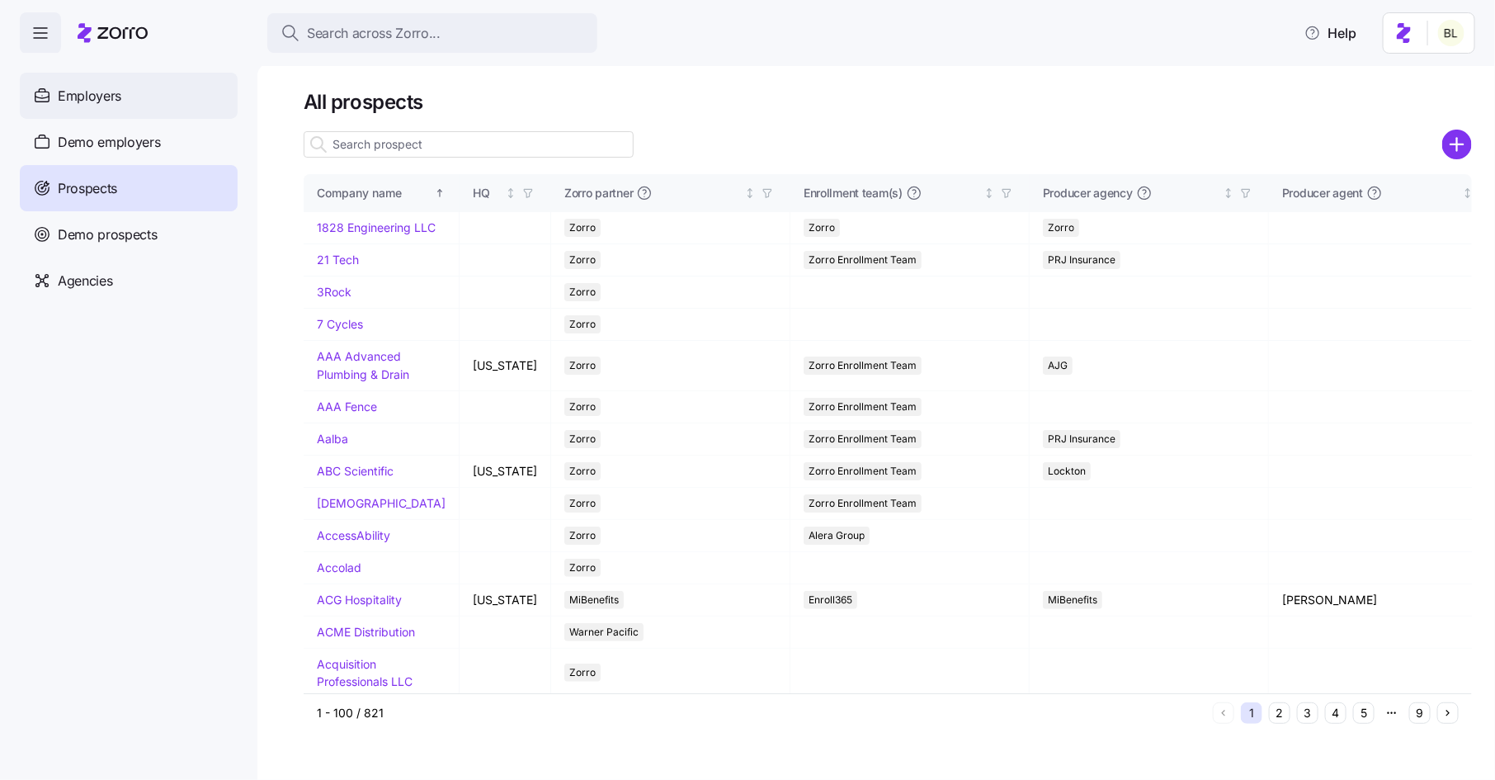
click at [187, 98] on div "Employers" at bounding box center [129, 96] width 218 height 46
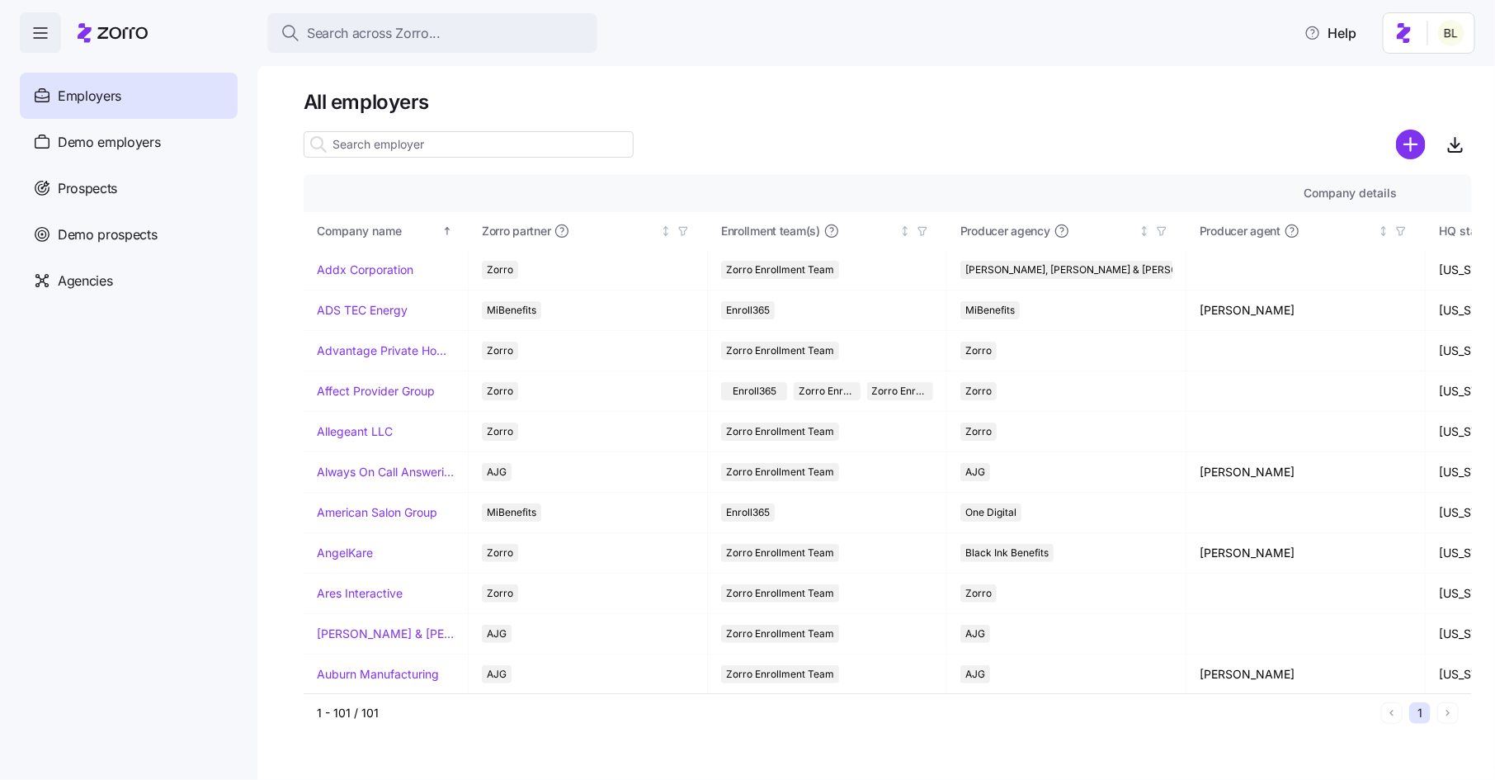
click at [417, 136] on input at bounding box center [469, 144] width 330 height 26
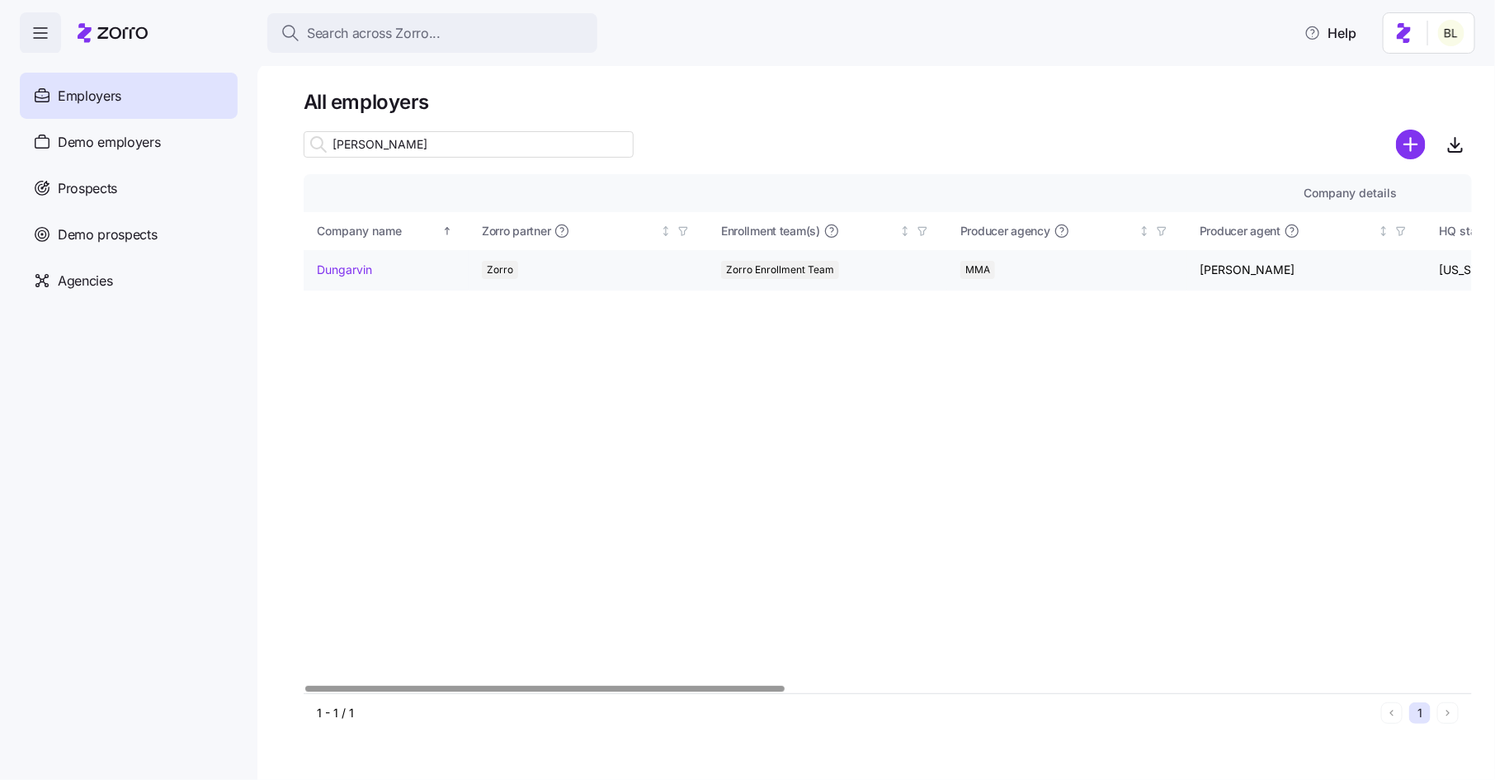
type input "[PERSON_NAME]"
click at [356, 269] on link "Dungarvin" at bounding box center [344, 270] width 55 height 17
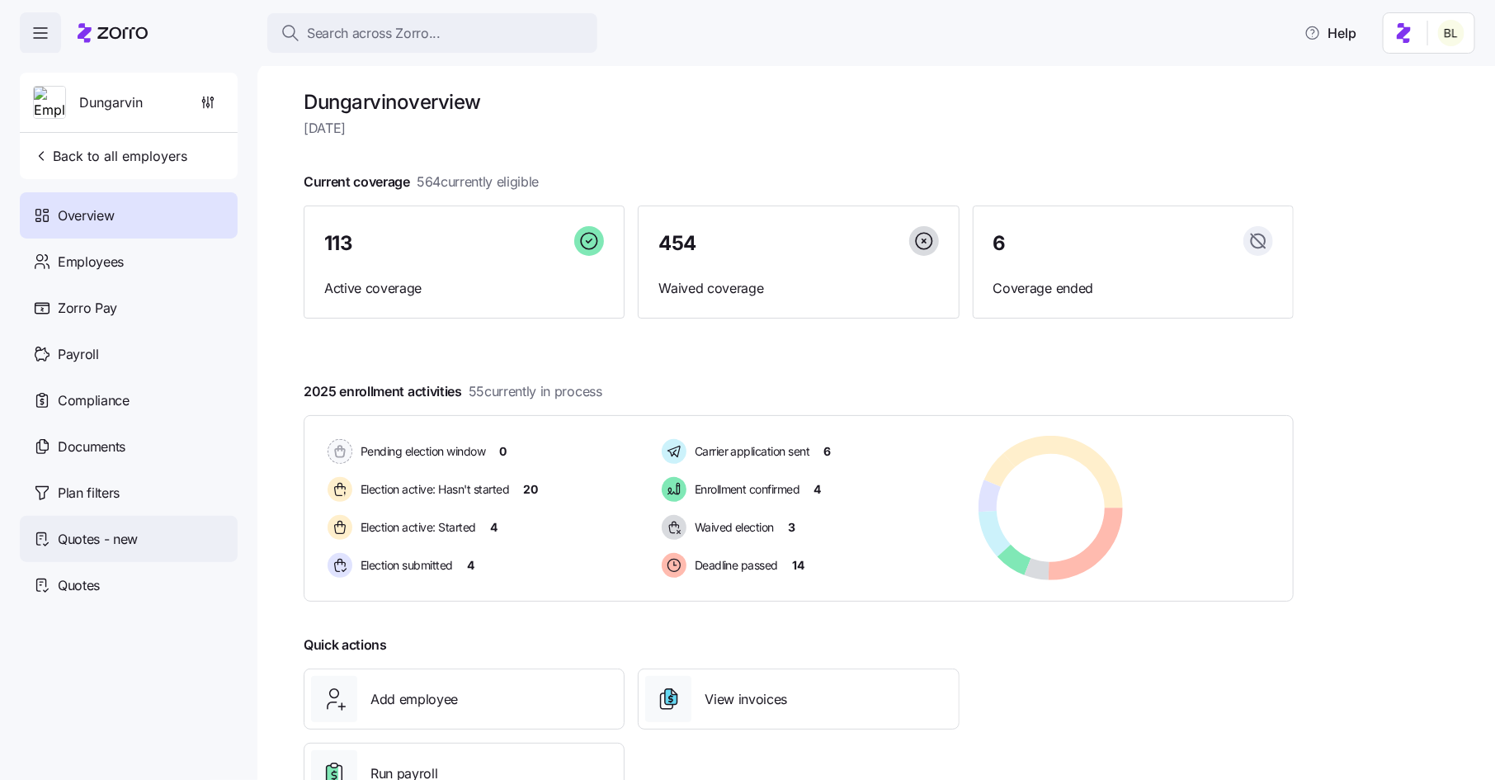
click at [109, 531] on span "Quotes - new" at bounding box center [98, 539] width 80 height 21
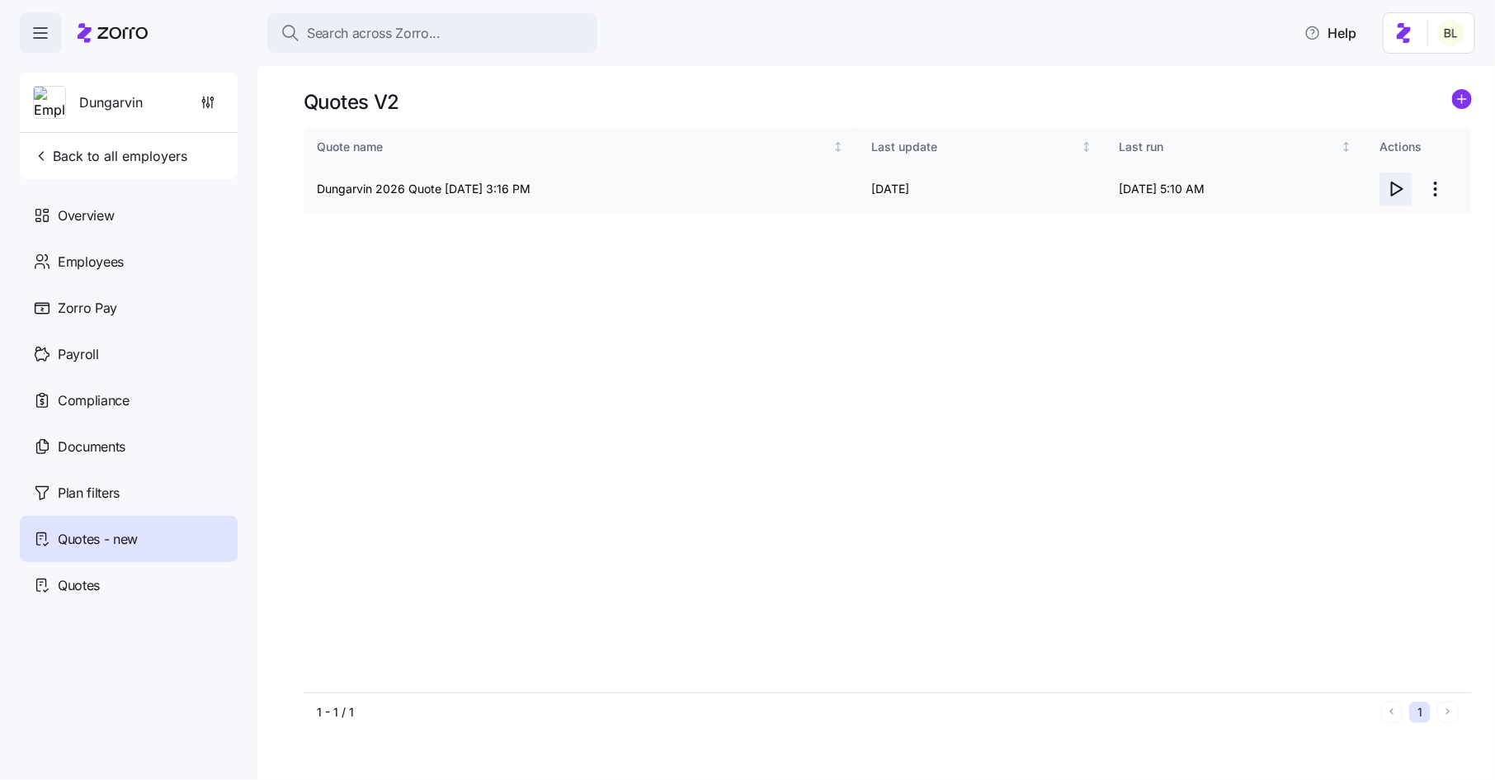
click at [1396, 188] on icon "button" at bounding box center [1397, 189] width 20 height 20
click at [173, 153] on span "Back to all employers" at bounding box center [110, 156] width 154 height 20
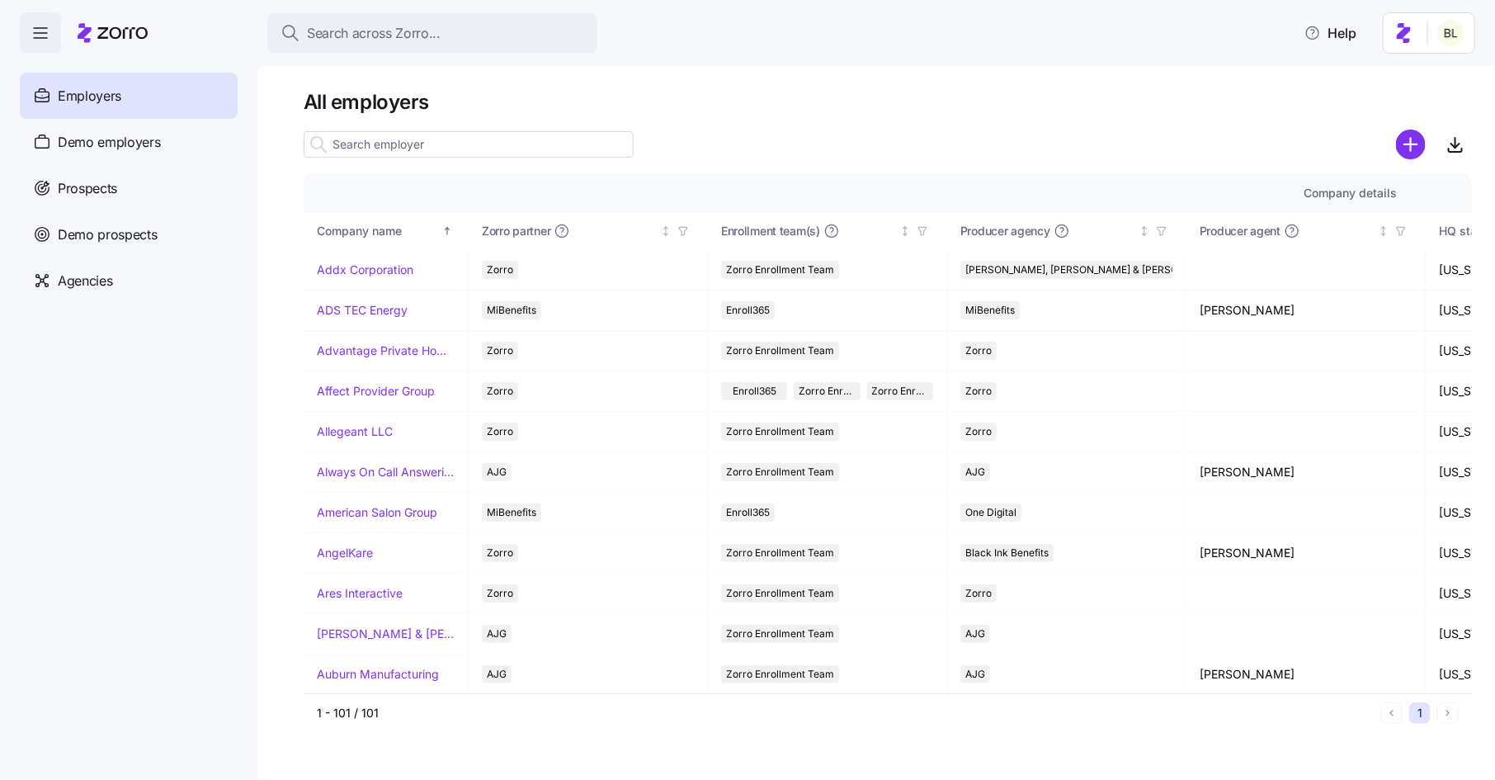
click at [372, 149] on input at bounding box center [469, 144] width 330 height 26
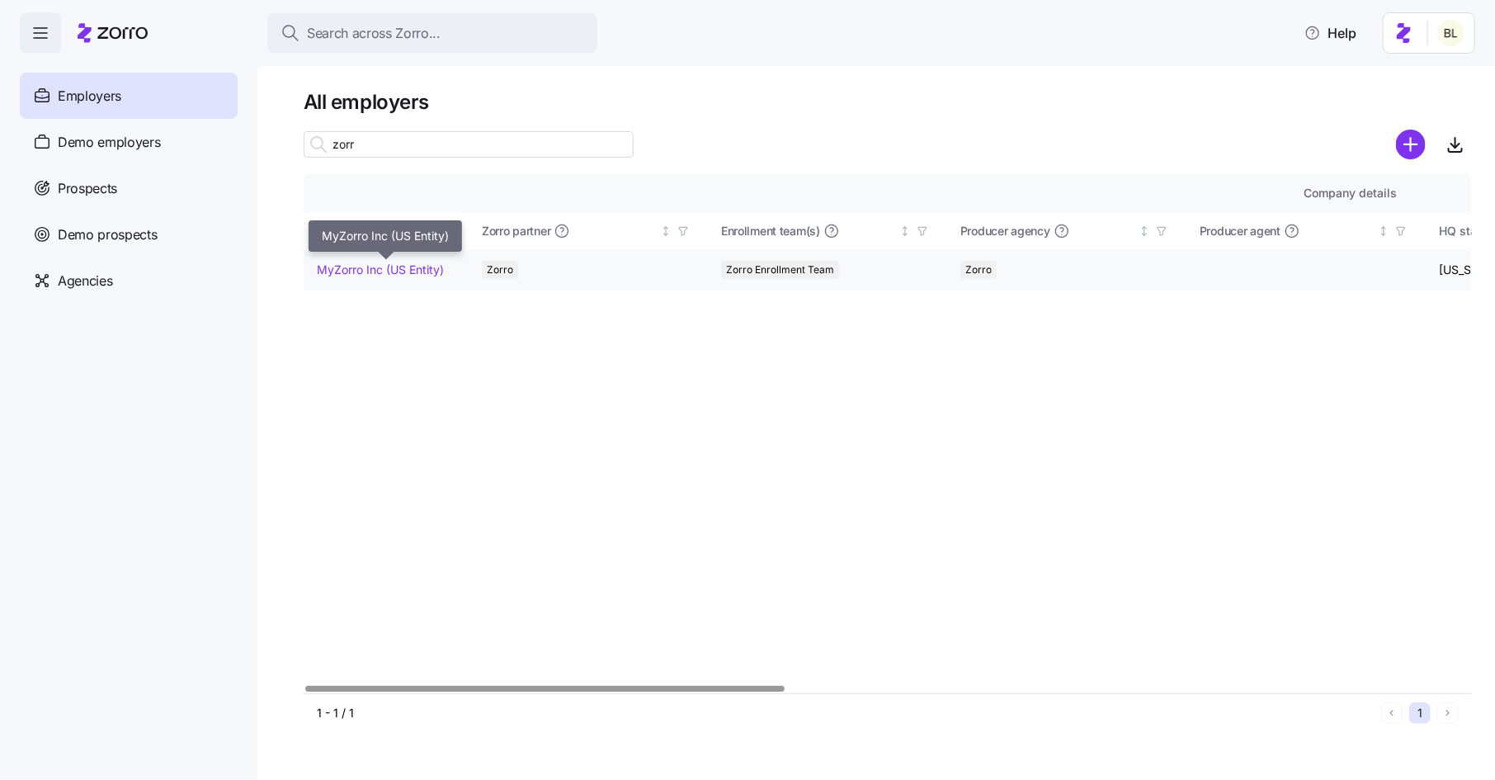
type input "zorr"
click at [391, 271] on link "MyZorro Inc (US Entity)" at bounding box center [380, 270] width 127 height 17
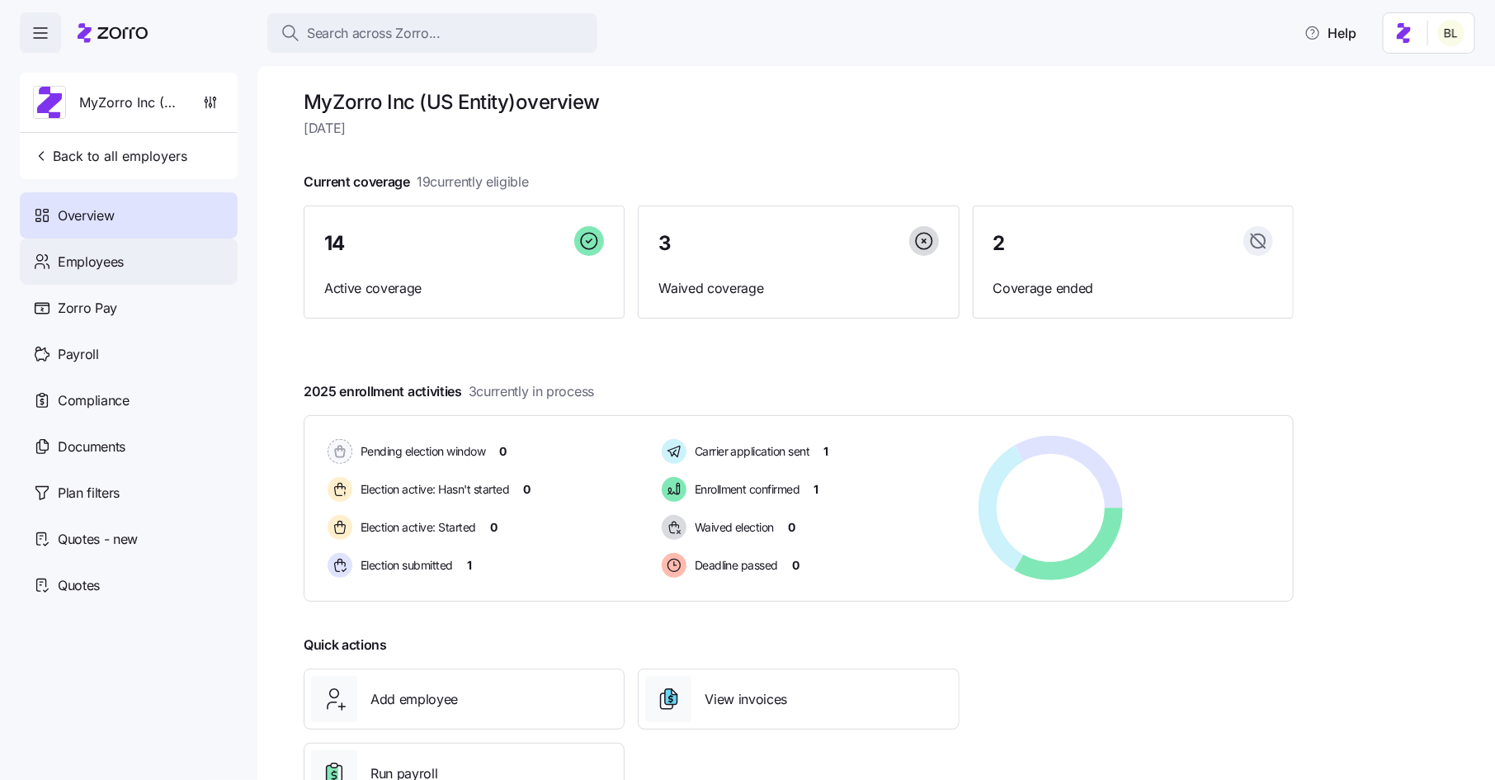
click at [145, 260] on div "Employees" at bounding box center [129, 262] width 218 height 46
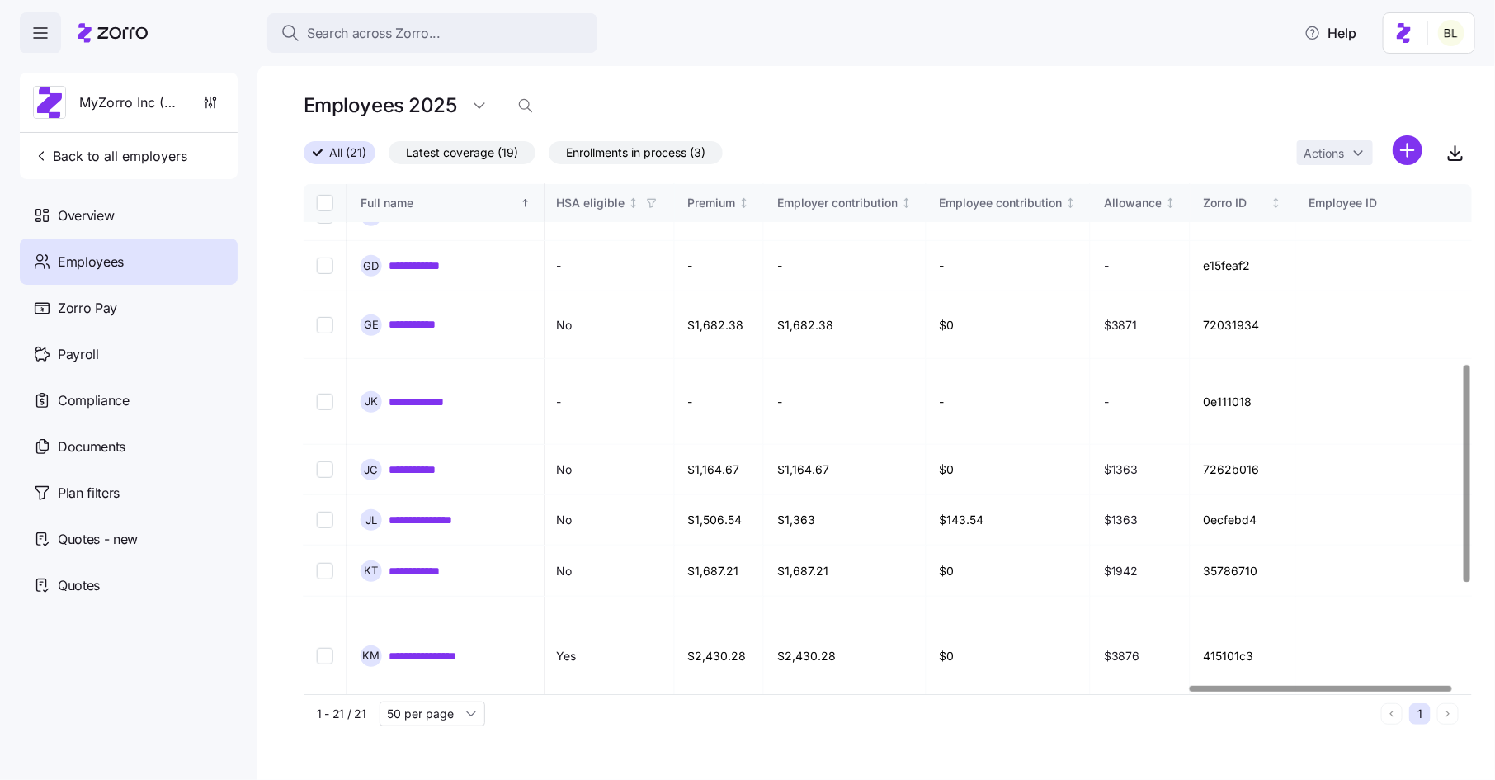
scroll to position [0, 3952]
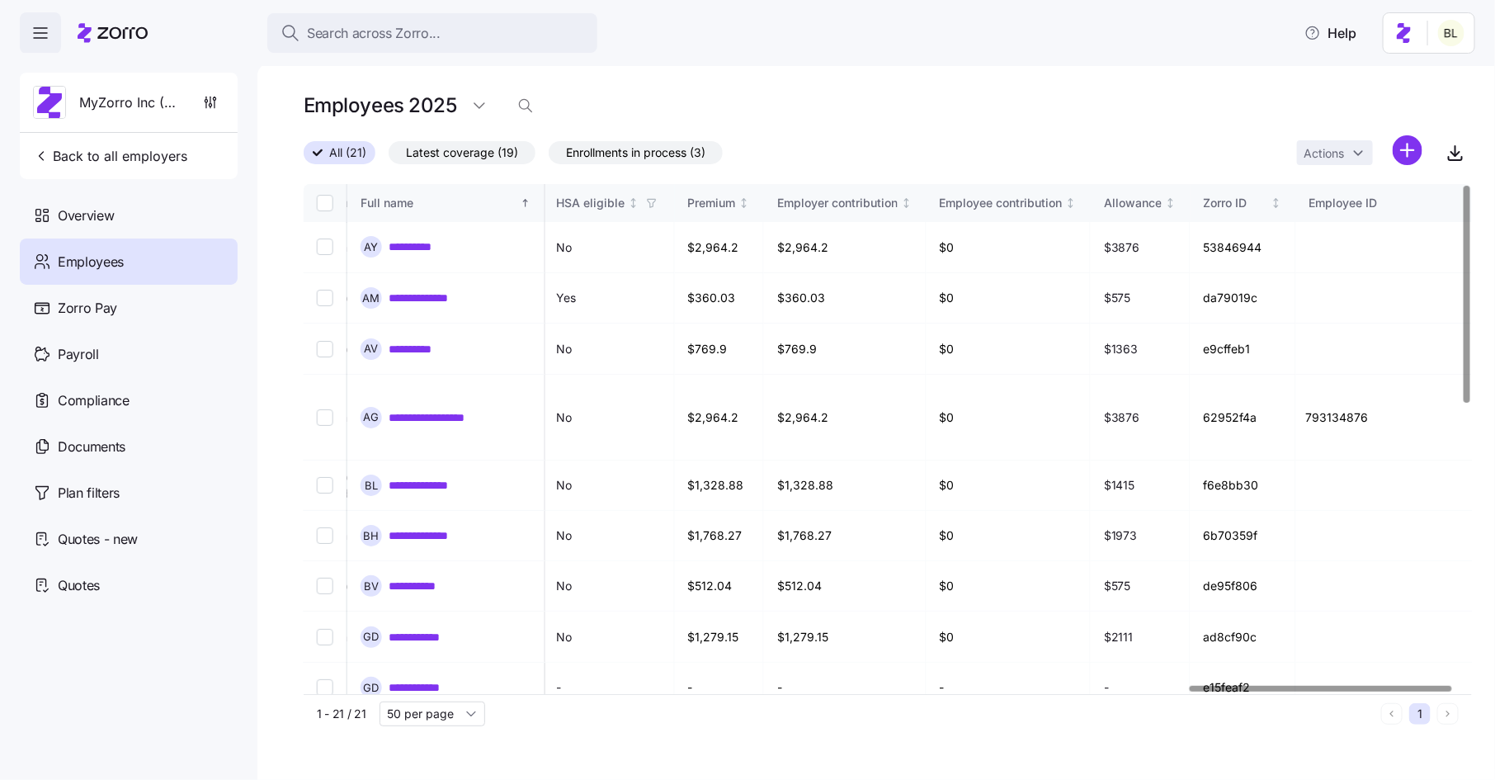
click at [324, 208] on input "Select all records" at bounding box center [325, 203] width 17 height 17
checkbox input "true"
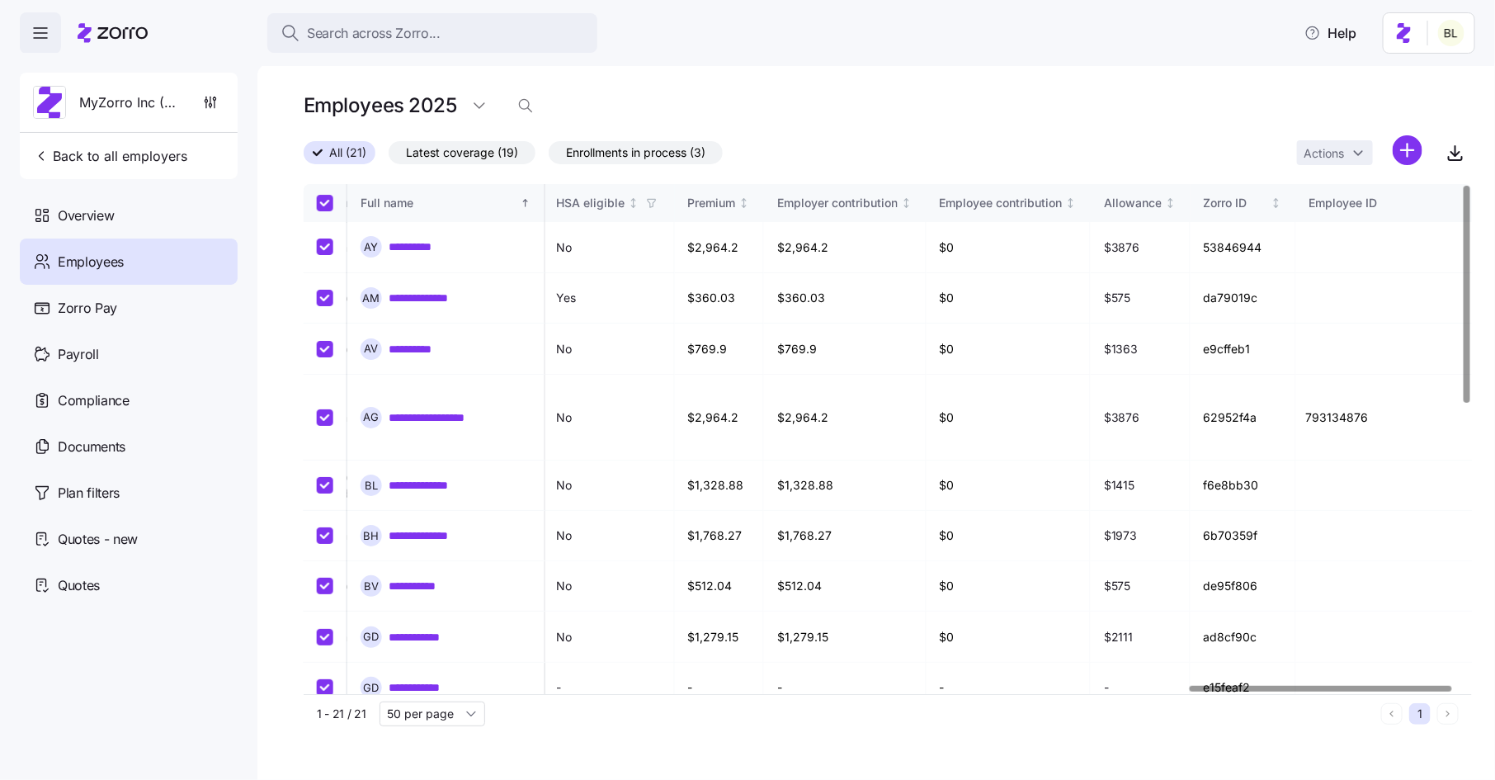
checkbox input "true"
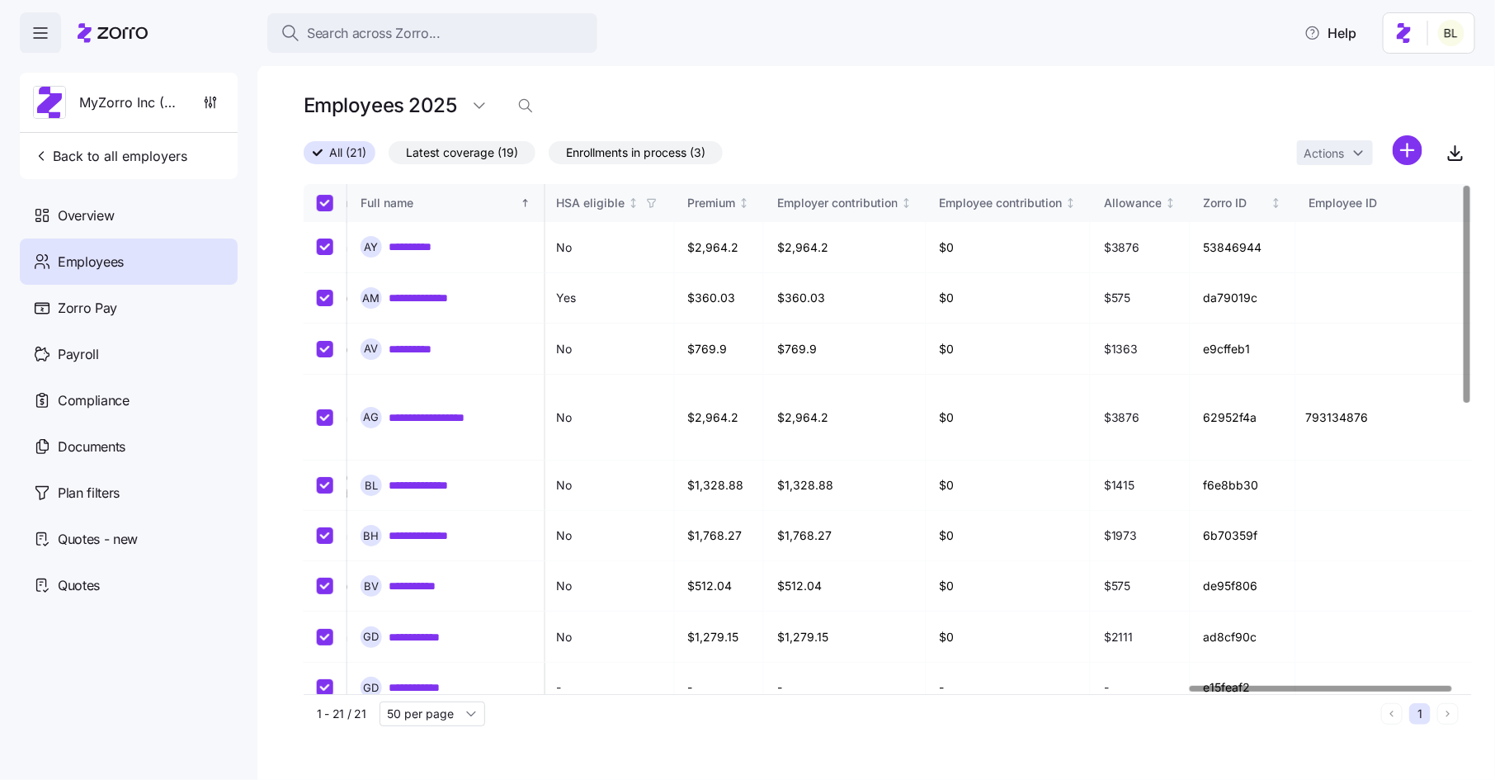
checkbox input "true"
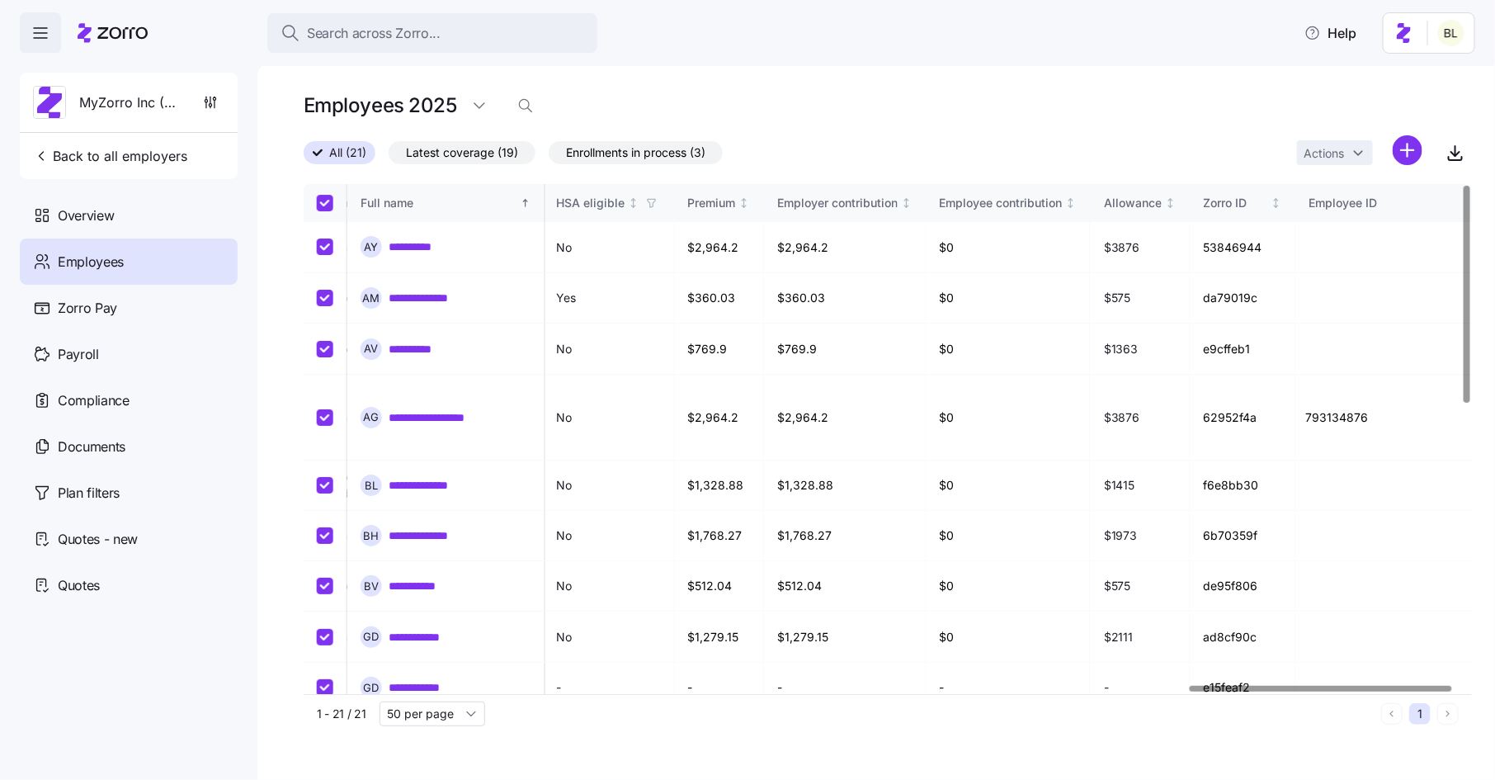
checkbox input "true"
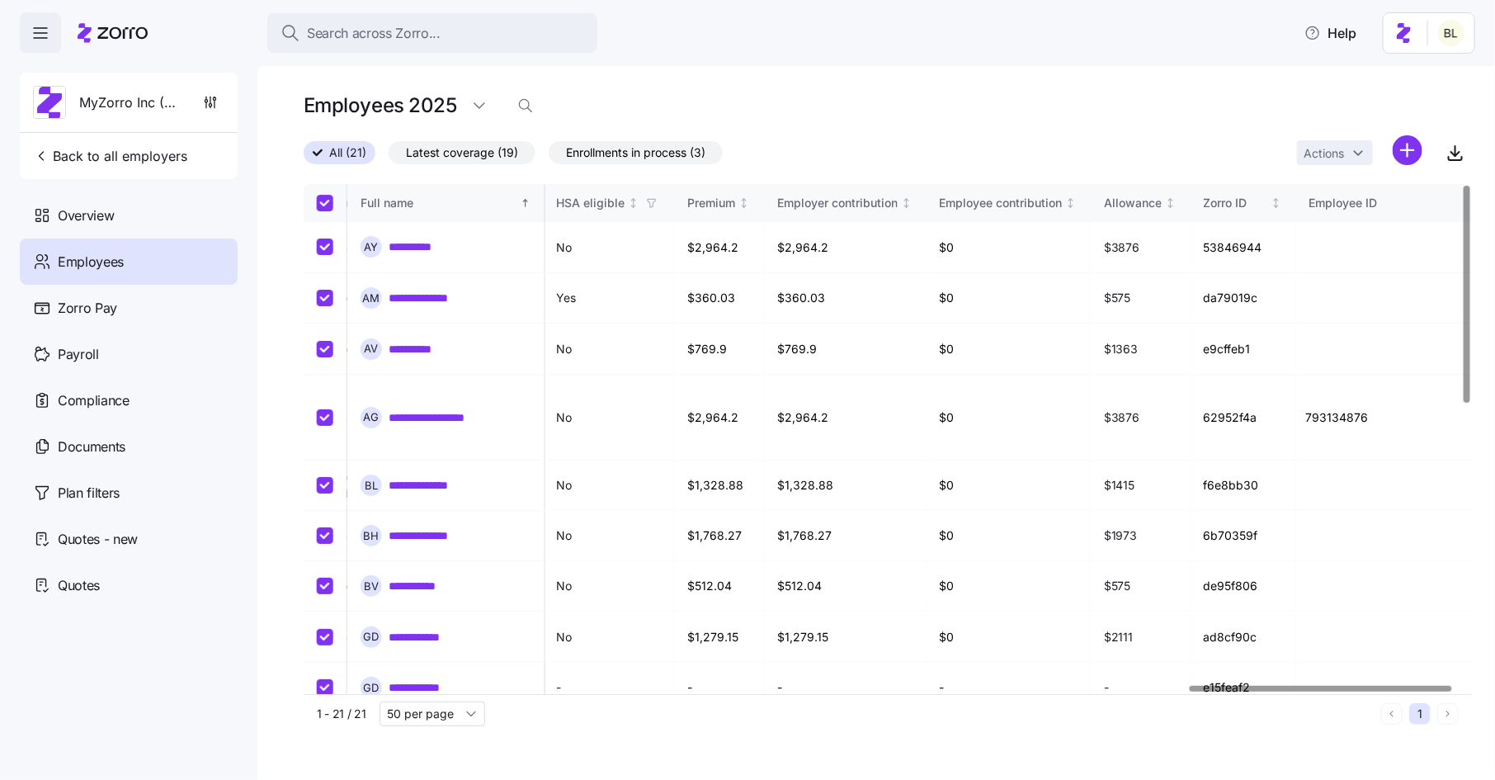
checkbox input "true"
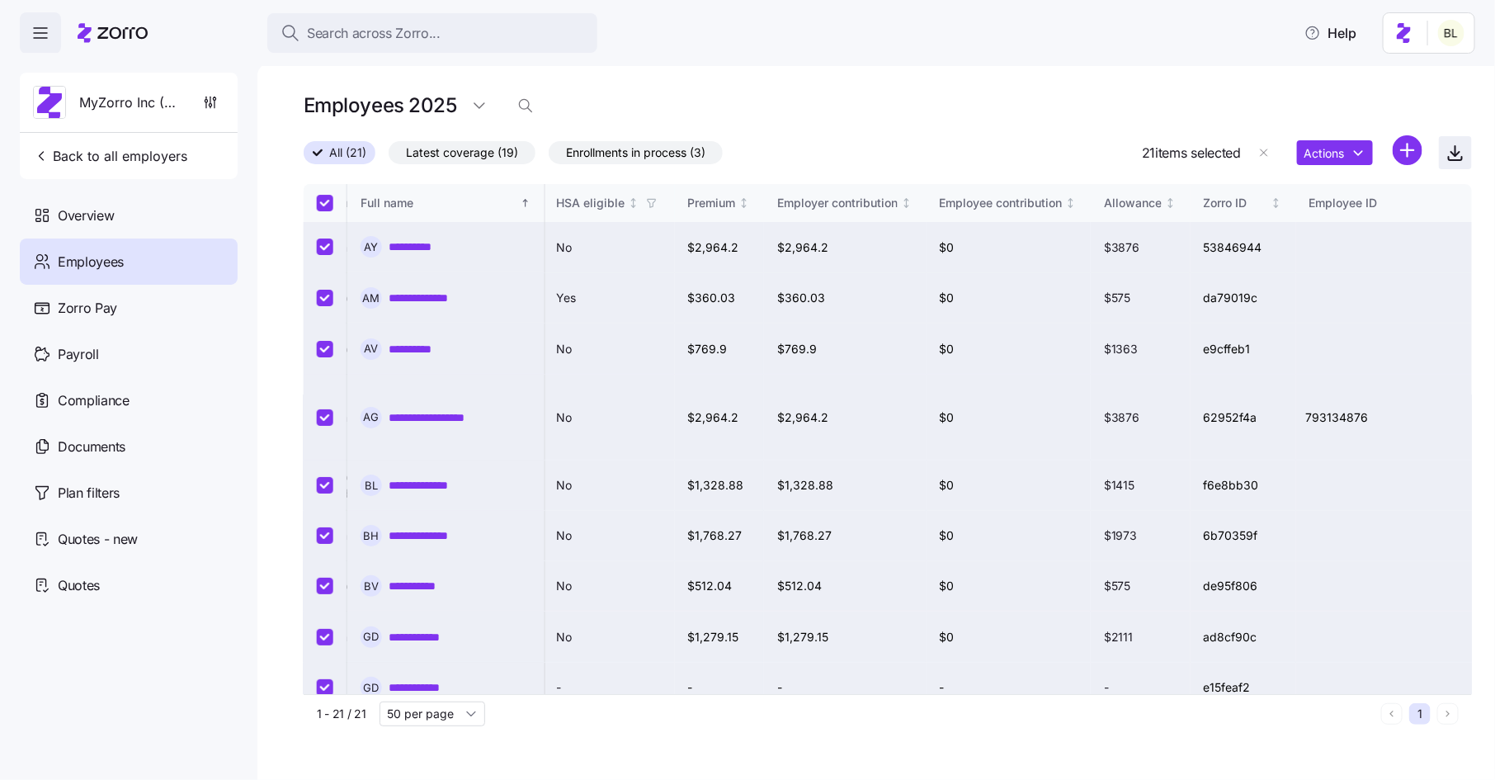
click at [1458, 153] on icon "button" at bounding box center [1456, 153] width 20 height 20
click at [328, 198] on input "Select all records" at bounding box center [325, 203] width 17 height 17
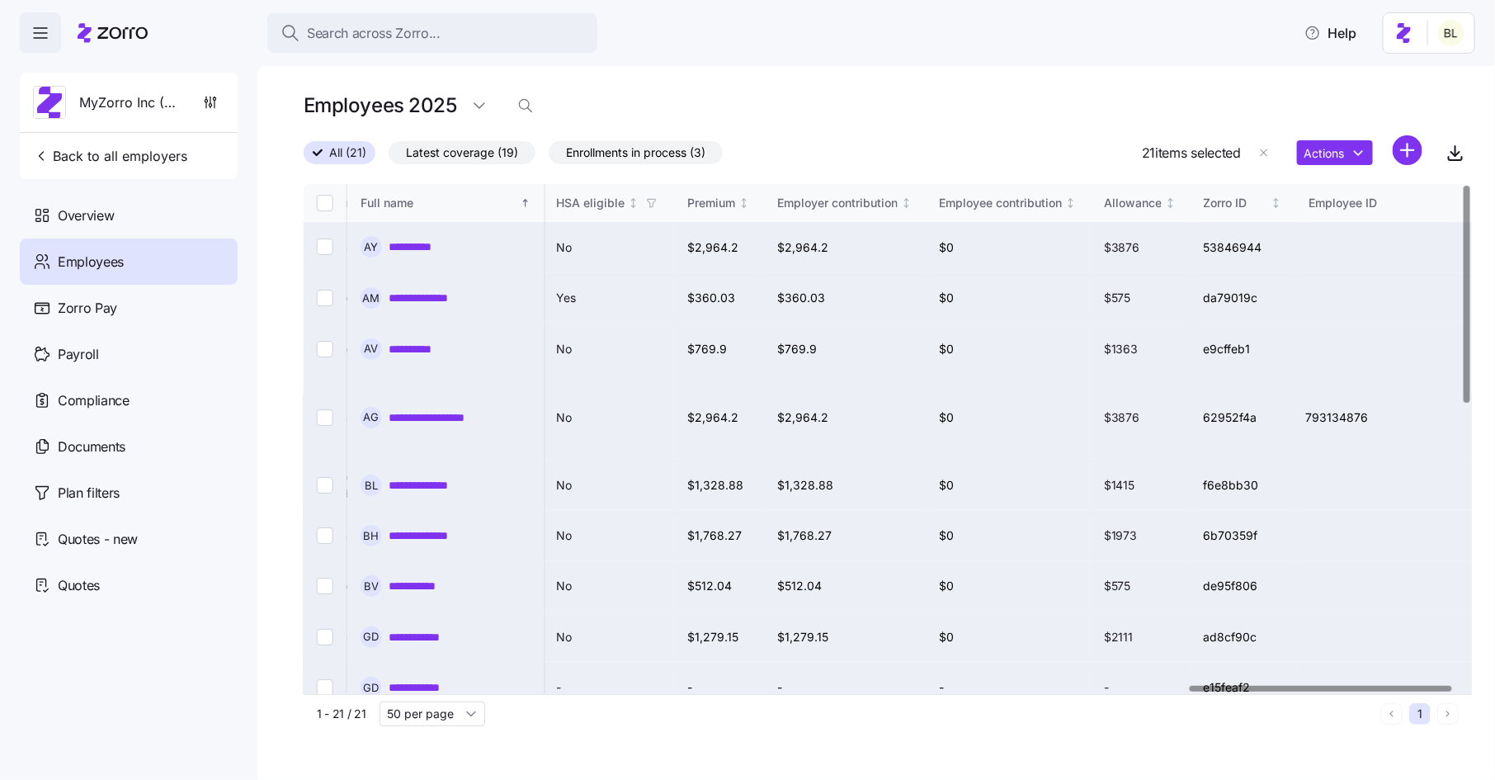
checkbox input "false"
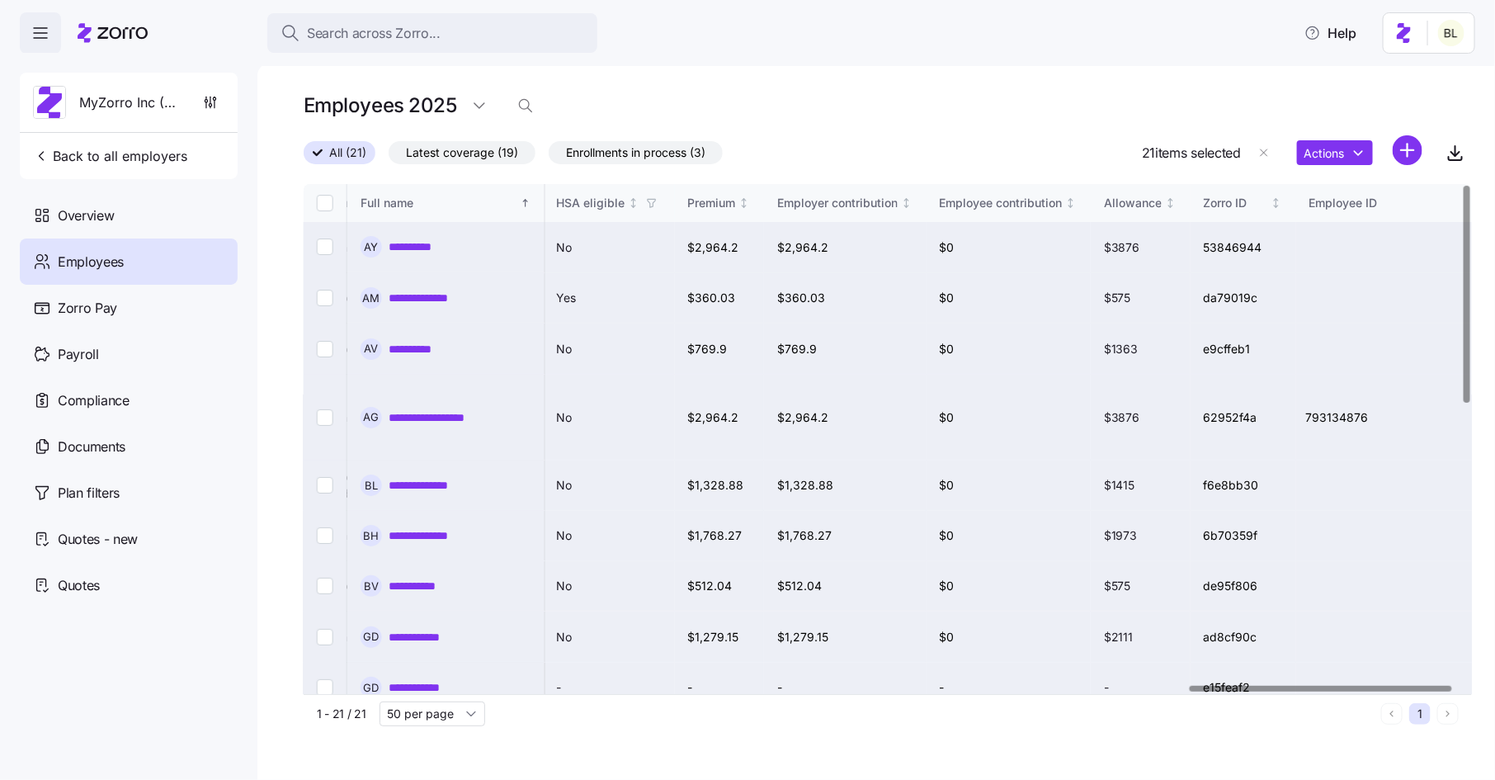
checkbox input "false"
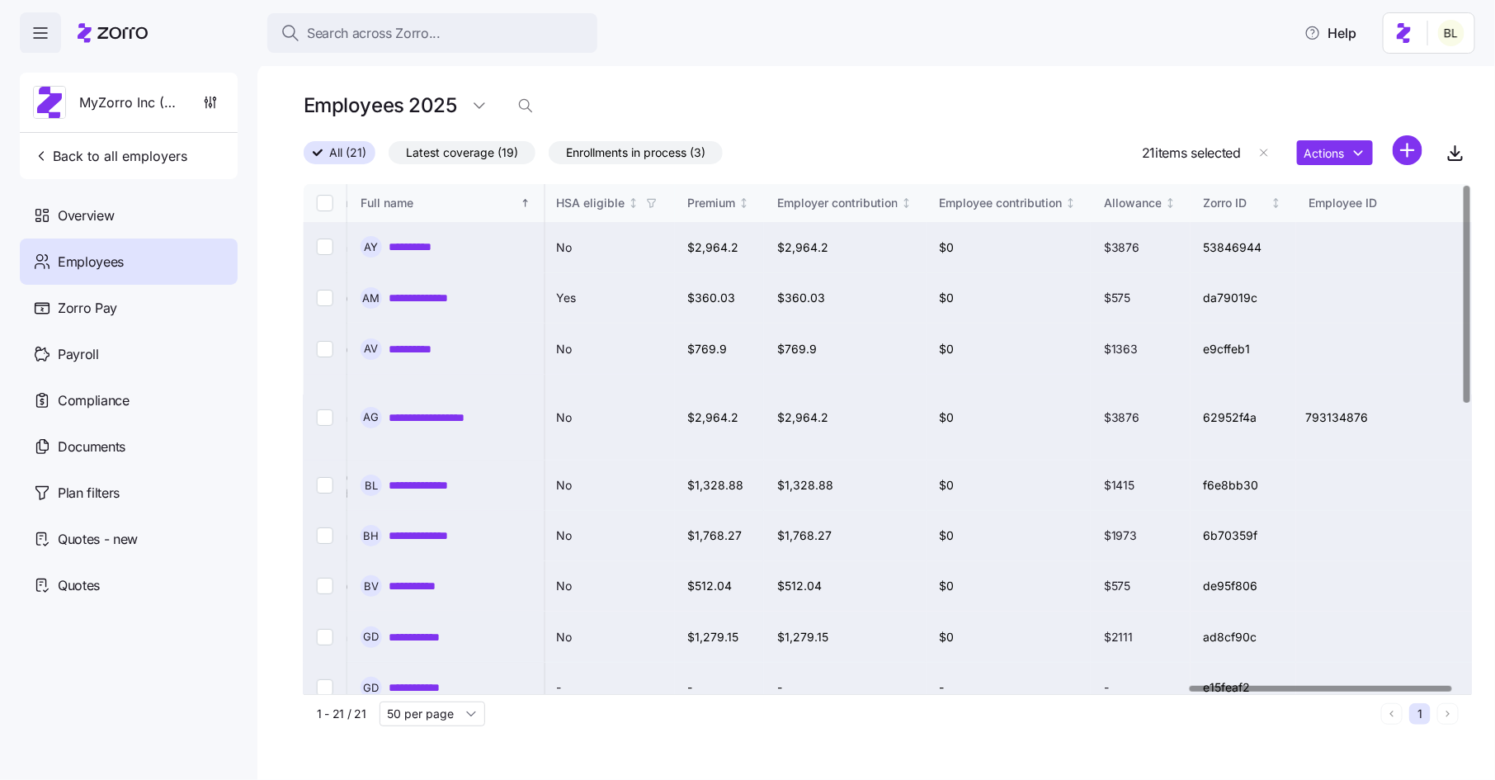
checkbox input "false"
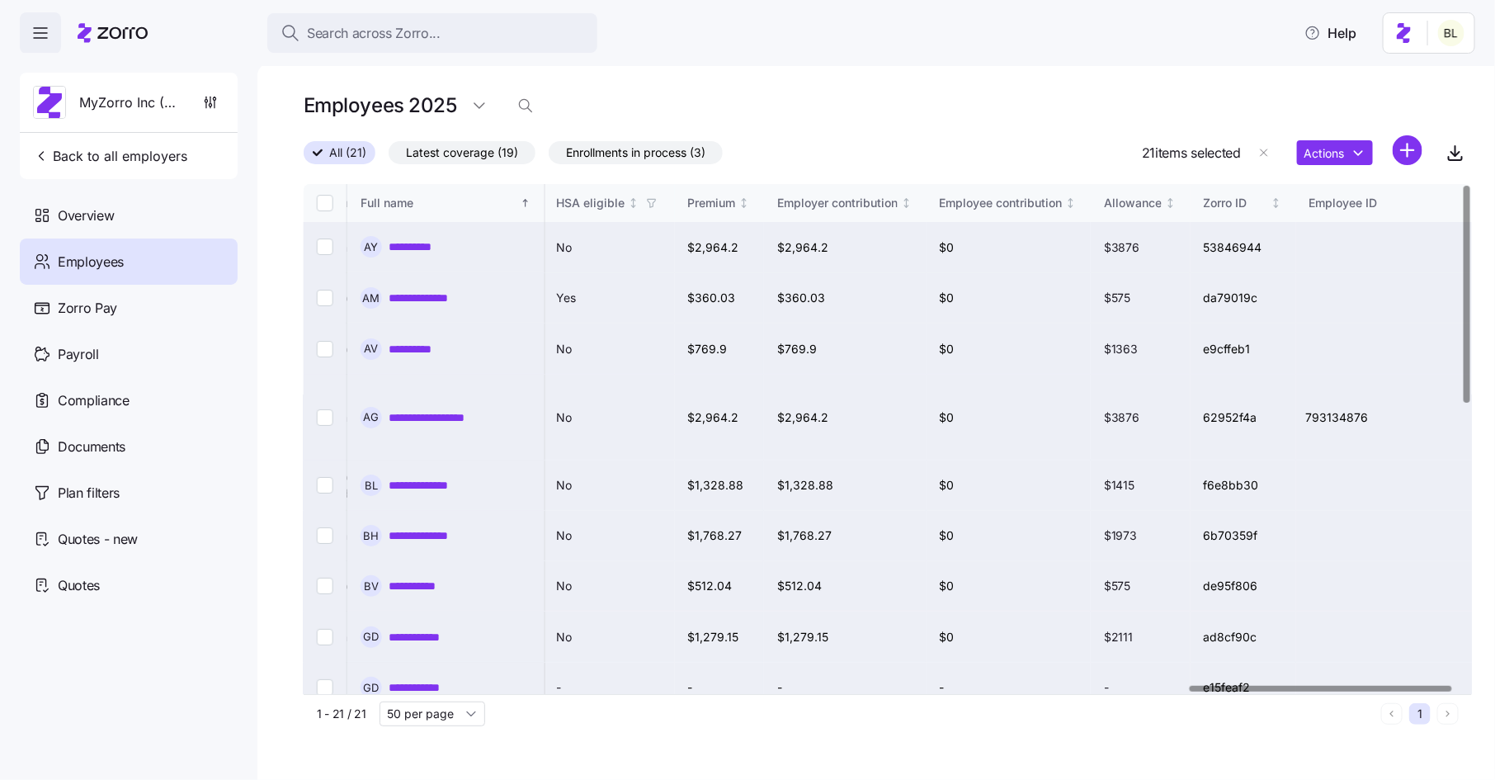
checkbox input "false"
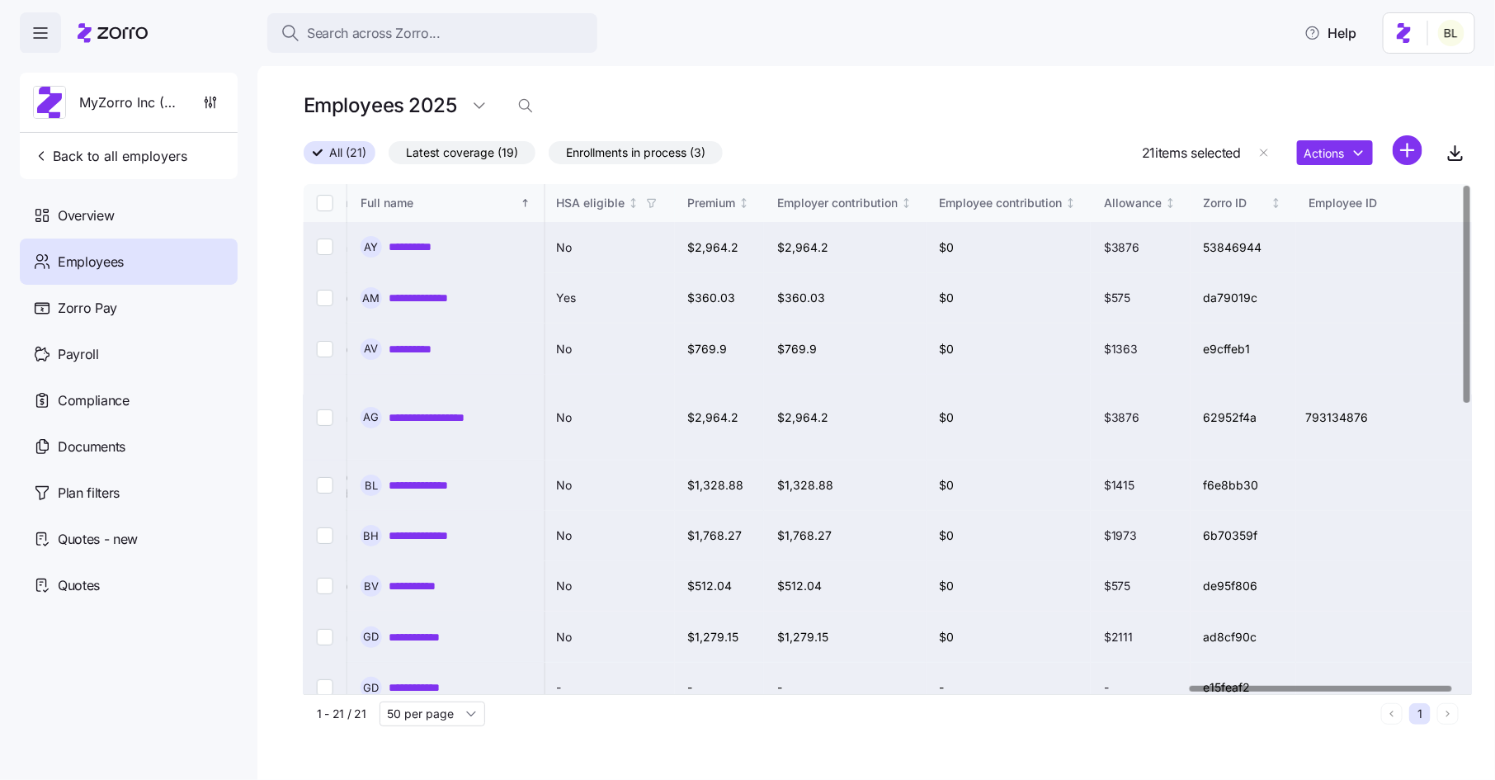
checkbox input "false"
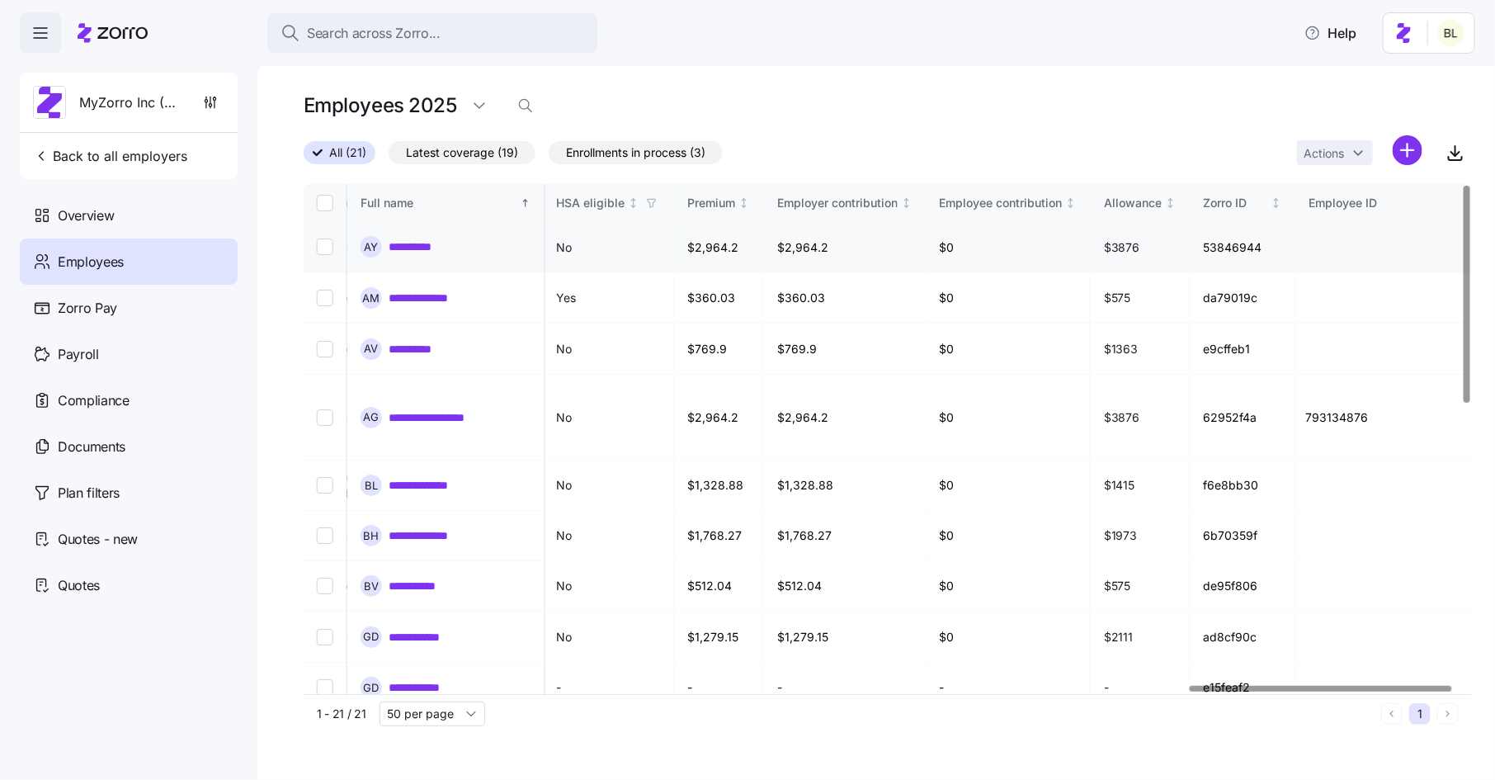
click at [423, 243] on link "**********" at bounding box center [422, 247] width 66 height 17
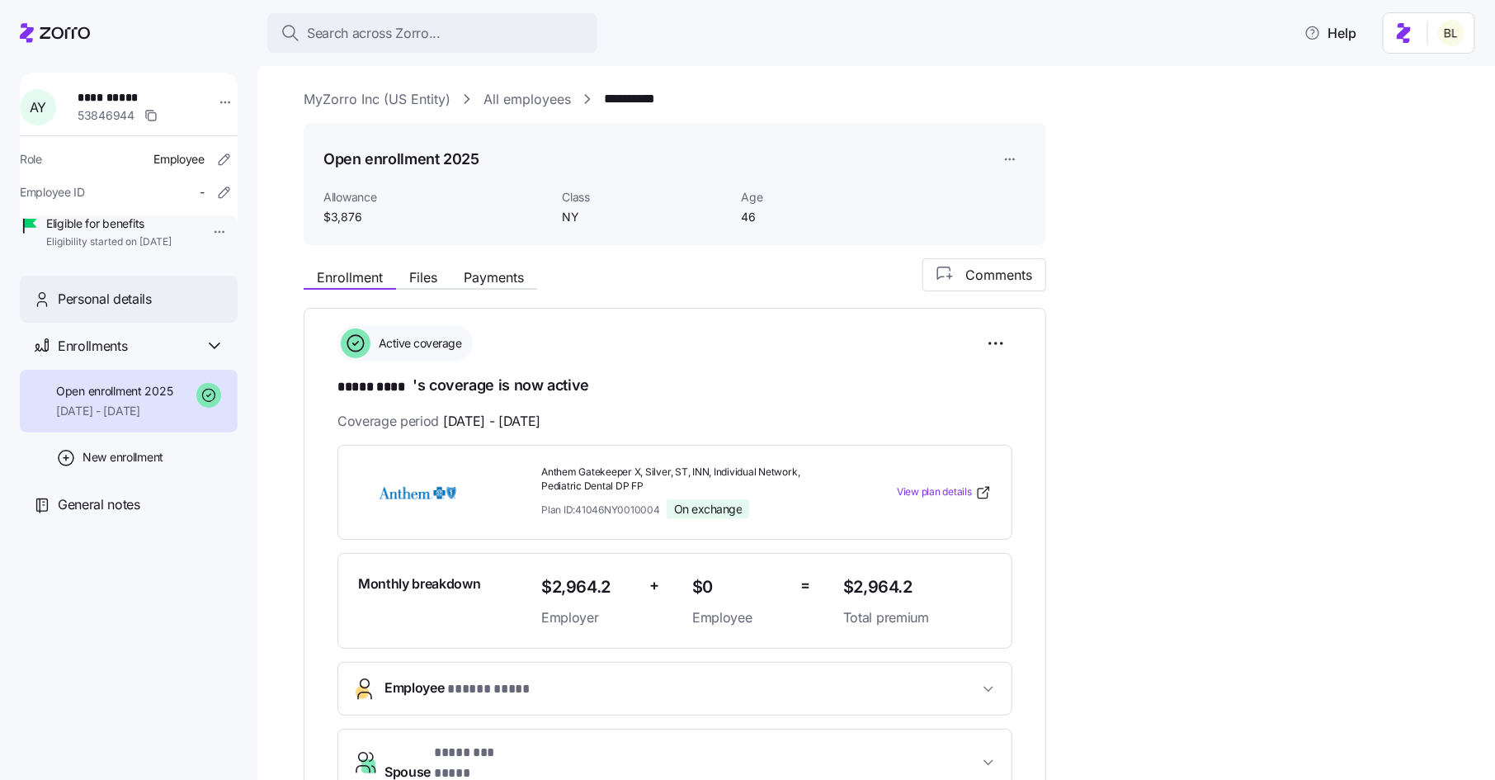
click at [154, 309] on div "Personal details" at bounding box center [141, 299] width 167 height 21
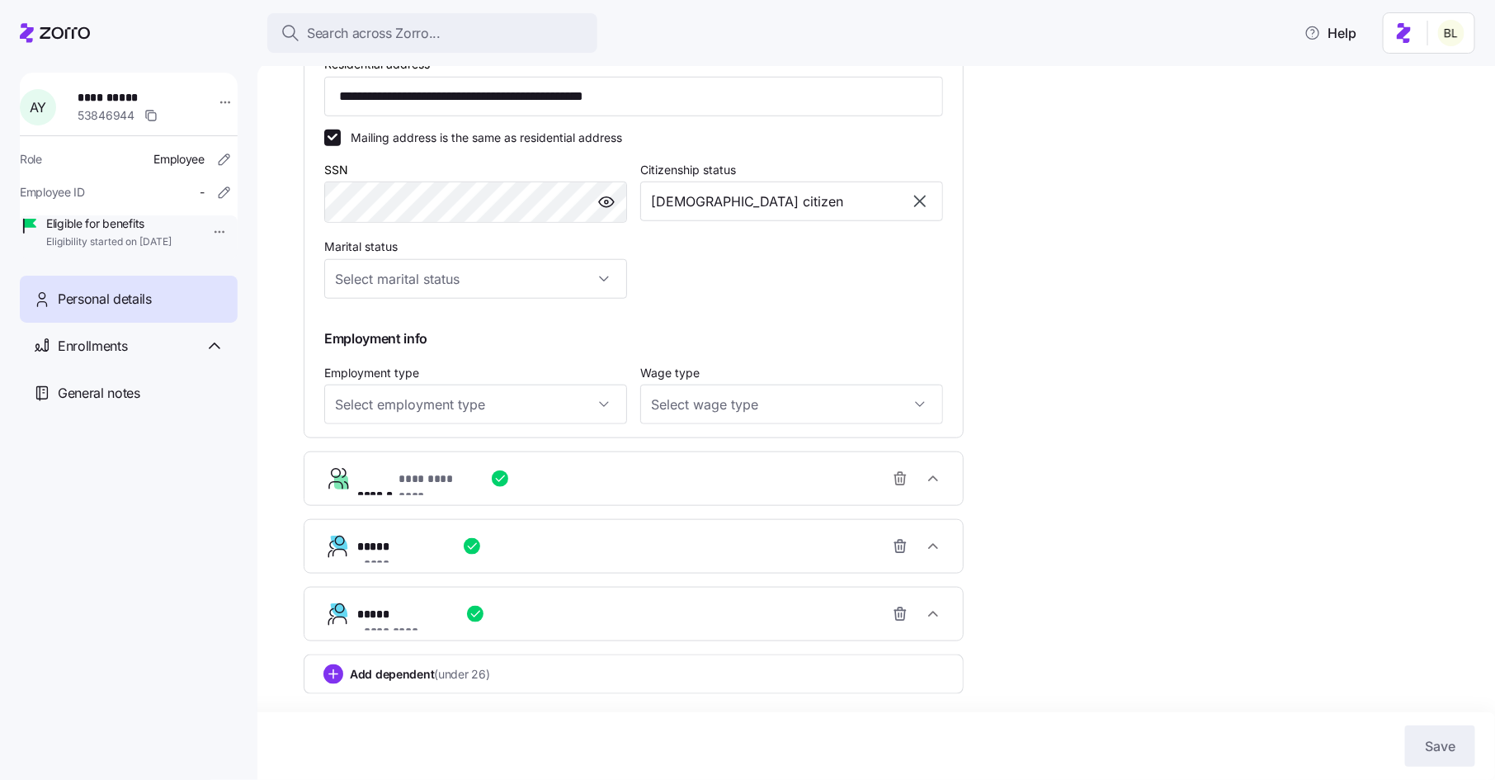
scroll to position [669, 0]
click at [933, 480] on icon "button" at bounding box center [933, 478] width 17 height 17
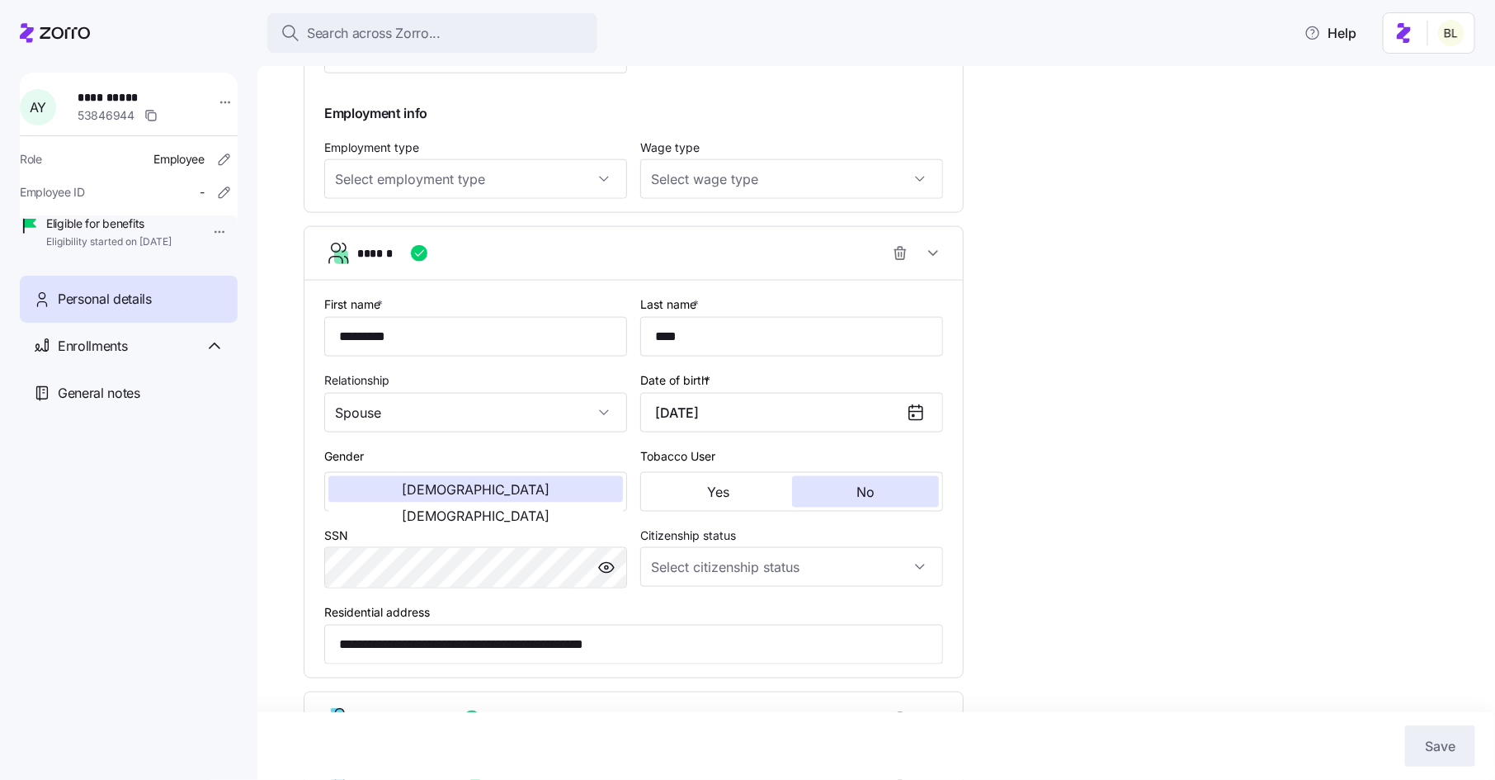
scroll to position [1069, 0]
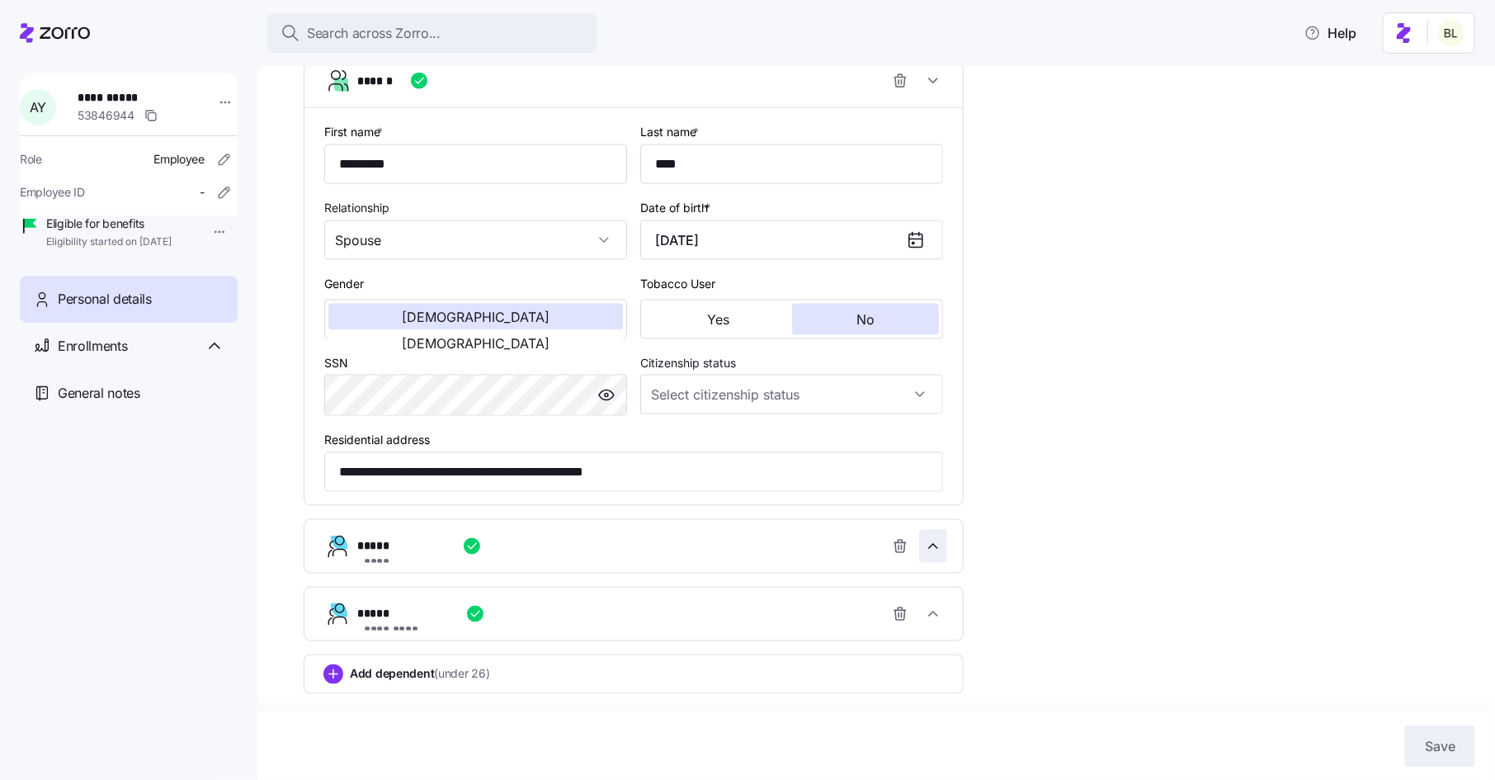
click at [939, 546] on icon "button" at bounding box center [933, 546] width 17 height 17
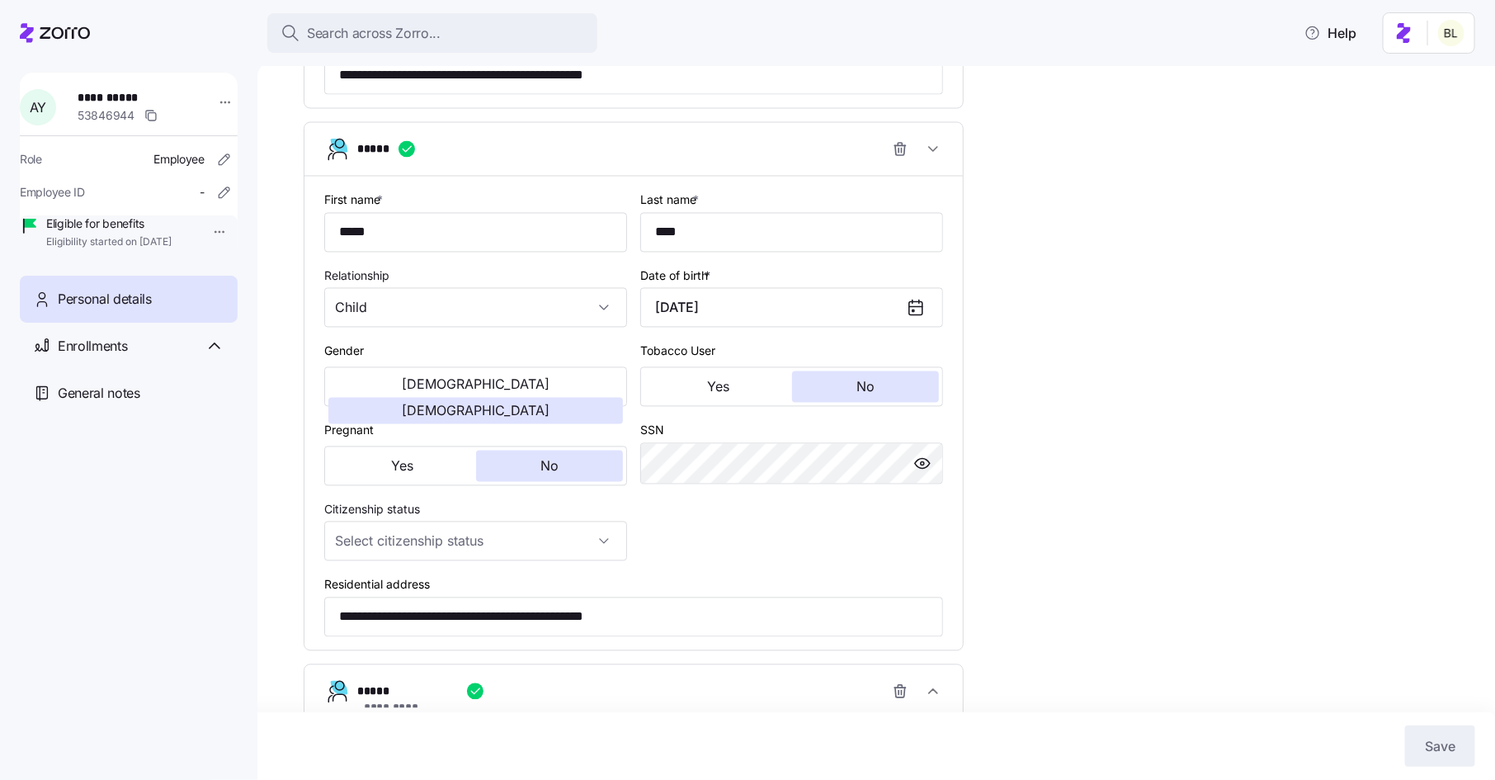
scroll to position [1546, 0]
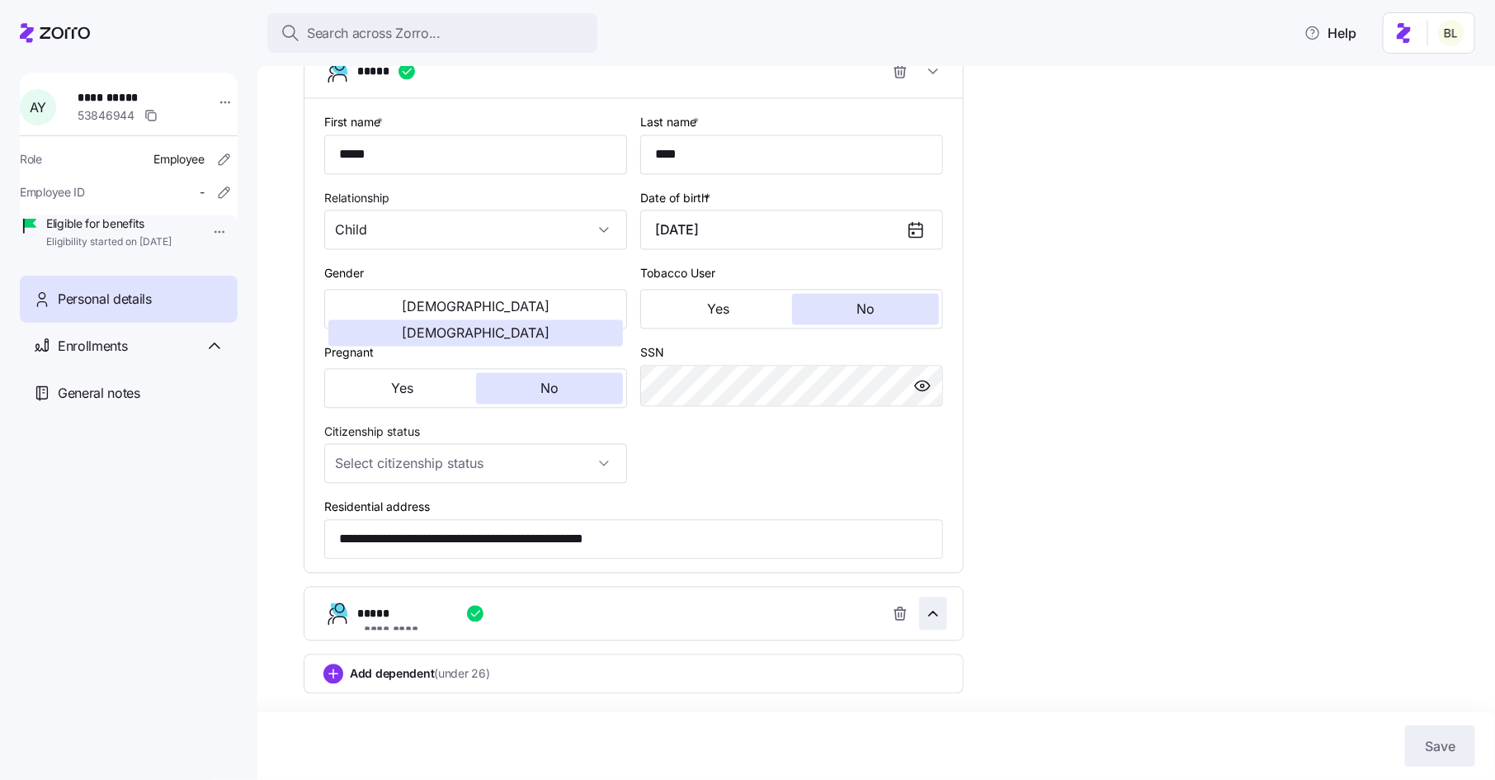
click at [933, 609] on icon "button" at bounding box center [933, 614] width 17 height 17
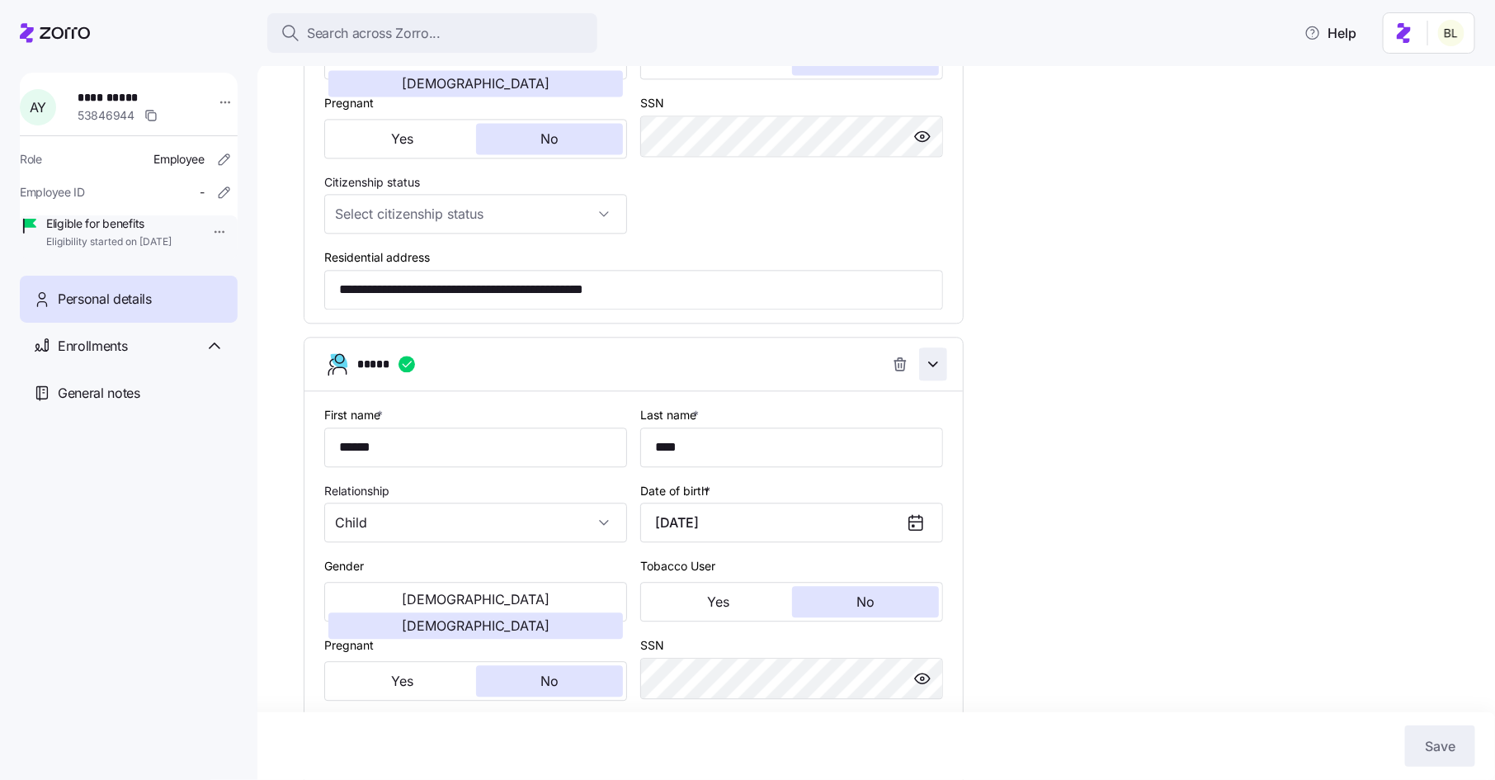
scroll to position [1925, 0]
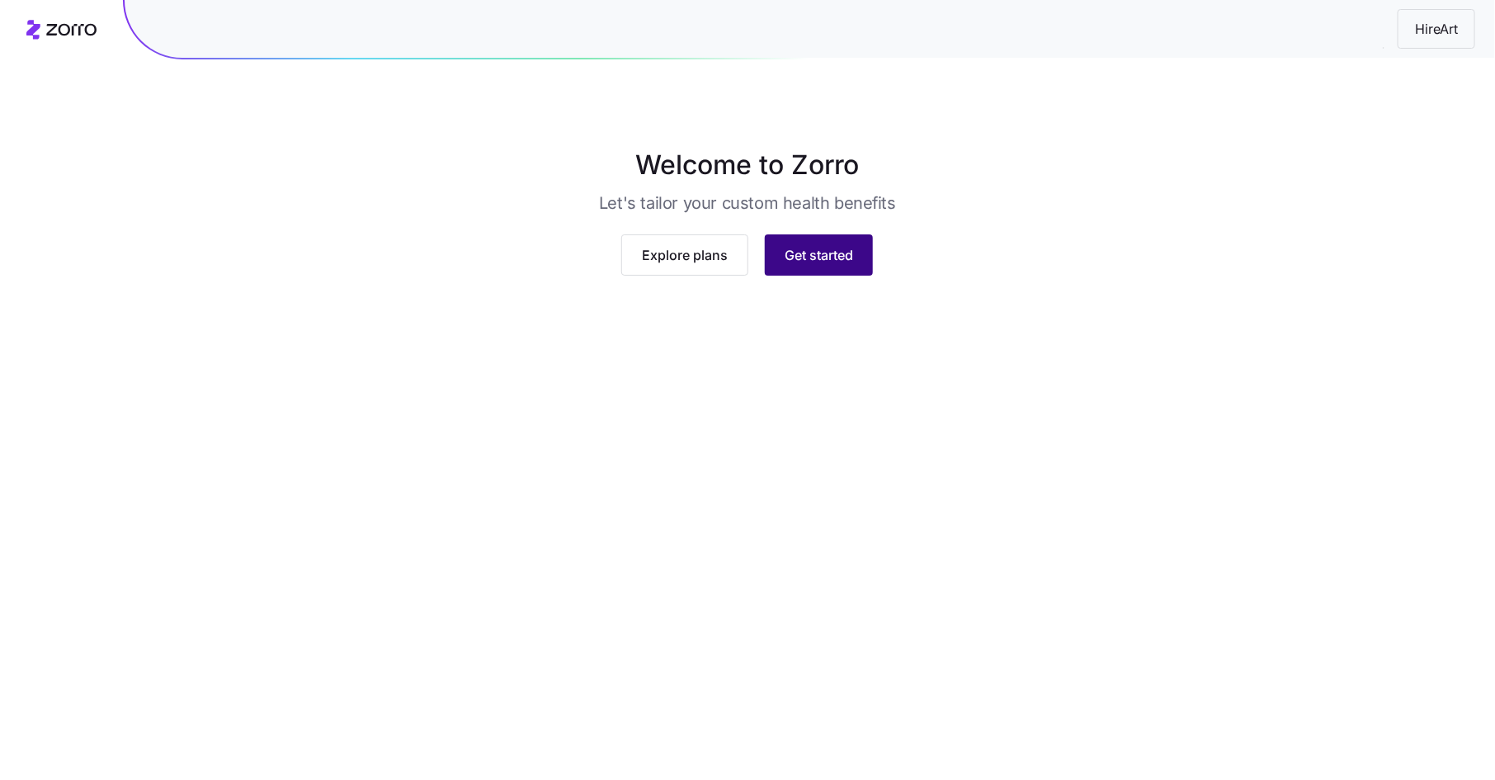
click at [840, 276] on button "Get started" at bounding box center [819, 254] width 108 height 41
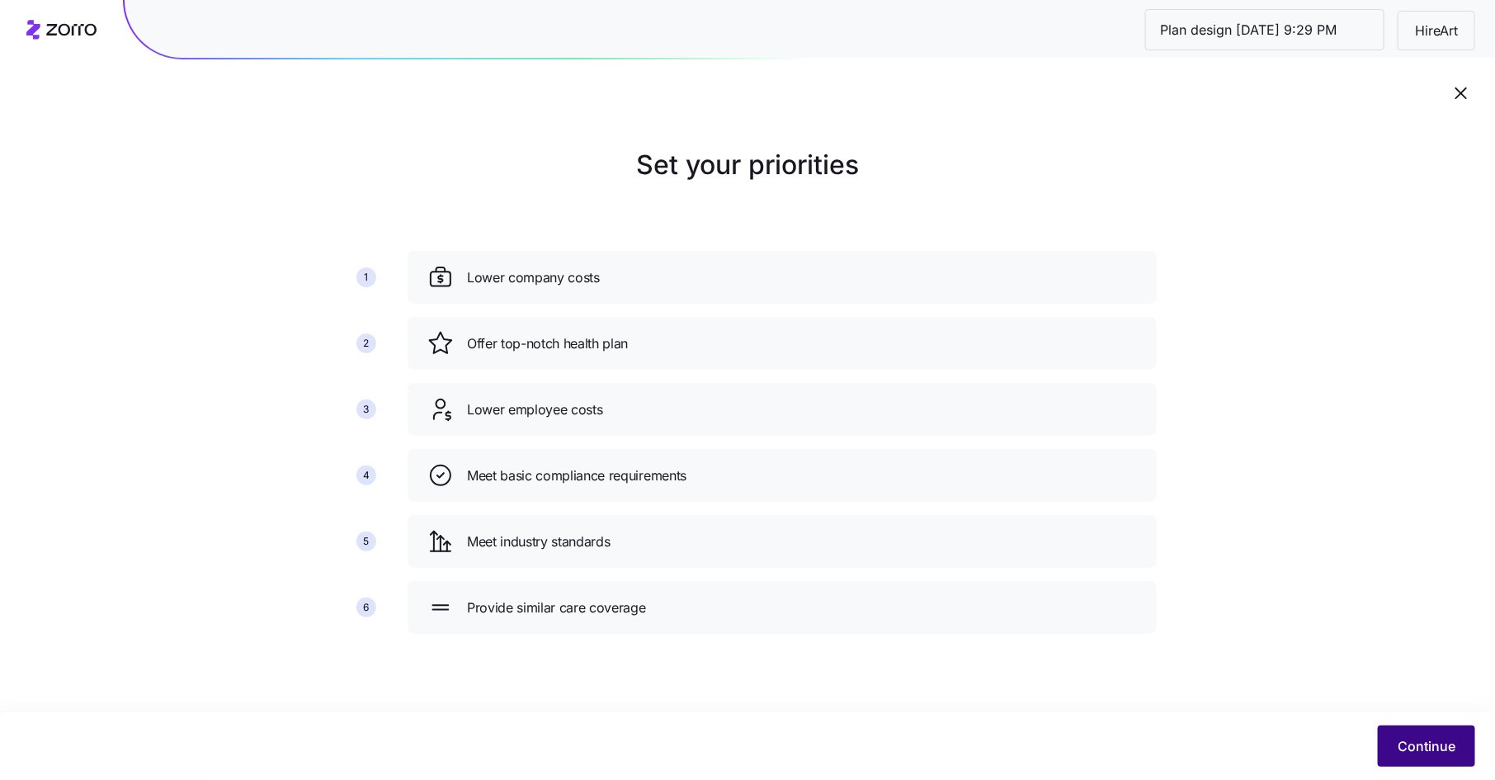
click at [1420, 747] on span "Continue" at bounding box center [1427, 746] width 58 height 20
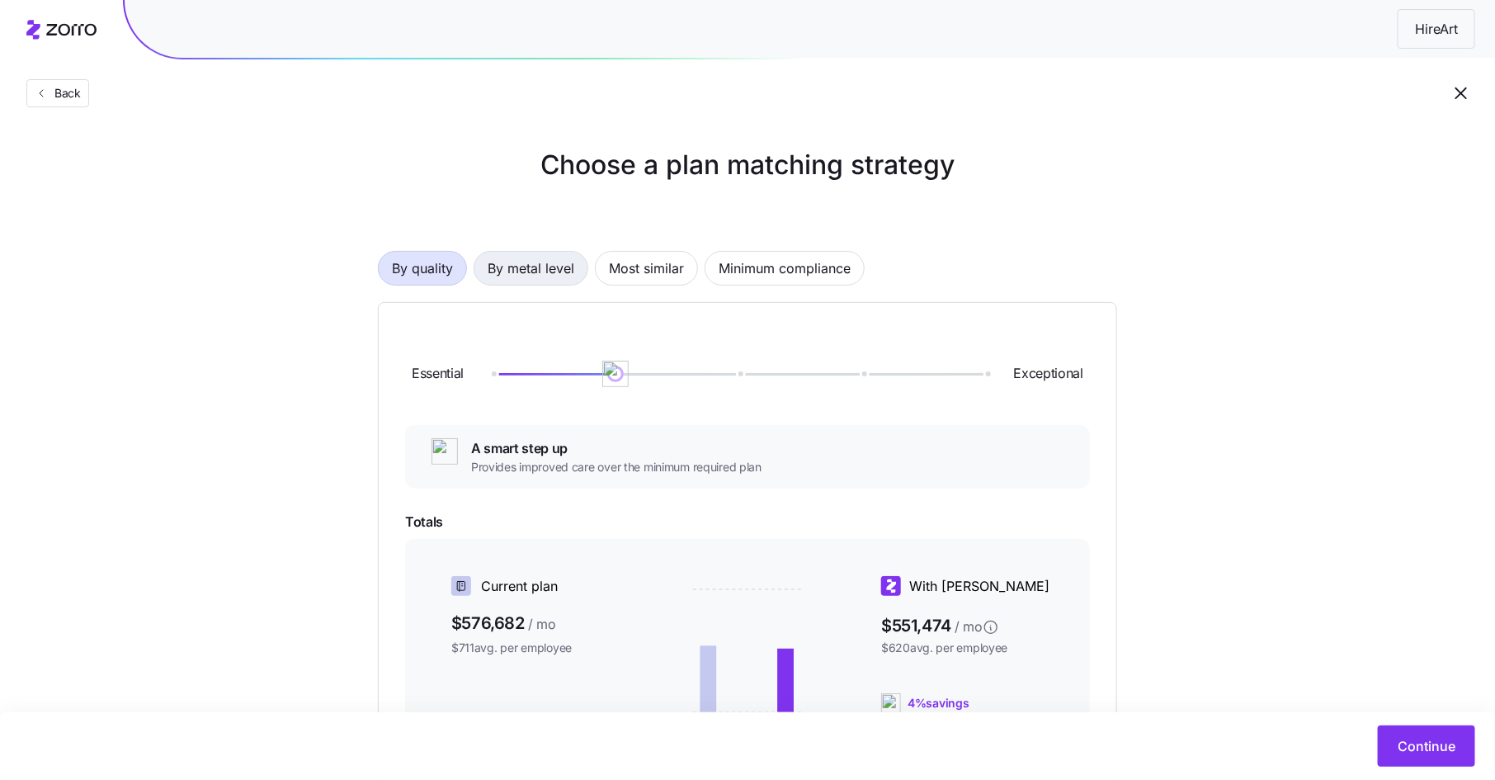
click at [538, 267] on span "By metal level" at bounding box center [531, 268] width 87 height 33
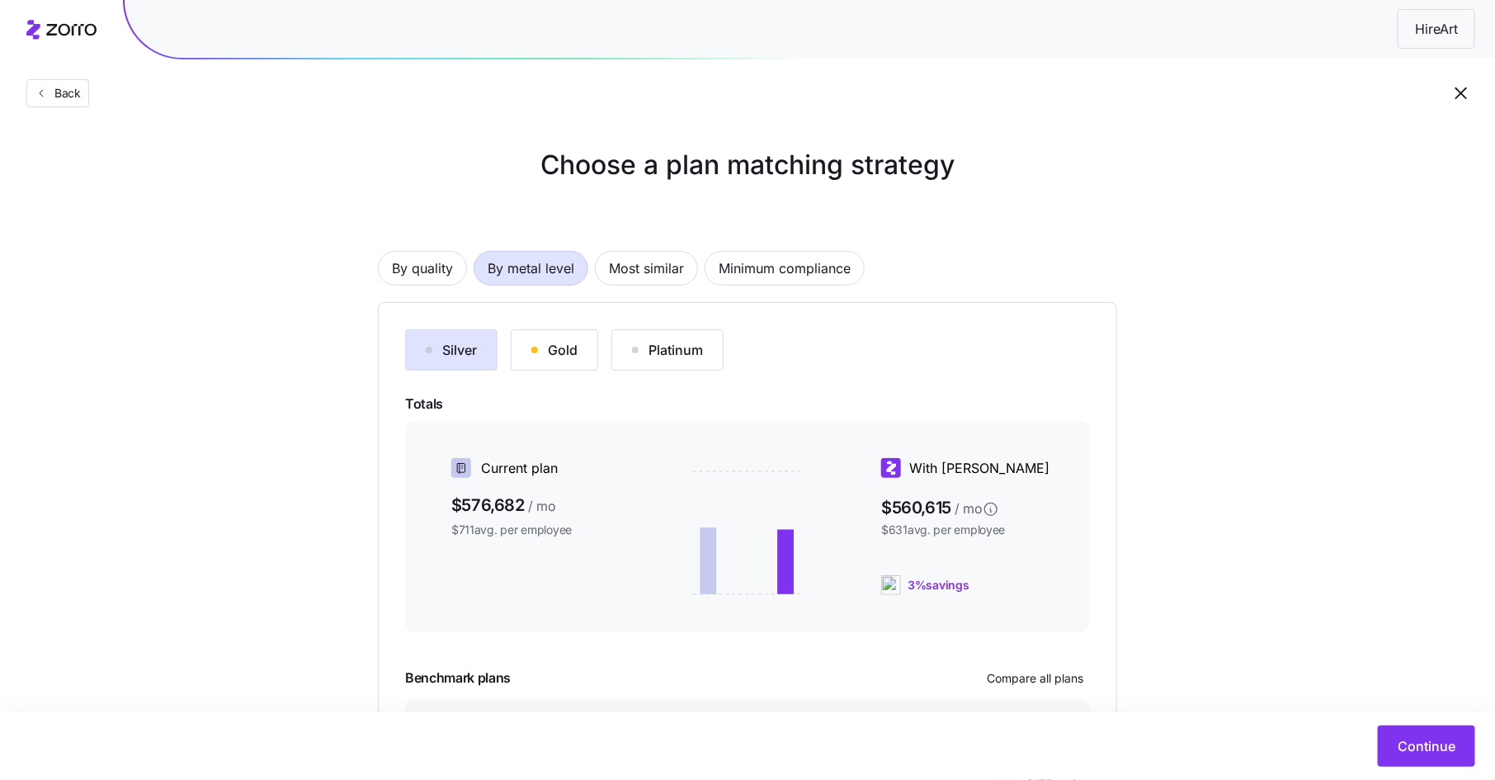
click at [555, 343] on div "Gold" at bounding box center [555, 350] width 46 height 20
click at [457, 349] on div "Silver" at bounding box center [451, 350] width 51 height 20
click at [549, 353] on div "Gold" at bounding box center [555, 350] width 46 height 20
click at [465, 358] on div "Silver" at bounding box center [451, 350] width 51 height 20
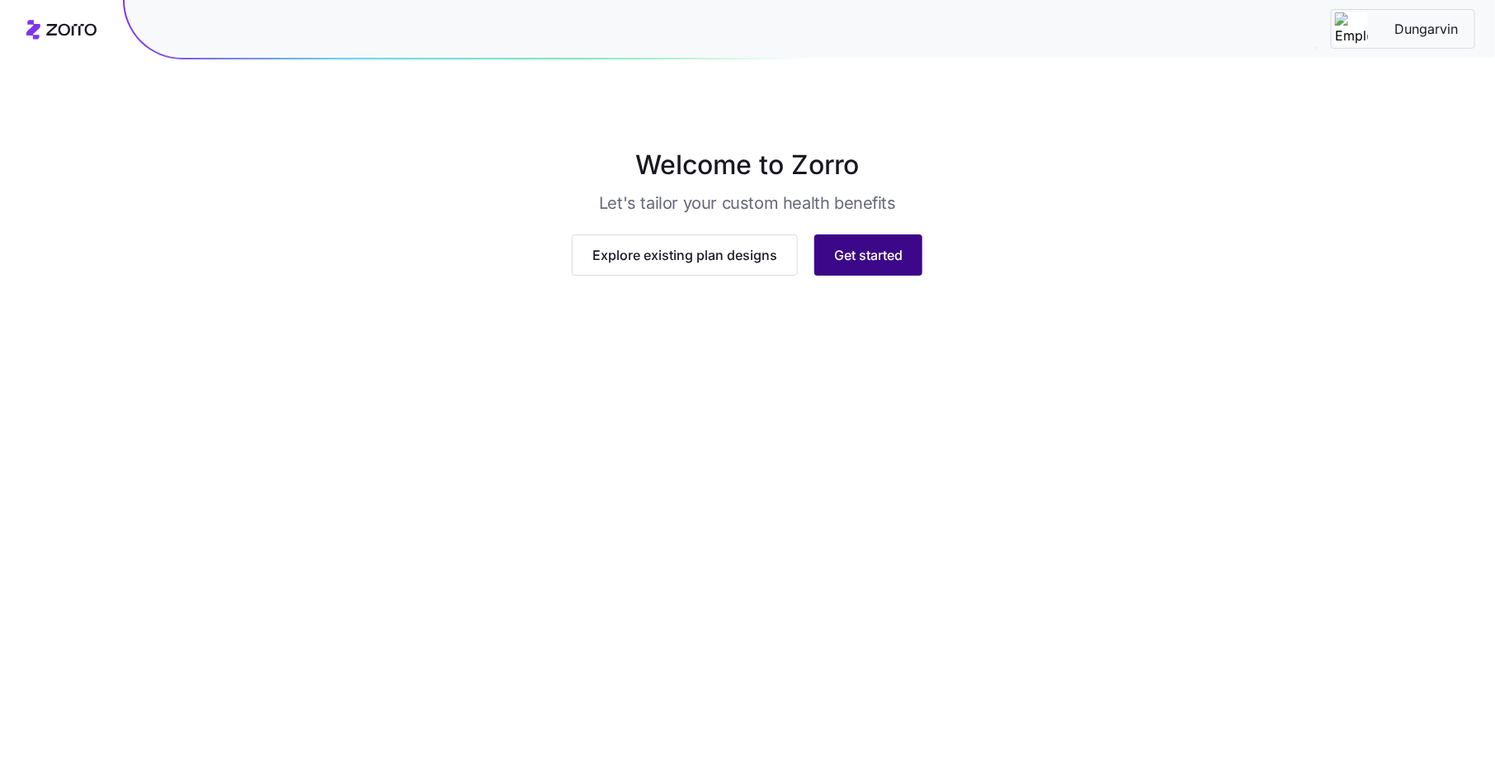
click at [905, 276] on button "Get started" at bounding box center [869, 254] width 108 height 41
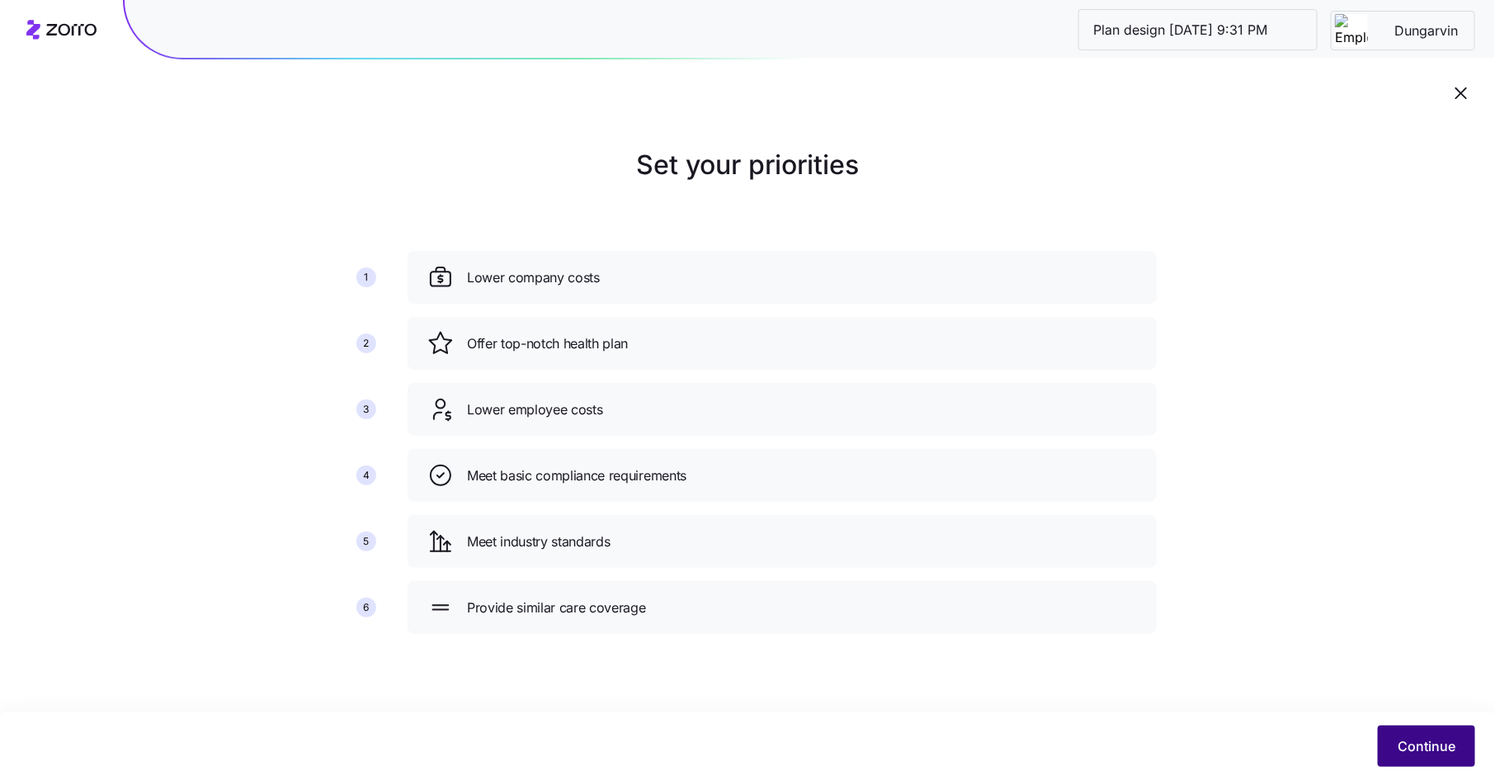
click at [1420, 748] on span "Continue" at bounding box center [1427, 746] width 58 height 20
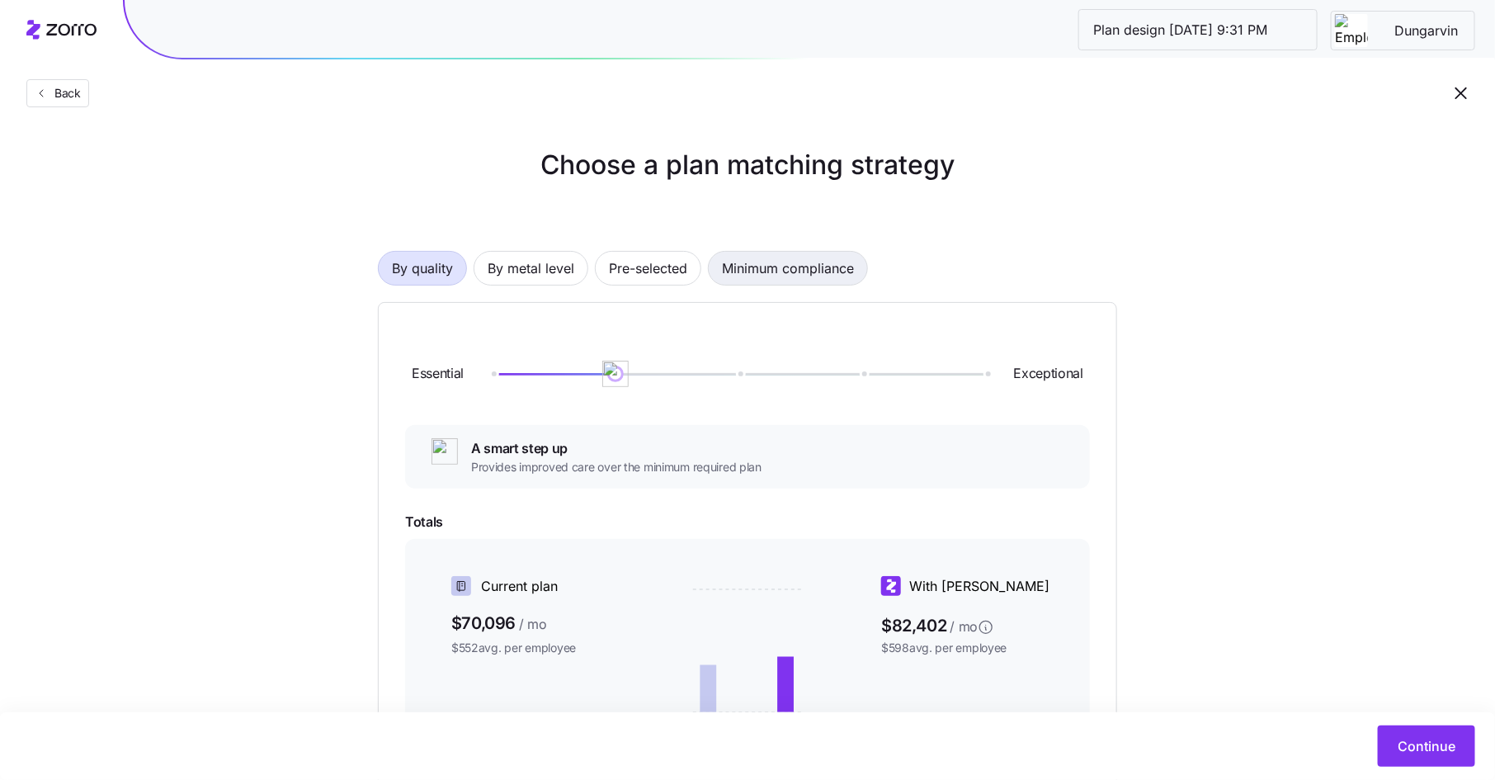
click at [785, 261] on span "Minimum compliance" at bounding box center [788, 268] width 132 height 33
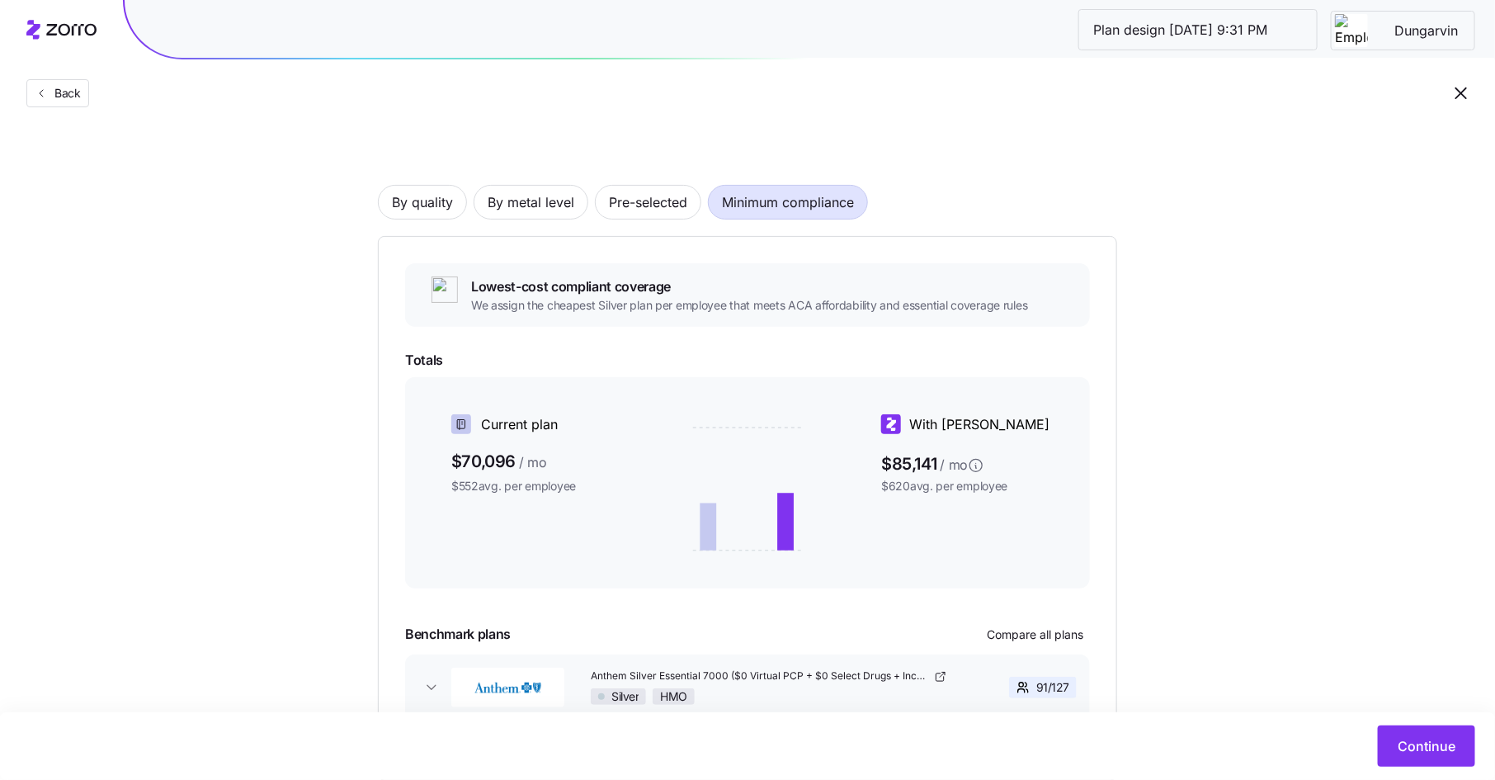
scroll to position [172, 0]
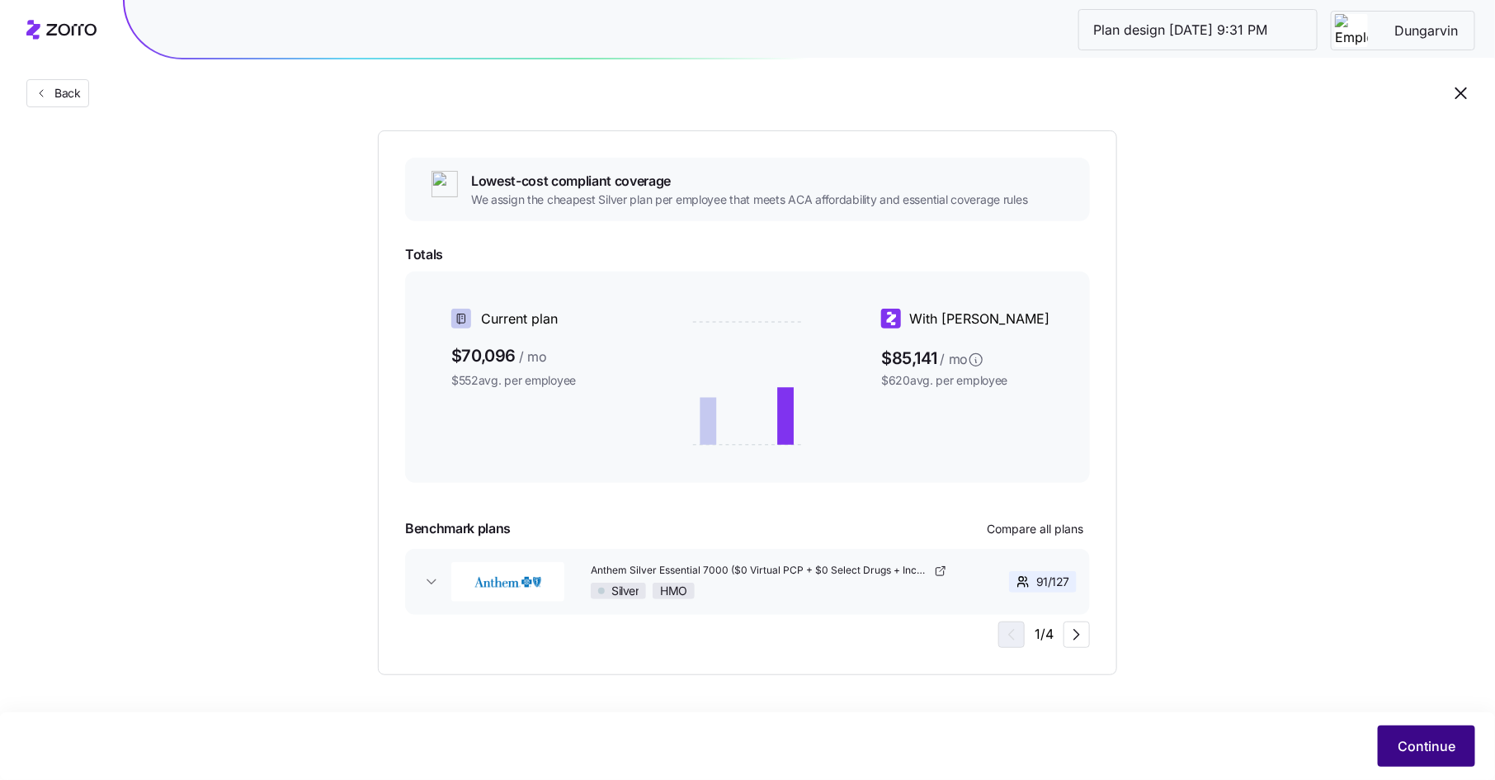
click at [1415, 747] on span "Continue" at bounding box center [1427, 746] width 58 height 20
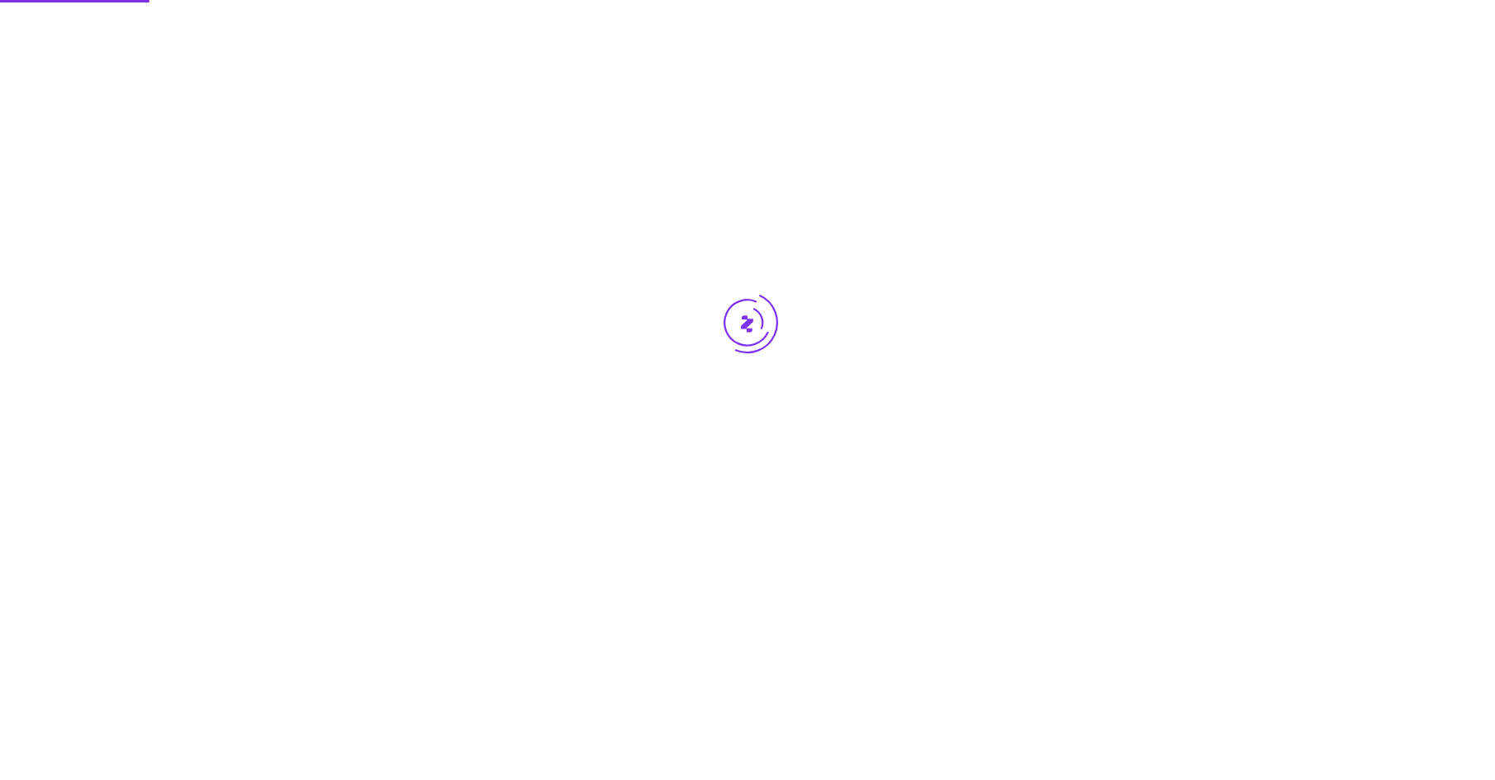
scroll to position [0, 0]
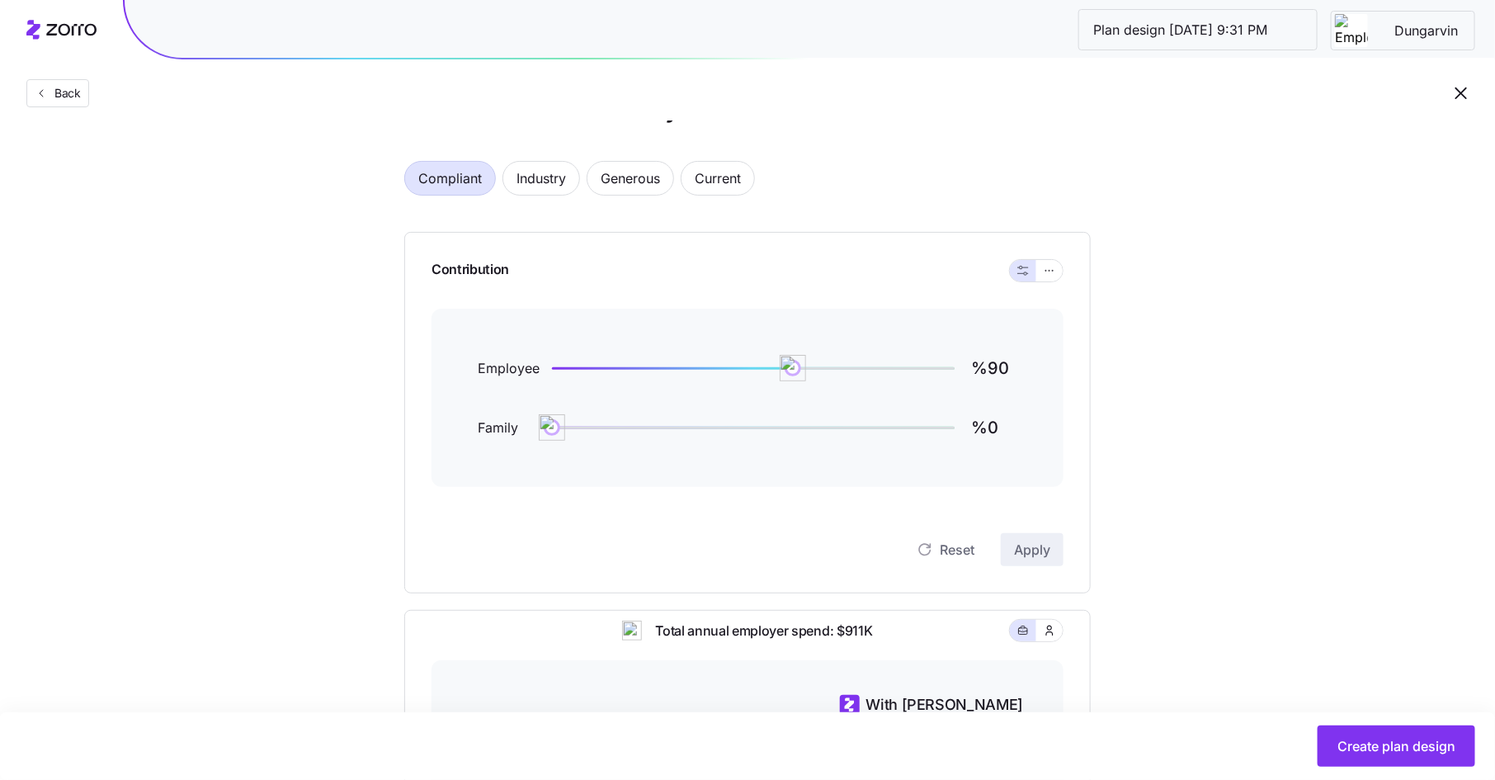
scroll to position [37, 0]
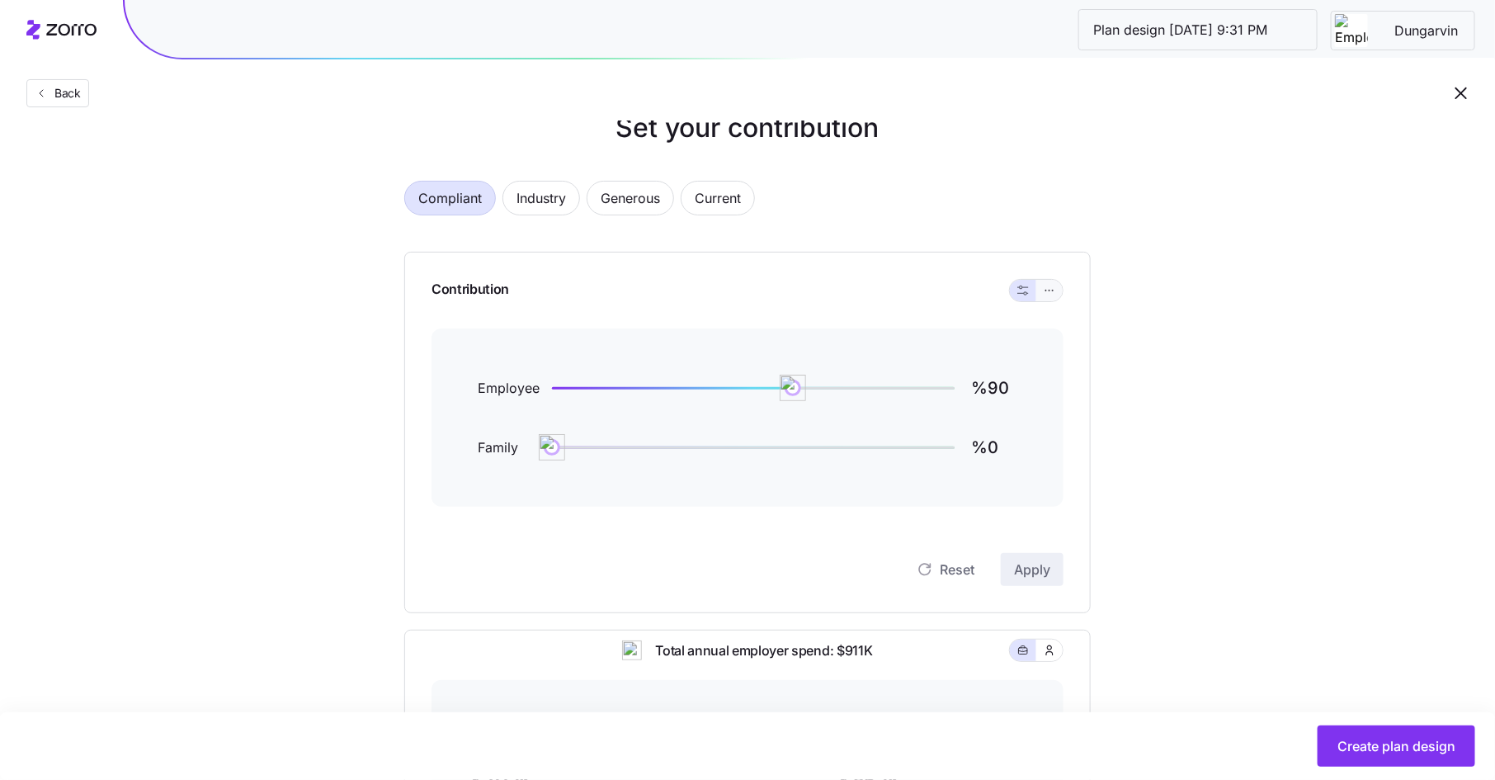
click at [1052, 289] on icon "button" at bounding box center [1050, 291] width 12 height 20
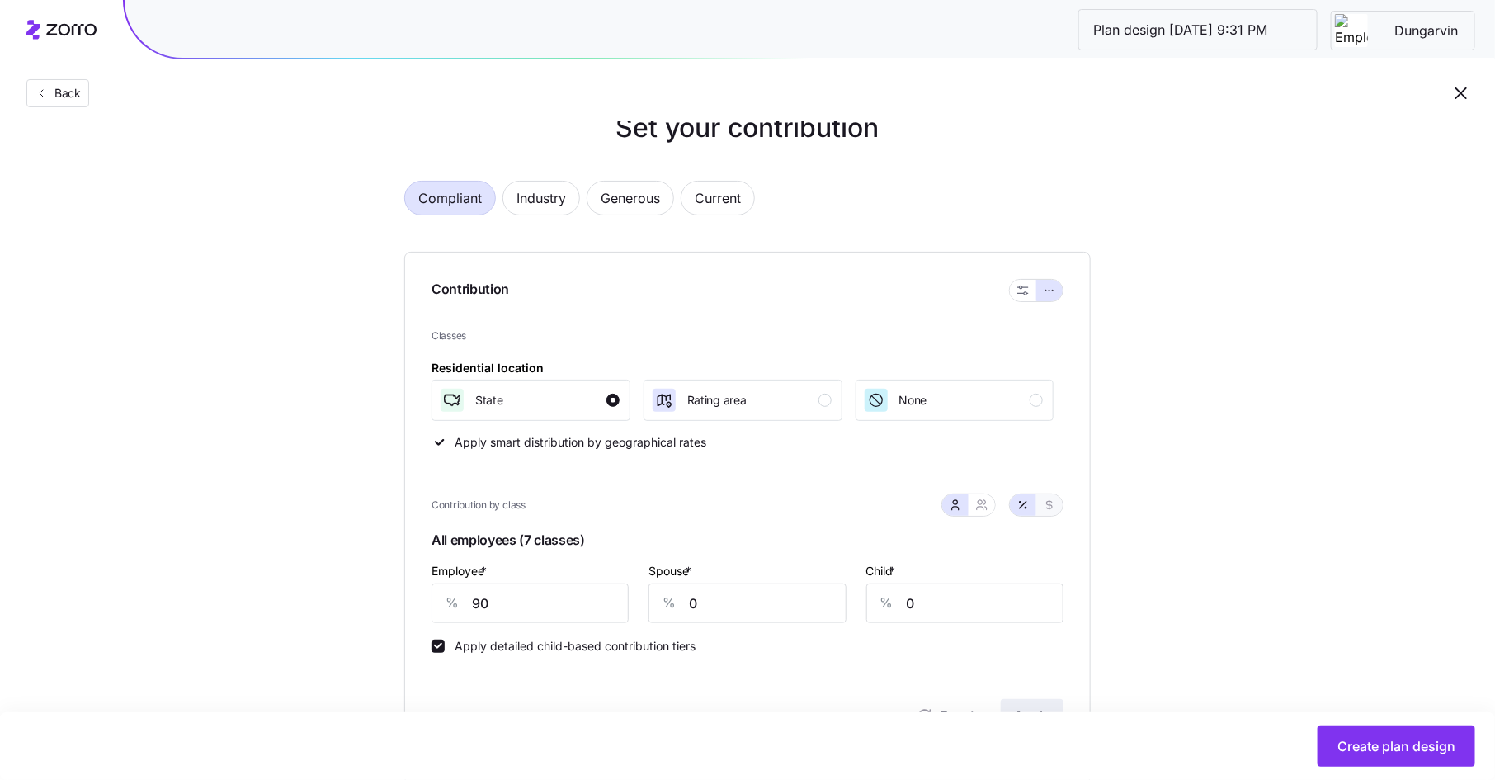
click at [1059, 508] on button "button" at bounding box center [1050, 504] width 26 height 21
type input "550"
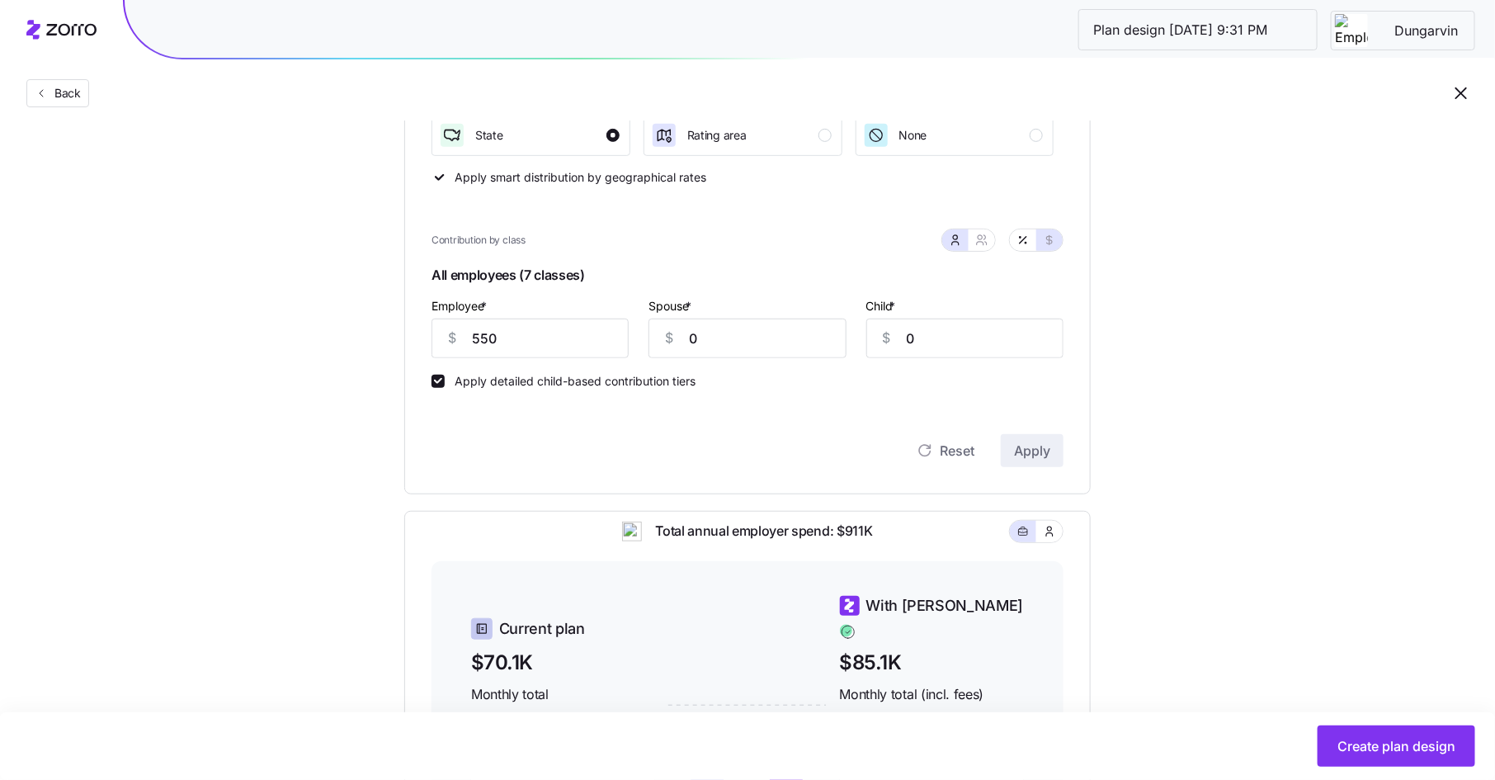
scroll to position [0, 0]
